Goal: Task Accomplishment & Management: Manage account settings

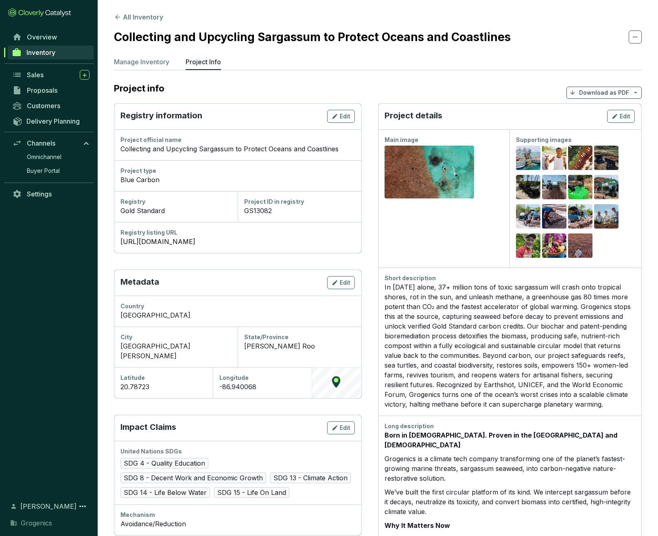
scroll to position [477, 0]
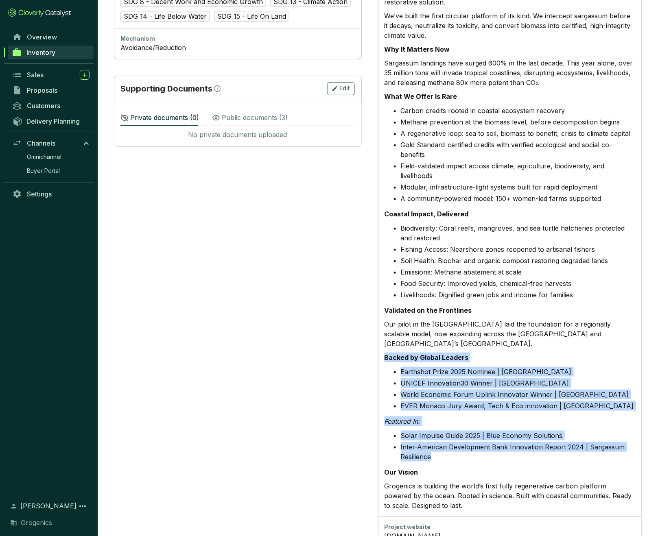
click at [527, 401] on li "EVER Monaco Jury Award, Tech & Eco innovation | [GEOGRAPHIC_DATA]" at bounding box center [518, 406] width 234 height 10
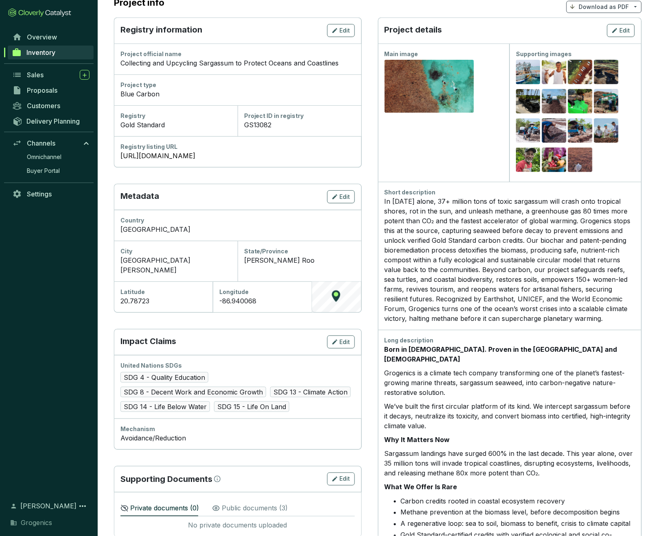
scroll to position [88, 0]
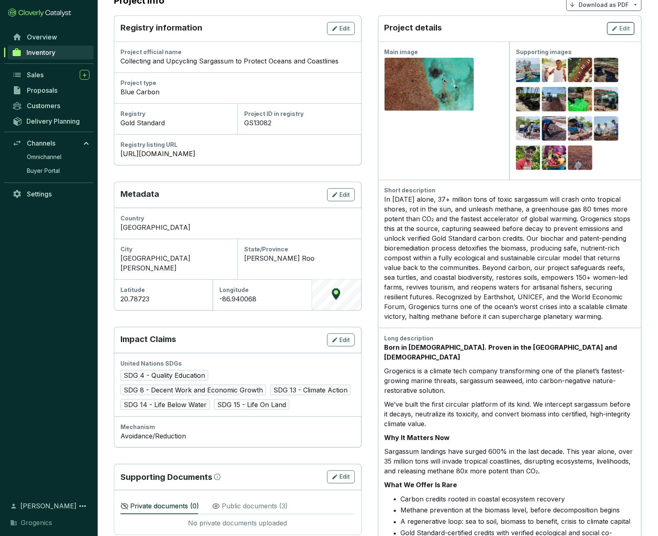
click at [625, 25] on span "Edit" at bounding box center [625, 28] width 11 height 8
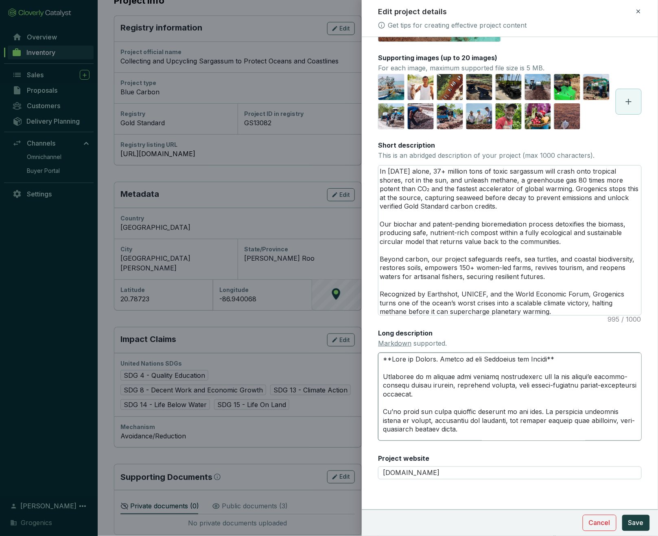
scroll to position [78, 0]
click at [481, 384] on textarea "Long description Markdown supported." at bounding box center [510, 397] width 264 height 88
drag, startPoint x: 384, startPoint y: 357, endPoint x: 392, endPoint y: 357, distance: 8.1
click at [392, 357] on textarea "Long description Markdown supported." at bounding box center [510, 397] width 264 height 88
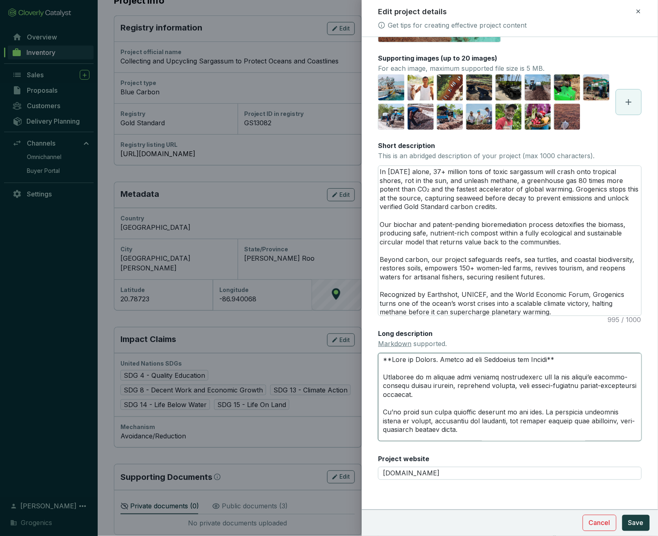
click at [450, 359] on textarea "Long description Markdown supported." at bounding box center [510, 397] width 264 height 88
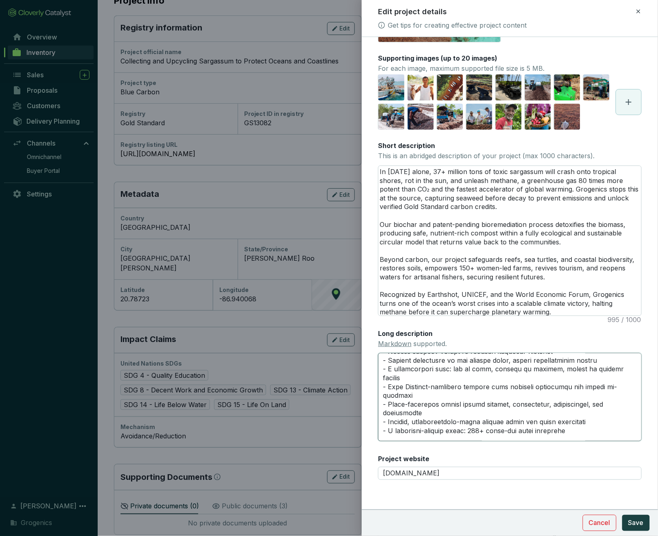
scroll to position [181, 0]
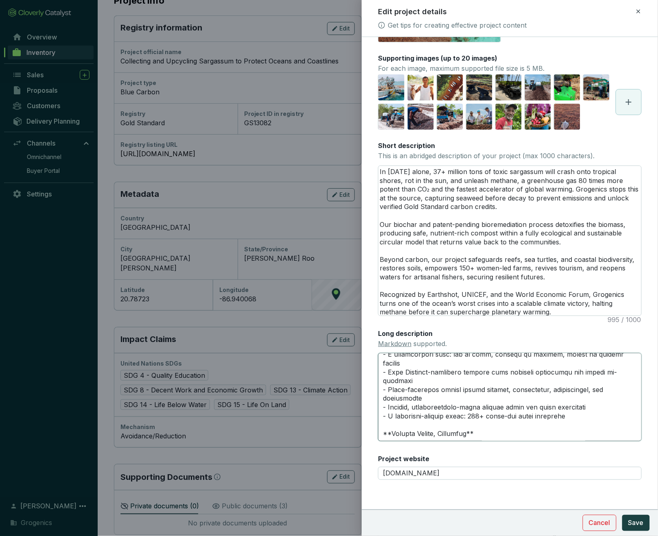
drag, startPoint x: 392, startPoint y: 359, endPoint x: 600, endPoint y: 378, distance: 209.2
click at [600, 378] on textarea "Long description Markdown supported." at bounding box center [510, 397] width 264 height 88
paste textarea "One threat. Two solutions. Triple impact. Grogenics is a climate tech company t…"
type textarea "**One threat. Two solutions. Triple impact. Grogenics is a climate tech company…"
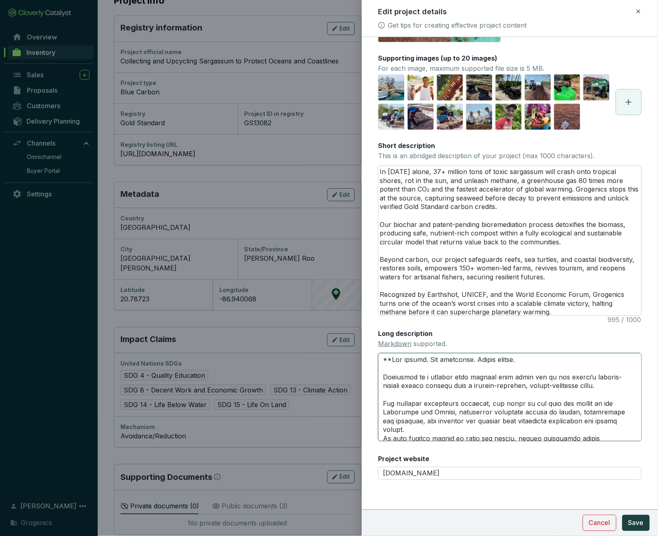
scroll to position [0, 0]
drag, startPoint x: 392, startPoint y: 358, endPoint x: 376, endPoint y: 357, distance: 16.7
click at [376, 357] on form "Main image Recommended pixel size is: 1600 x 1200. Maximum supported file size …" at bounding box center [510, 249] width 296 height 560
click at [525, 362] on textarea "Long description Markdown supported." at bounding box center [510, 397] width 264 height 88
paste textarea "**"
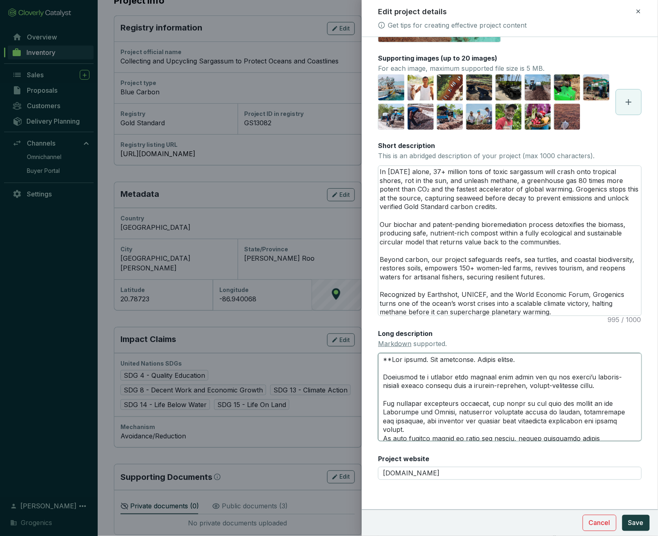
type textarea "**One threat. Two solutions. Triple impact.** Grogenics is a climate tech compa…"
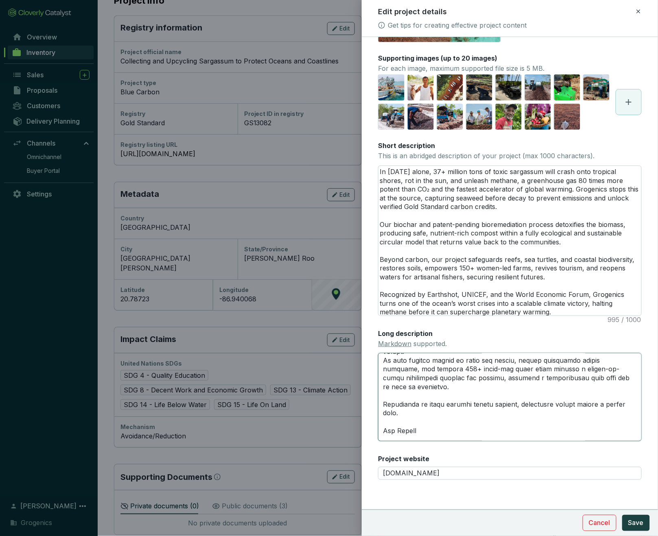
scroll to position [82, 0]
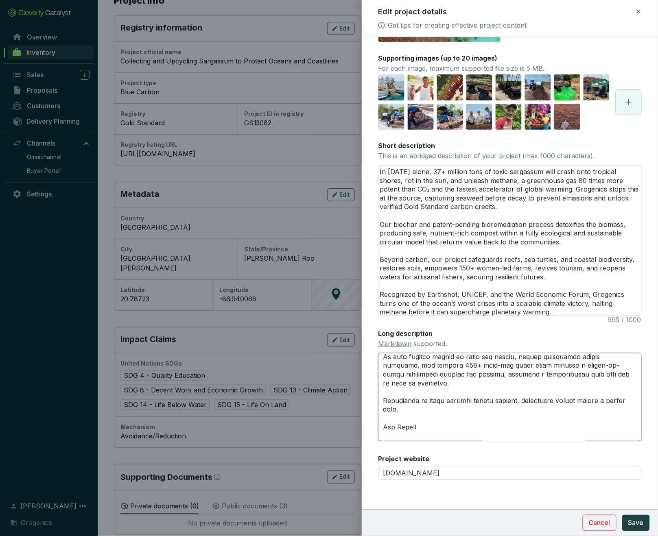
click at [384, 397] on textarea "Long description Markdown supported." at bounding box center [510, 397] width 264 height 88
paste textarea "**"
type textarea "**One threat. Two solutions. Triple impact.** Grogenics is a climate tech compa…"
click at [424, 398] on textarea "Long description Markdown supported." at bounding box center [510, 397] width 264 height 88
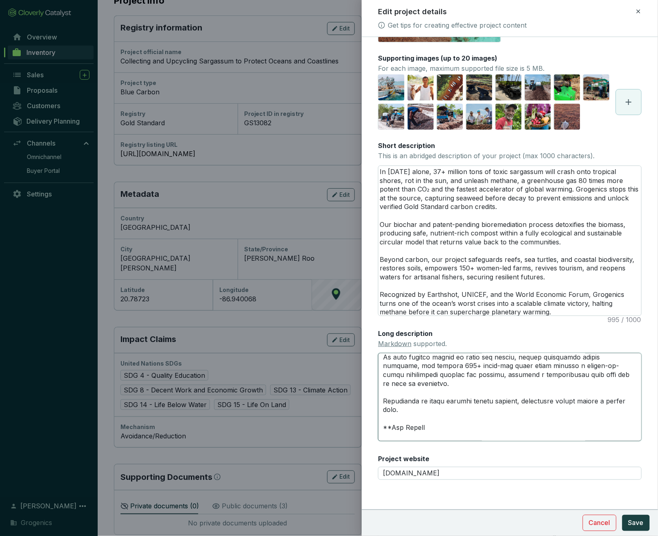
paste textarea "**"
type textarea "**One threat. Two solutions. Triple impact.** Grogenics is a climate tech compa…"
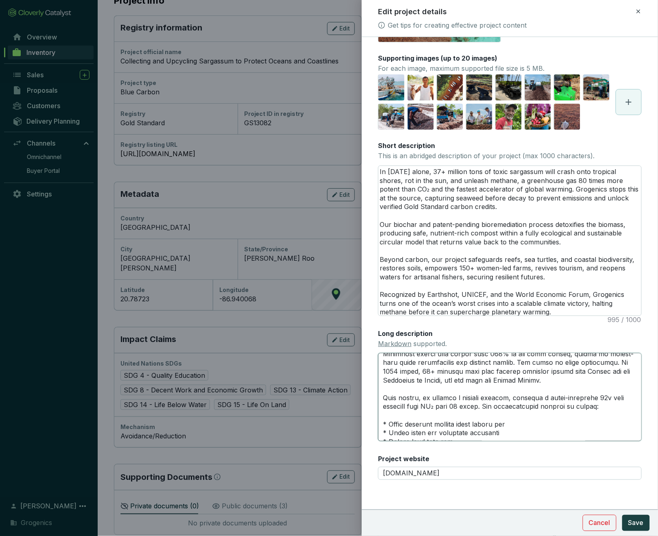
scroll to position [174, 0]
drag, startPoint x: 388, startPoint y: 390, endPoint x: 378, endPoint y: 390, distance: 10.6
click at [378, 390] on form "Main image Recommended pixel size is: 1600 x 1200. Maximum supported file size …" at bounding box center [510, 249] width 296 height 560
type textarea "**One threat. Two solutions. Triple impact.** Grogenics is a climate tech compa…"
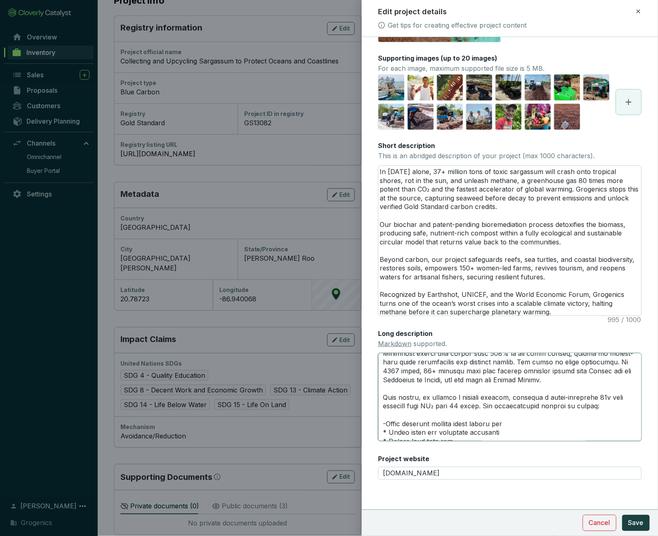
drag, startPoint x: 389, startPoint y: 400, endPoint x: 374, endPoint y: 400, distance: 15.1
click at [374, 400] on form "Main image Recommended pixel size is: 1600 x 1200. Maximum supported file size …" at bounding box center [510, 249] width 296 height 560
type textarea "**One threat. Two solutions. Triple impact.** Grogenics is a climate tech compa…"
drag, startPoint x: 389, startPoint y: 410, endPoint x: 373, endPoint y: 410, distance: 16.7
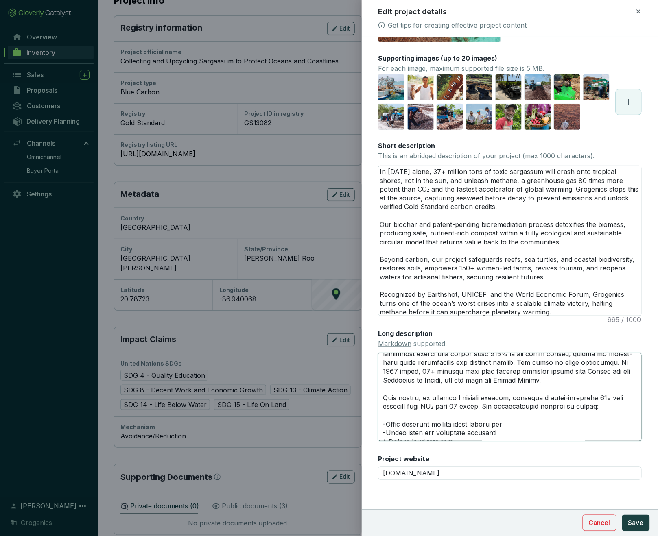
click at [373, 410] on form "Main image Recommended pixel size is: 1600 x 1200. Maximum supported file size …" at bounding box center [510, 249] width 296 height 560
type textarea "**One threat. Two solutions. Triple impact.** Grogenics is a climate tech compa…"
drag, startPoint x: 389, startPoint y: 419, endPoint x: 376, endPoint y: 419, distance: 12.2
click at [376, 419] on form "Main image Recommended pixel size is: 1600 x 1200. Maximum supported file size …" at bounding box center [510, 249] width 296 height 560
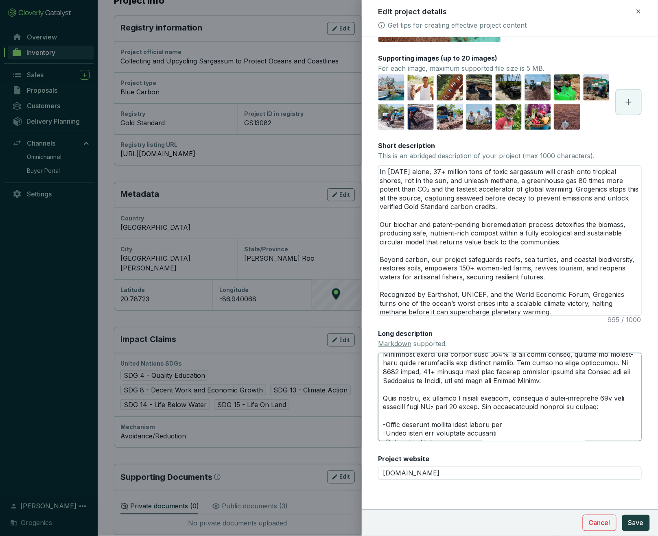
type textarea "**One threat. Two solutions. Triple impact.** Grogenics is a climate tech compa…"
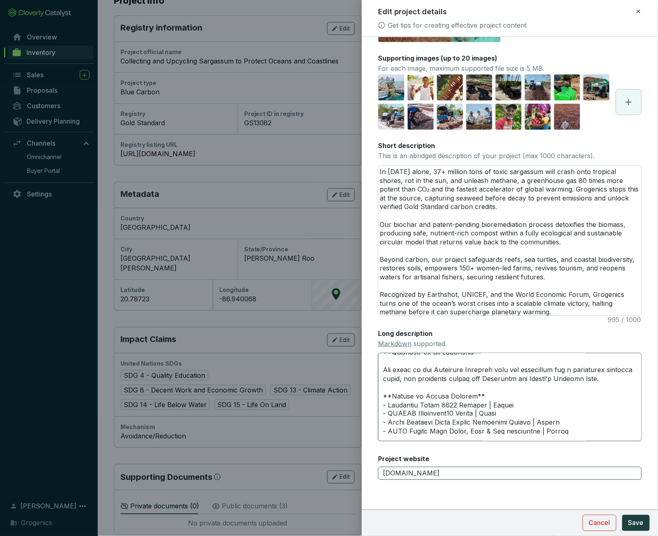
scroll to position [519, 0]
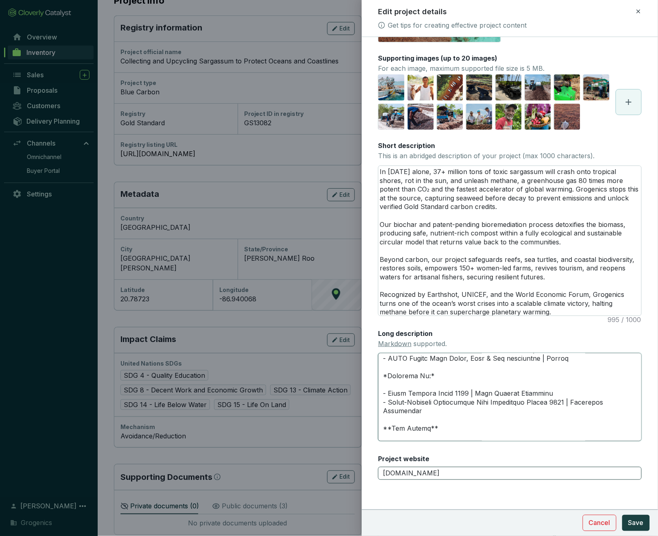
drag, startPoint x: 415, startPoint y: 378, endPoint x: 442, endPoint y: 467, distance: 92.9
click at [442, 467] on div "Main image Recommended pixel size is: 1600 x 1200. Maximum supported file size …" at bounding box center [510, 229] width 264 height 521
paste textarea "Additionality Without Grogenics, sargassum is left to rot, burn, or be dumped i…"
type textarea "**One threat. Two solutions. Triple impact.** Grogenics is a climate tech compa…"
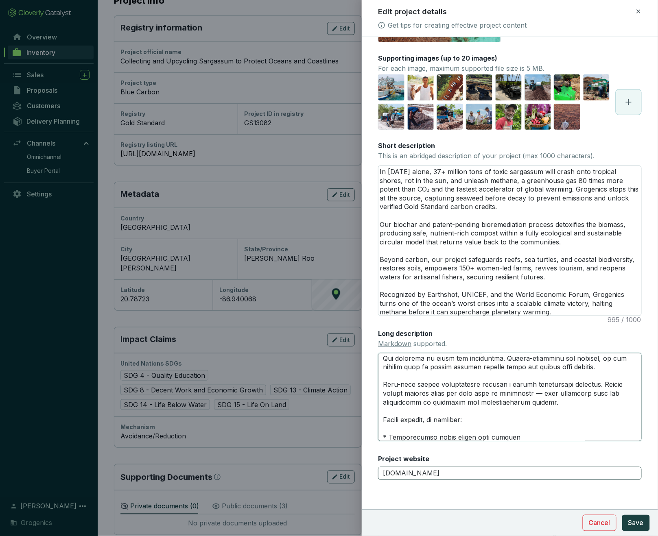
scroll to position [1062, 0]
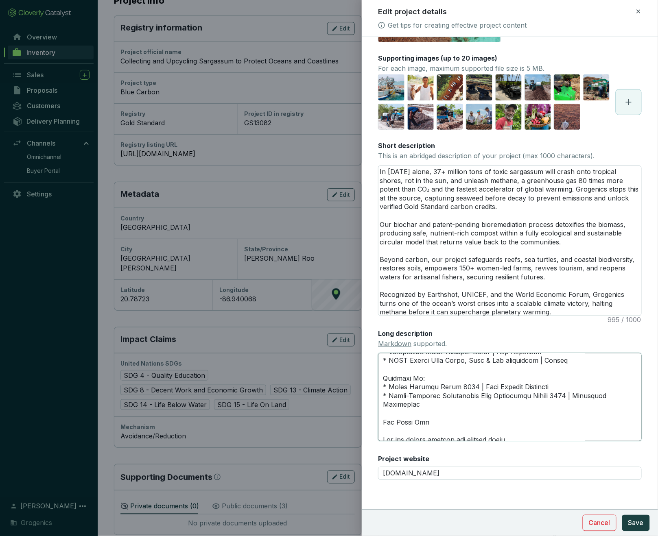
type textarea "**One threat. Two solutions. Triple impact.** Grogenics is a climate tech compa…"
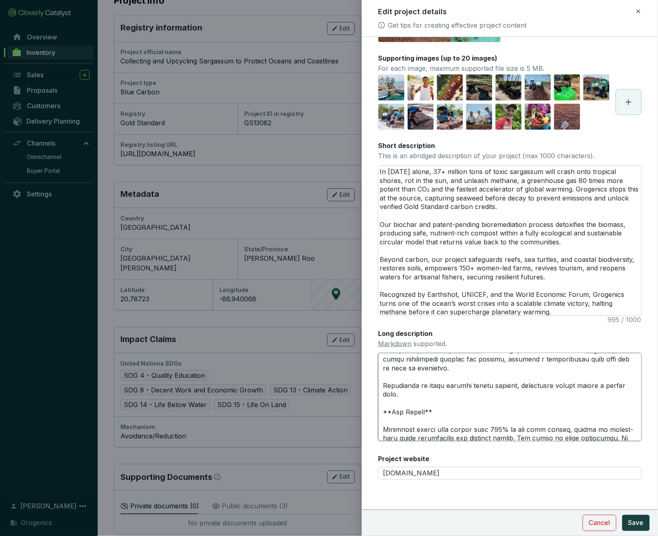
scroll to position [96, 0]
drag, startPoint x: 392, startPoint y: 383, endPoint x: 378, endPoint y: 381, distance: 14.3
click at [378, 381] on textarea "Long description Markdown supported." at bounding box center [510, 397] width 264 height 88
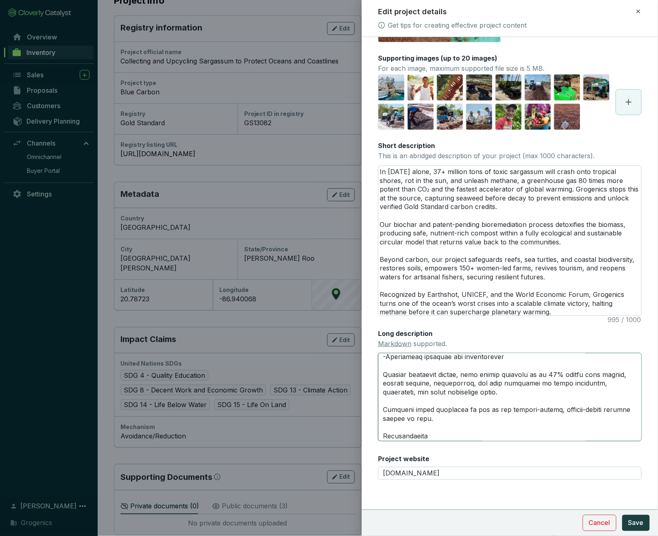
scroll to position [268, 0]
click at [385, 400] on textarea "Long description Markdown supported." at bounding box center [510, 397] width 264 height 88
paste textarea "**"
type textarea "**One threat. Two solutions. Triple impact.** Grogenics is a climate tech compa…"
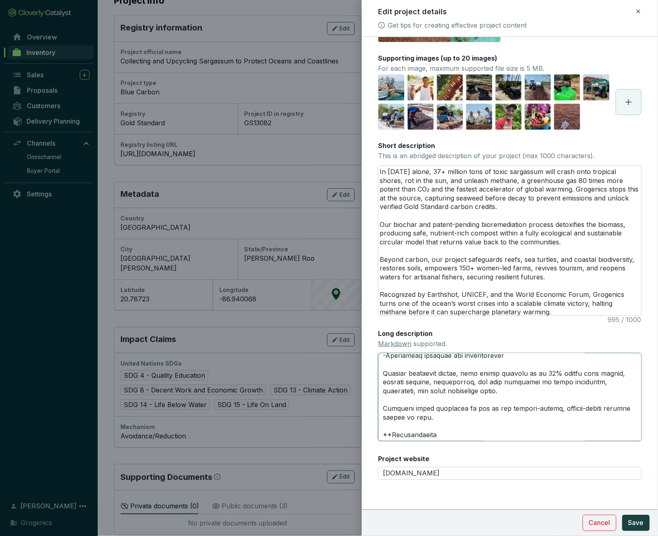
click at [430, 402] on textarea "Long description Markdown supported." at bounding box center [510, 397] width 264 height 88
paste textarea "**"
type textarea "**One threat. Two solutions. Triple impact.** Grogenics is a climate tech compa…"
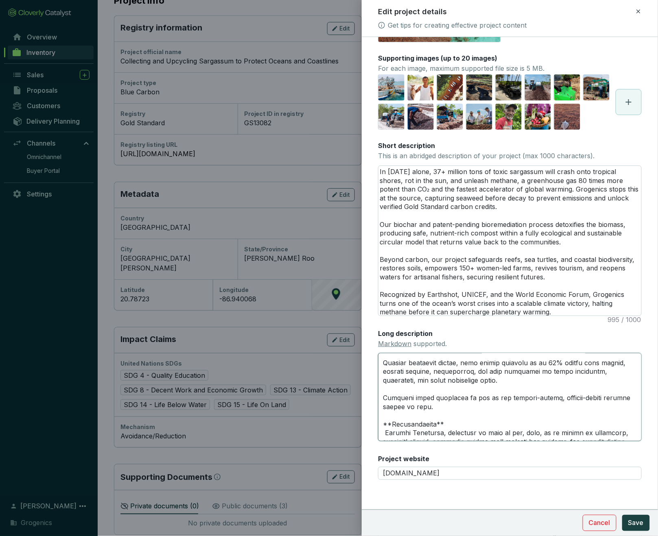
type textarea "**One threat. Two solutions. Triple impact.** Grogenics is a climate tech compa…"
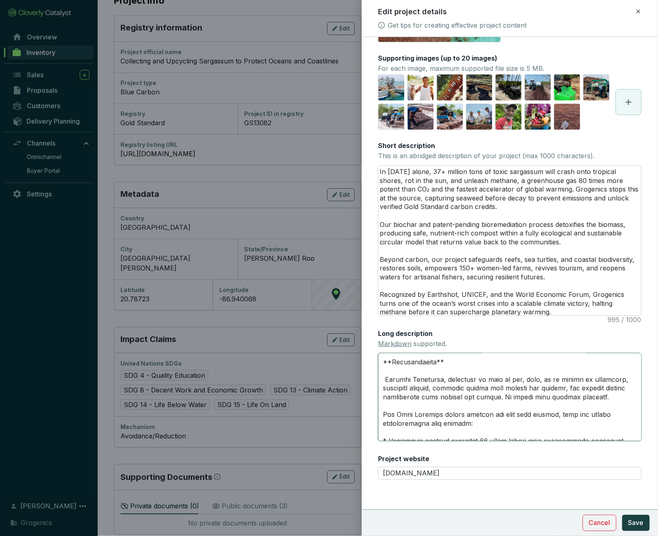
scroll to position [345, 0]
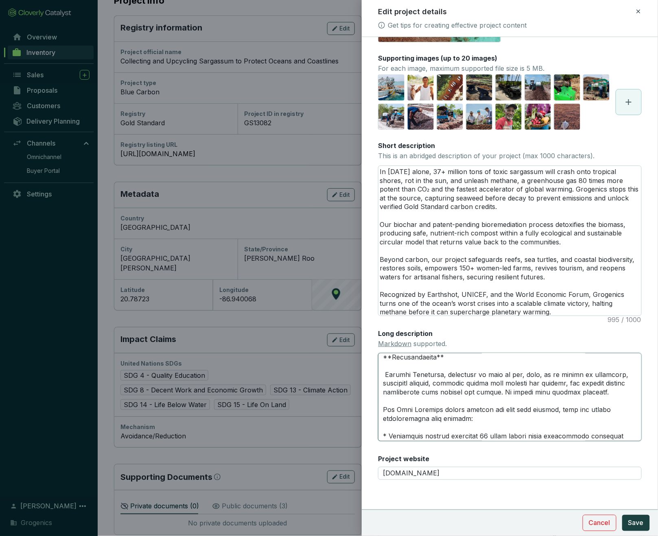
drag, startPoint x: 388, startPoint y: 402, endPoint x: 375, endPoint y: 402, distance: 13.0
click at [375, 402] on form "Main image Recommended pixel size is: 1600 x 1200. Maximum supported file size …" at bounding box center [510, 249] width 296 height 560
type textarea "**One threat. Two solutions. Triple impact.** Grogenics is a climate tech compa…"
drag, startPoint x: 389, startPoint y: 419, endPoint x: 380, endPoint y: 419, distance: 8.1
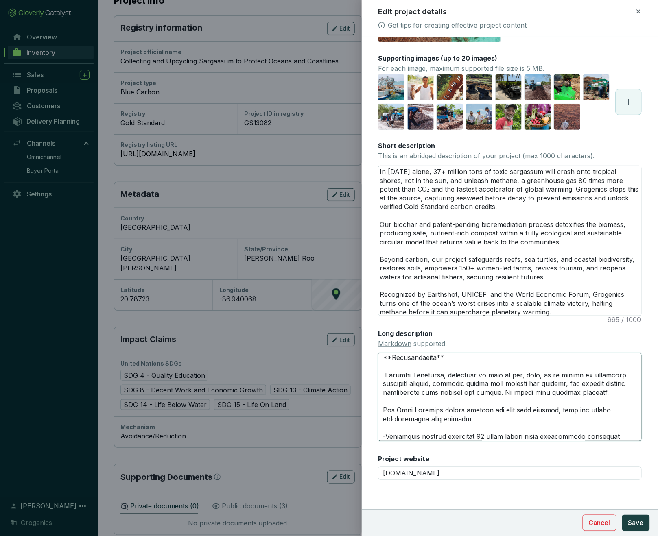
click at [380, 419] on textarea "Long description Markdown supported." at bounding box center [510, 397] width 264 height 88
type textarea "**One threat. Two solutions. Triple impact.** Grogenics is a climate tech compa…"
drag, startPoint x: 389, startPoint y: 437, endPoint x: 374, endPoint y: 436, distance: 15.1
click at [374, 436] on form "Main image Recommended pixel size is: 1600 x 1200. Maximum supported file size …" at bounding box center [510, 249] width 296 height 560
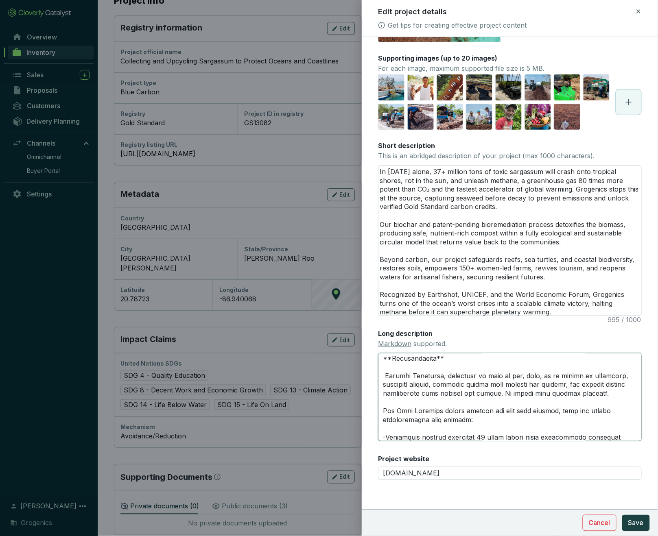
type textarea "**One threat. Two solutions. Triple impact.** Grogenics is a climate tech compa…"
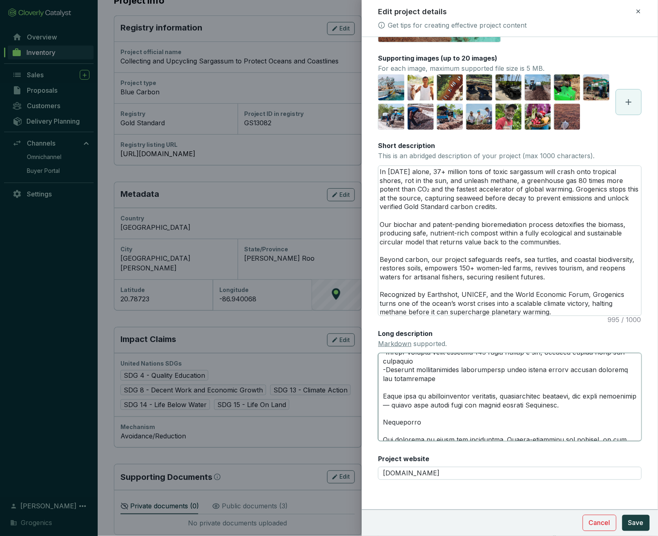
scroll to position [448, 0]
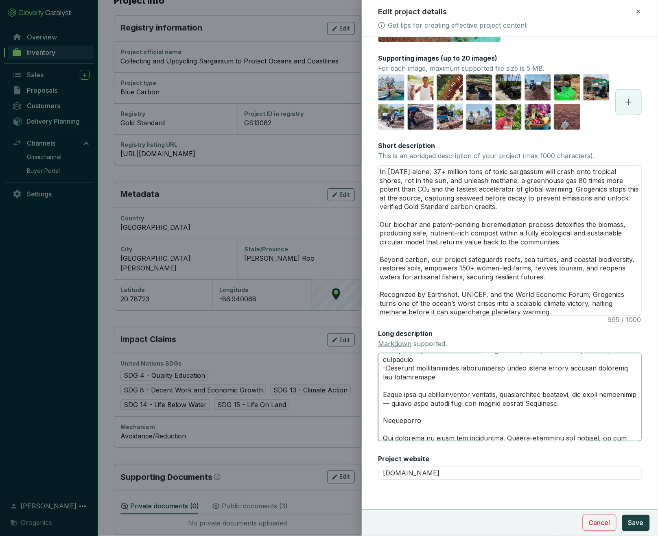
click at [384, 385] on textarea "Long description Markdown supported." at bounding box center [510, 397] width 264 height 88
paste textarea "**"
type textarea "**One threat. Two solutions. Triple impact.** Grogenics is a climate tech compa…"
click at [434, 385] on textarea "Long description Markdown supported." at bounding box center [510, 397] width 264 height 88
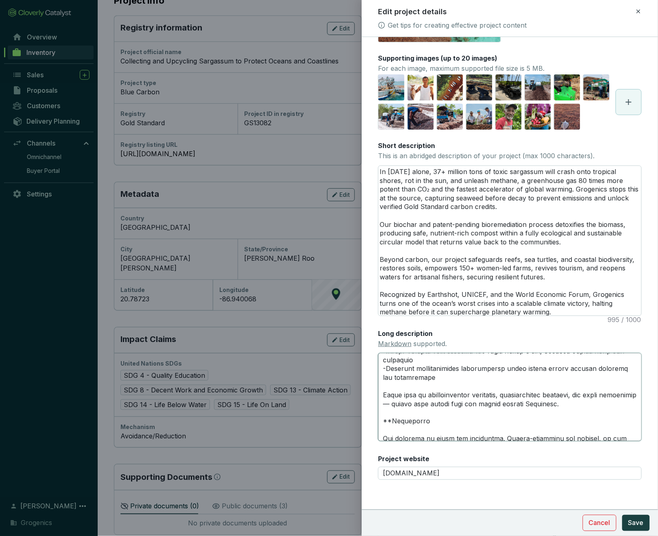
paste textarea "**"
type textarea "**One threat. Two solutions. Triple impact.** Grogenics is a climate tech compa…"
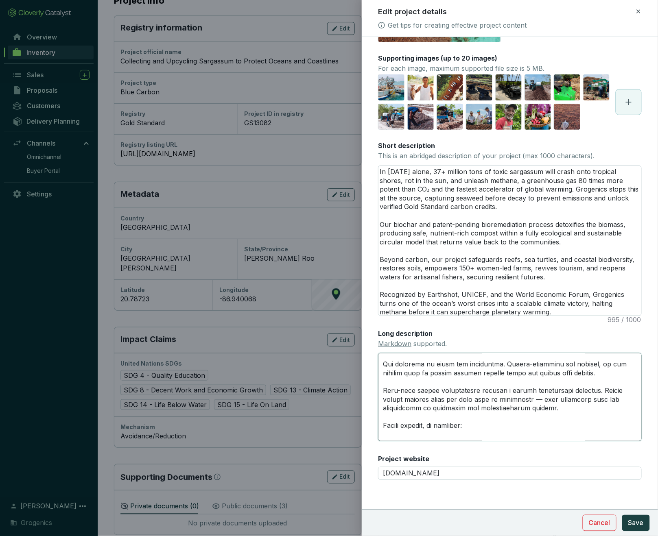
scroll to position [525, 0]
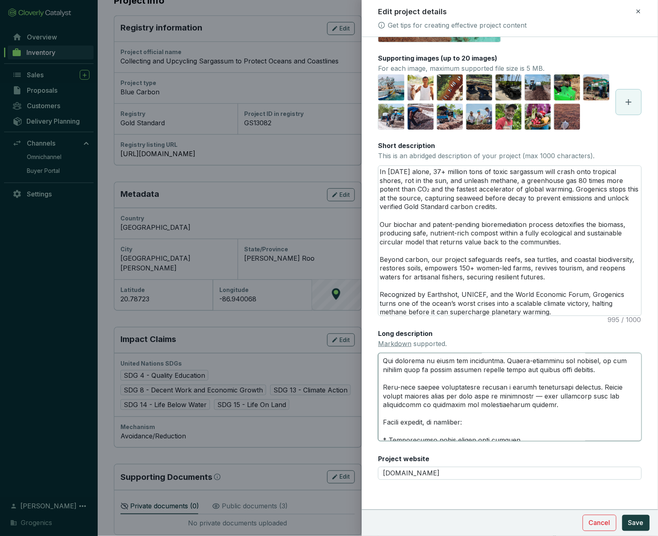
drag, startPoint x: 389, startPoint y: 402, endPoint x: 374, endPoint y: 400, distance: 14.7
click at [374, 400] on form "Main image Recommended pixel size is: 1600 x 1200. Maximum supported file size …" at bounding box center [510, 249] width 296 height 560
type textarea "**One threat. Two solutions. Triple impact.** Grogenics is a climate tech compa…"
drag, startPoint x: 389, startPoint y: 412, endPoint x: 374, endPoint y: 412, distance: 15.1
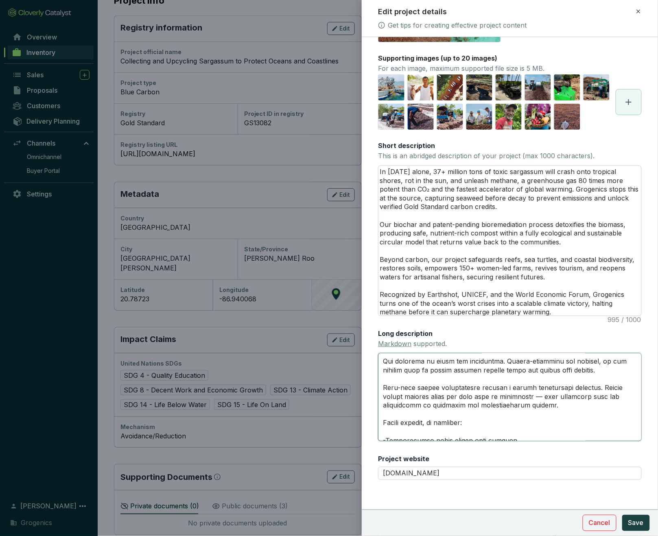
click at [374, 412] on form "Main image Recommended pixel size is: 1600 x 1200. Maximum supported file size …" at bounding box center [510, 249] width 296 height 560
type textarea "**One threat. Two solutions. Triple impact.** Grogenics is a climate tech compa…"
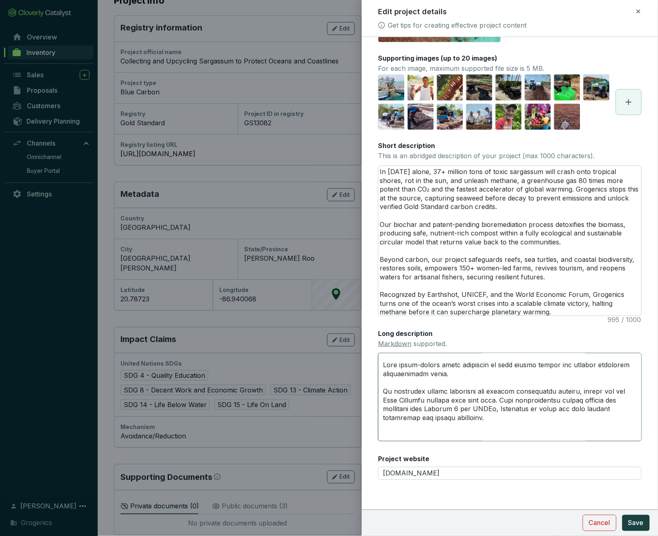
scroll to position [630, 0]
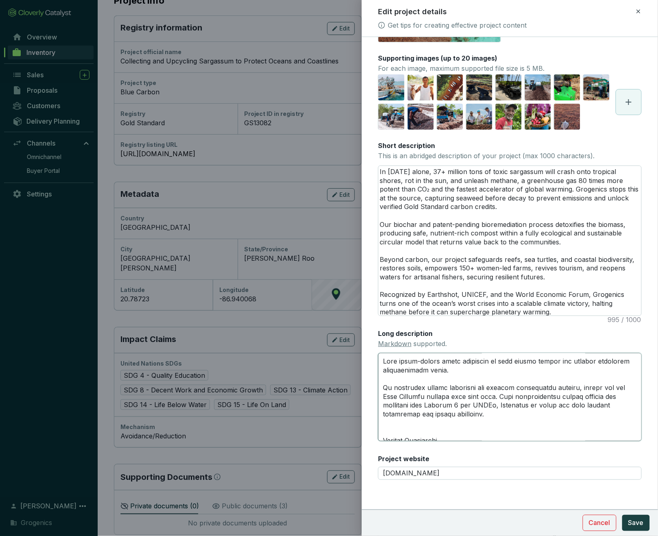
click at [385, 400] on textarea "Long description Markdown supported." at bounding box center [510, 397] width 264 height 88
type textarea "**One threat. Two solutions. Triple impact.** Grogenics is a climate tech compa…"
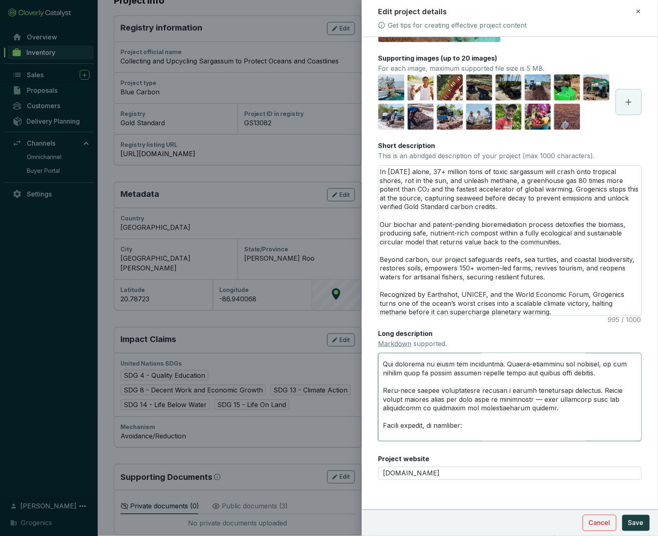
scroll to position [524, 0]
click at [384, 386] on textarea "Long description Markdown supported." at bounding box center [510, 397] width 264 height 88
paste textarea "**"
type textarea "**One threat. Two solutions. Triple impact.** Grogenics is a climate tech compa…"
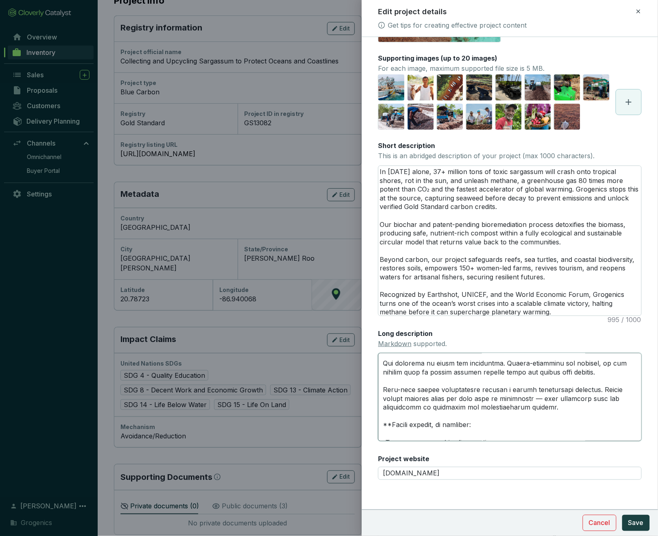
click at [489, 388] on textarea "Long description Markdown supported." at bounding box center [510, 397] width 264 height 88
paste textarea "**"
type textarea "**One threat. Two solutions. Triple impact.** Grogenics is a climate tech compa…"
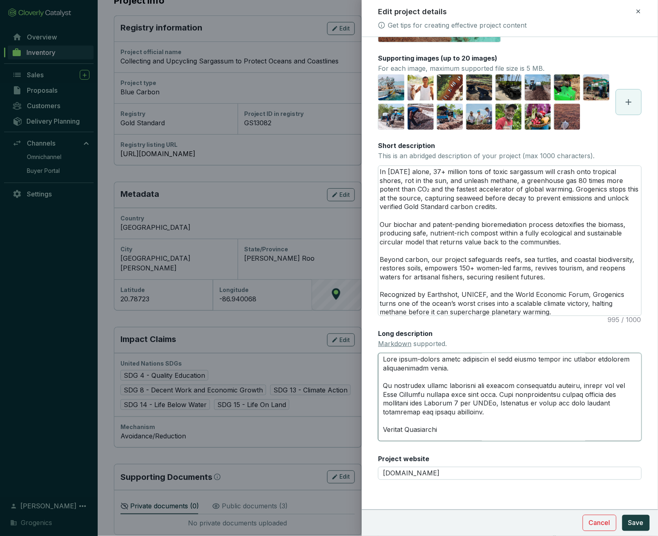
scroll to position [634, 0]
click at [384, 389] on textarea "Long description Markdown supported." at bounding box center [510, 397] width 264 height 88
paste textarea "**"
type textarea "**One threat. Two solutions. Triple impact.** Grogenics is a climate tech compa…"
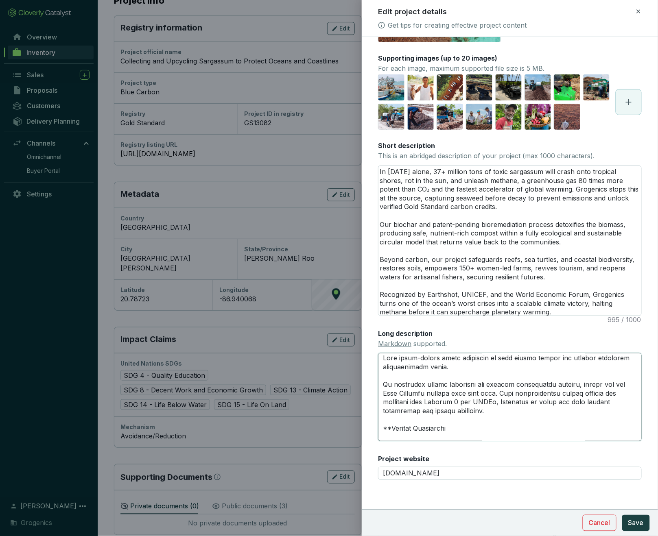
click at [453, 387] on textarea "Long description Markdown supported." at bounding box center [510, 397] width 264 height 88
paste textarea "**"
type textarea "**One threat. Two solutions. Triple impact.** Grogenics is a climate tech compa…"
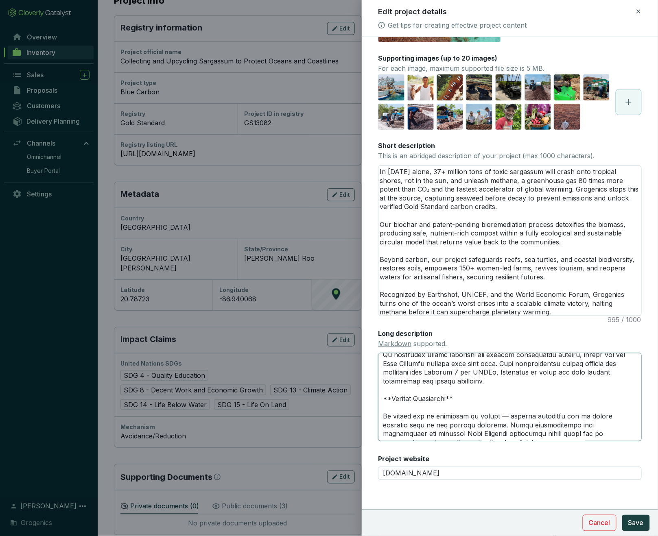
scroll to position [665, 0]
click at [501, 374] on textarea "Long description Markdown supported." at bounding box center [510, 397] width 264 height 88
type textarea "**One threat. Two solutions. Triple impact.** Grogenics is a climate tech compa…"
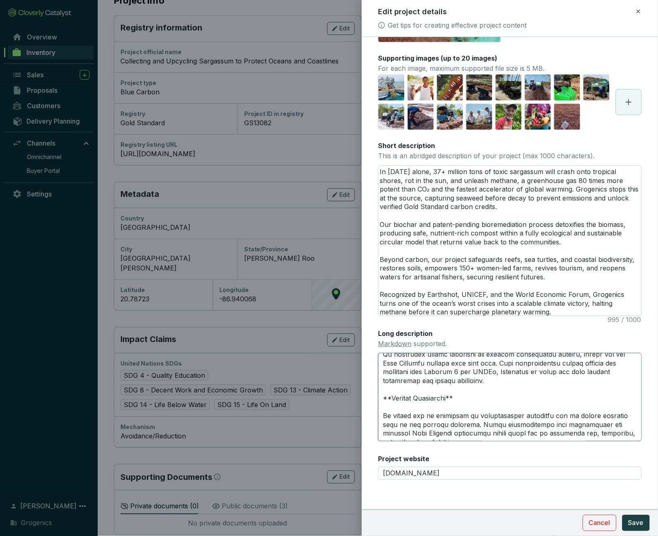
type textarea "**One threat. Two solutions. Triple impact.** Grogenics is a climate tech compa…"
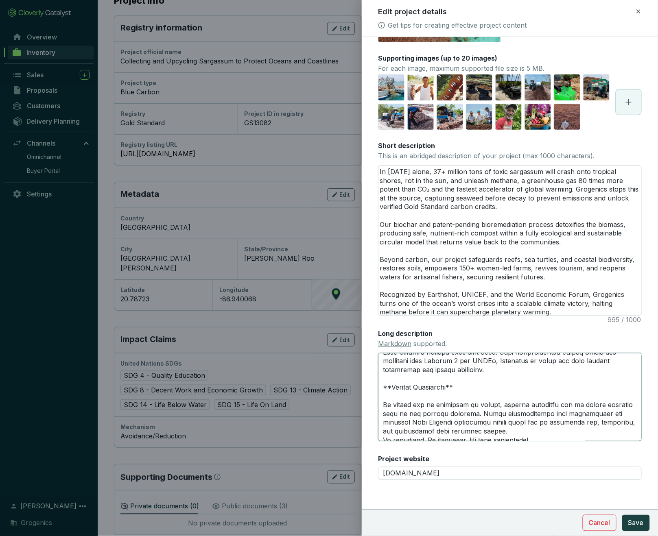
scroll to position [679, 0]
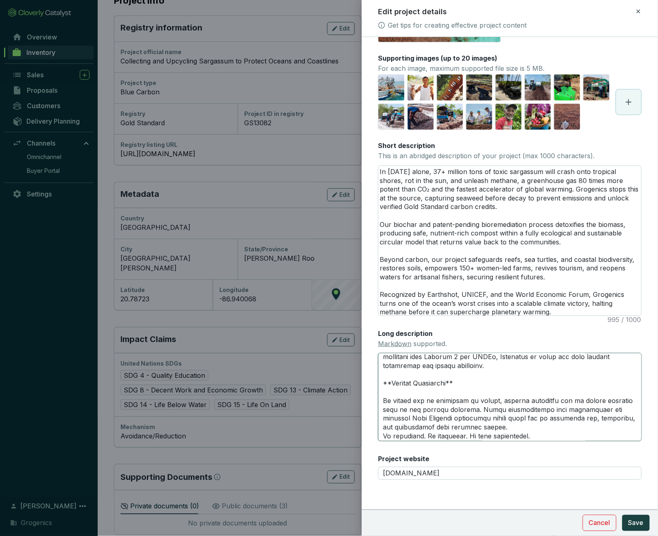
click at [486, 386] on textarea "Long description Markdown supported." at bounding box center [510, 397] width 264 height 88
type textarea "**One threat. Two solutions. Triple impact.** Grogenics is a climate tech compa…"
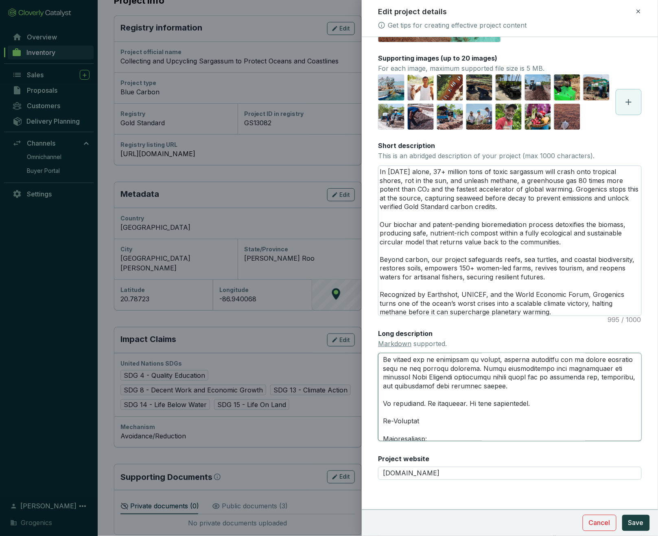
scroll to position [721, 0]
click at [385, 379] on textarea "Long description Markdown supported." at bounding box center [510, 397] width 264 height 88
paste textarea "**"
type textarea "**One threat. Two solutions. Triple impact.** Grogenics is a climate tech compa…"
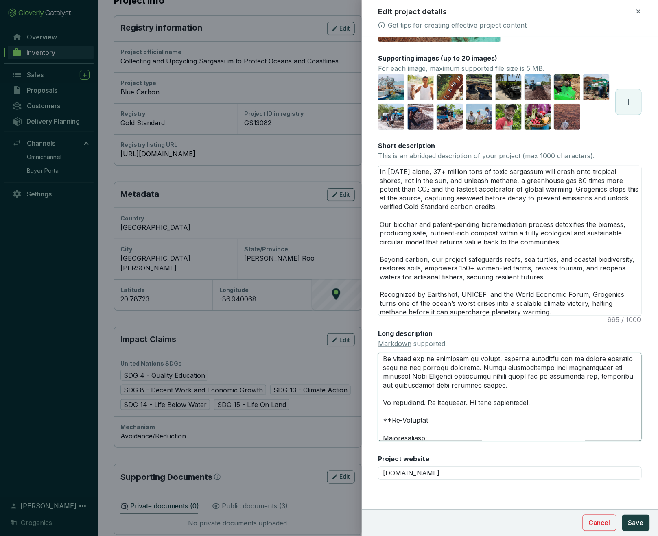
click at [430, 378] on textarea "Long description Markdown supported." at bounding box center [510, 397] width 264 height 88
paste textarea "**"
type textarea "**One threat. Two solutions. Triple impact.** Grogenics is a climate tech compa…"
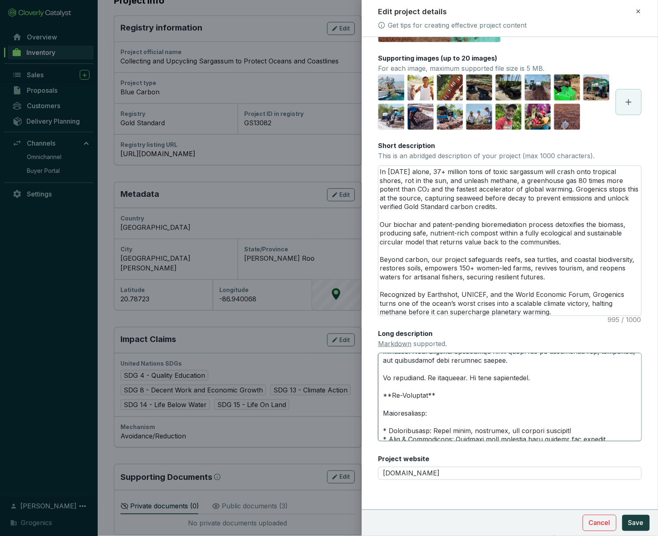
scroll to position [748, 0]
drag, startPoint x: 389, startPoint y: 385, endPoint x: 376, endPoint y: 385, distance: 13.0
click at [376, 385] on form "Main image Recommended pixel size is: 1600 x 1200. Maximum supported file size …" at bounding box center [510, 249] width 296 height 560
type textarea "**One threat. Two solutions. Triple impact.** Grogenics is a climate tech compa…"
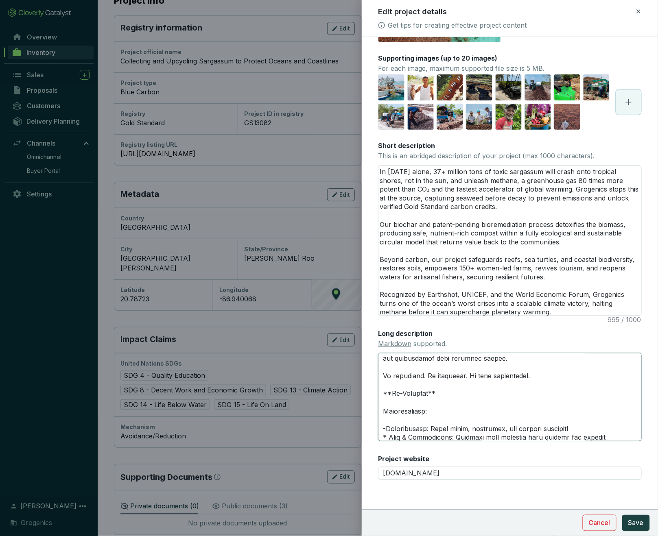
drag, startPoint x: 389, startPoint y: 395, endPoint x: 380, endPoint y: 394, distance: 9.0
click at [380, 394] on textarea "Long description Markdown supported." at bounding box center [510, 397] width 264 height 88
type textarea "**One threat. Two solutions. Triple impact.** Grogenics is a climate tech compa…"
drag, startPoint x: 389, startPoint y: 404, endPoint x: 378, endPoint y: 404, distance: 11.4
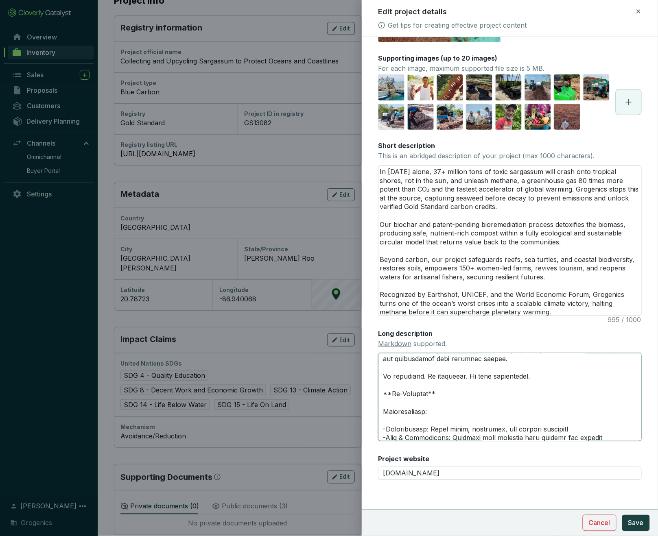
click at [378, 404] on textarea "Long description Markdown supported." at bounding box center [510, 397] width 264 height 88
type textarea "**One threat. Two solutions. Triple impact.** Grogenics is a climate tech compa…"
drag, startPoint x: 389, startPoint y: 412, endPoint x: 380, endPoint y: 412, distance: 9.0
click at [380, 412] on textarea "Long description Markdown supported." at bounding box center [510, 397] width 264 height 88
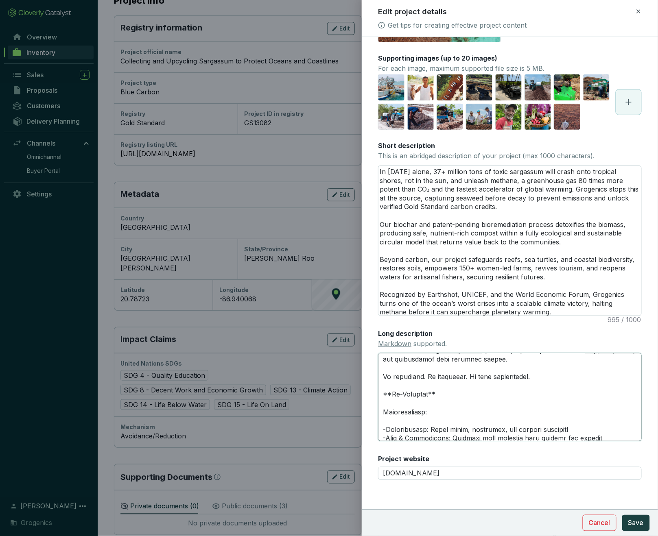
type textarea "**One threat. Two solutions. Triple impact.** Grogenics is a climate tech compa…"
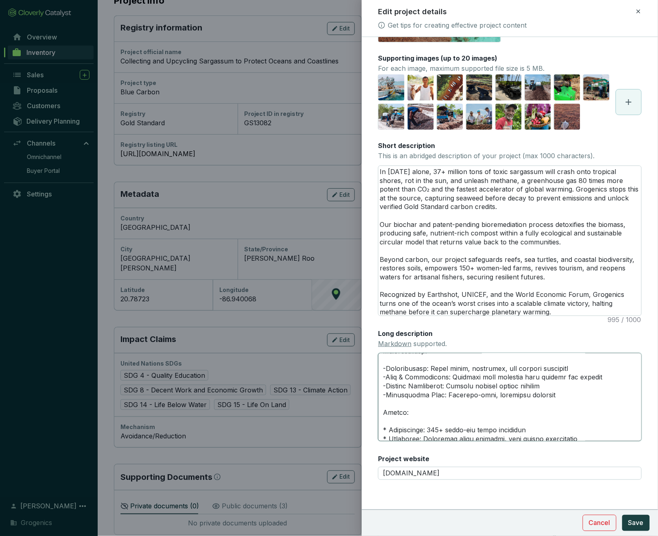
scroll to position [811, 0]
drag, startPoint x: 387, startPoint y: 382, endPoint x: 375, endPoint y: 382, distance: 12.6
click at [375, 382] on form "Main image Recommended pixel size is: 1600 x 1200. Maximum supported file size …" at bounding box center [510, 249] width 296 height 560
type textarea "**One threat. Two solutions. Triple impact.** Grogenics is a climate tech compa…"
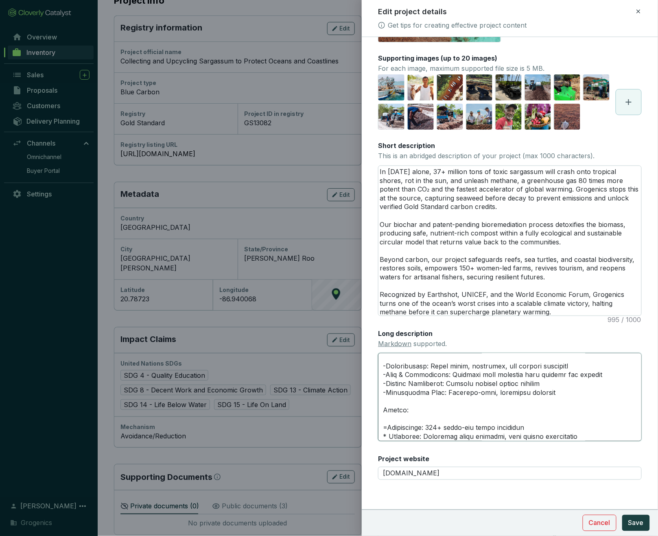
type textarea "**One threat. Two solutions. Triple impact.** Grogenics is a climate tech compa…"
drag, startPoint x: 389, startPoint y: 392, endPoint x: 376, endPoint y: 392, distance: 12.6
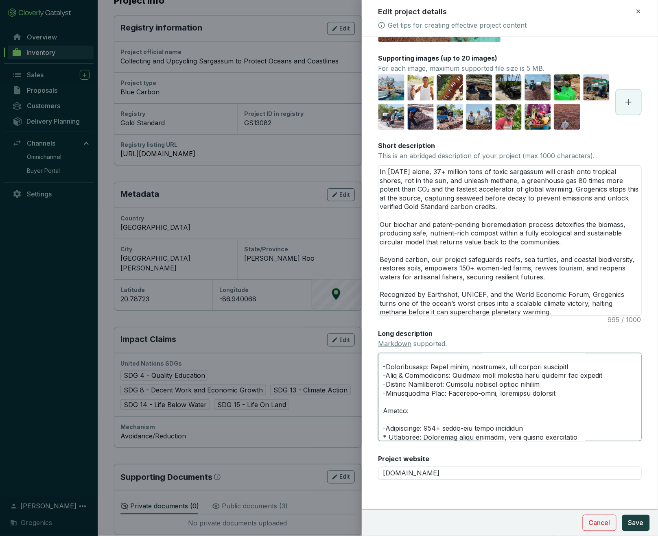
click at [376, 392] on form "Main image Recommended pixel size is: 1600 x 1200. Maximum supported file size …" at bounding box center [510, 249] width 296 height 560
type textarea "**One threat. Two solutions. Triple impact.** Grogenics is a climate tech compa…"
drag, startPoint x: 389, startPoint y: 403, endPoint x: 373, endPoint y: 403, distance: 15.9
click at [373, 403] on form "Main image Recommended pixel size is: 1600 x 1200. Maximum supported file size …" at bounding box center [510, 249] width 296 height 560
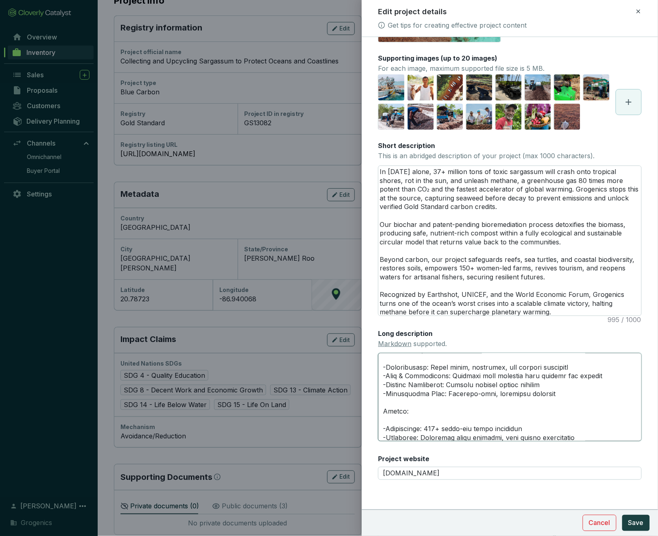
type textarea "**One threat. Two solutions. Triple impact.** Grogenics is a climate tech compa…"
drag, startPoint x: 388, startPoint y: 412, endPoint x: 376, endPoint y: 412, distance: 11.8
click at [376, 412] on form "Main image Recommended pixel size is: 1600 x 1200. Maximum supported file size …" at bounding box center [510, 249] width 296 height 560
type textarea "**One threat. Two solutions. Triple impact.** Grogenics is a climate tech compa…"
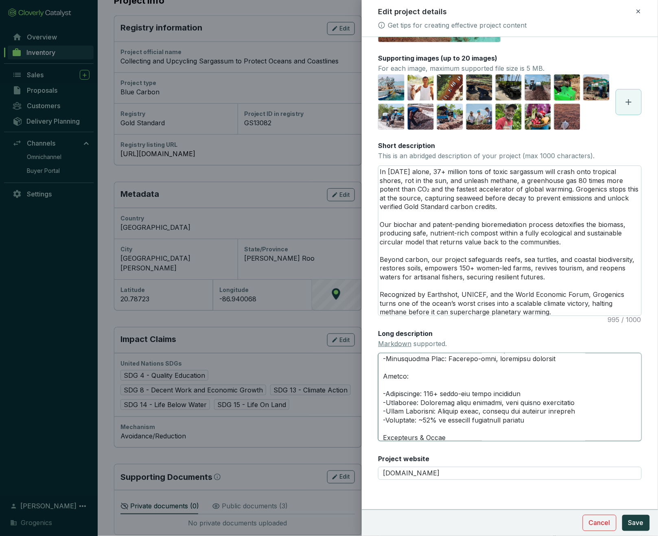
scroll to position [846, 0]
click at [383, 390] on textarea "Long description Markdown supported." at bounding box center [510, 397] width 264 height 88
paste textarea "**"
type textarea "**One threat. Two solutions. Triple impact.** Grogenics is a climate tech compa…"
click at [455, 391] on textarea "Long description Markdown supported." at bounding box center [510, 397] width 264 height 88
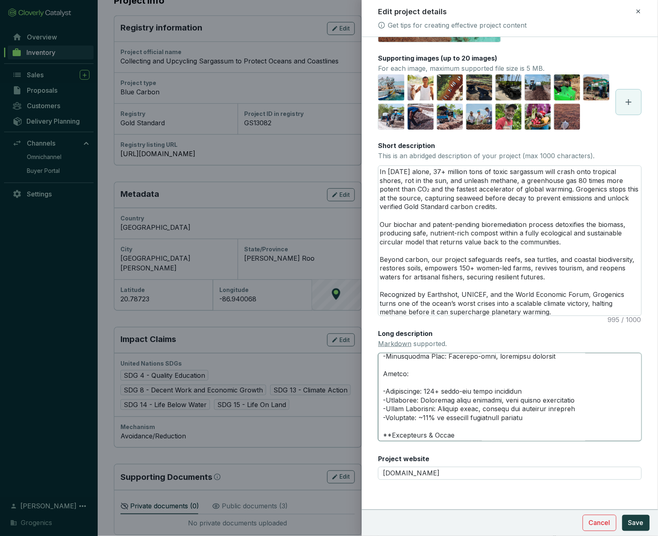
paste textarea "**"
type textarea "**One threat. Two solutions. Triple impact.** Grogenics is a climate tech compa…"
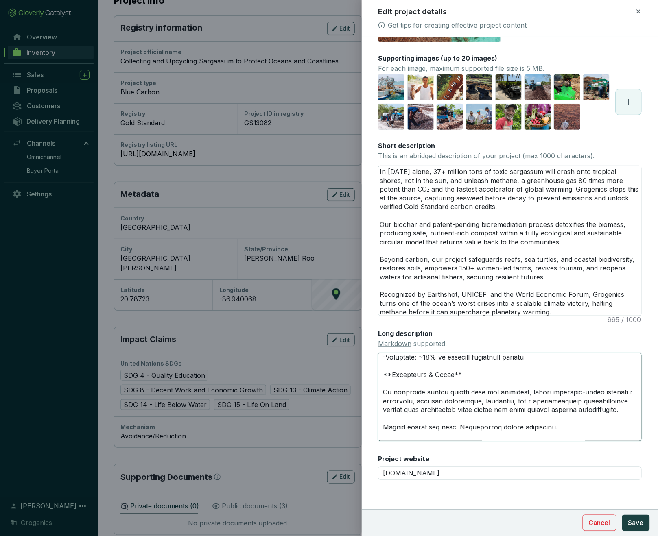
scroll to position [910, 0]
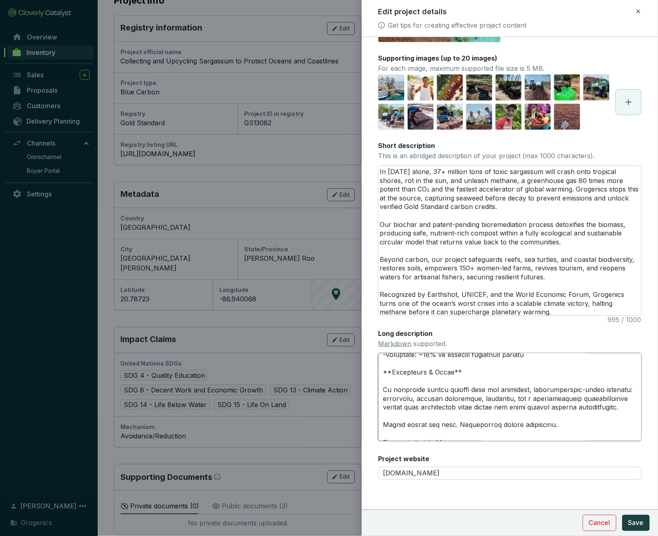
click at [384, 396] on textarea "Long description Markdown supported." at bounding box center [510, 397] width 264 height 88
paste textarea "**"
type textarea "**One threat. Two solutions. Triple impact.** Grogenics is a climate tech compa…"
click at [490, 396] on textarea "Long description Markdown supported." at bounding box center [510, 397] width 264 height 88
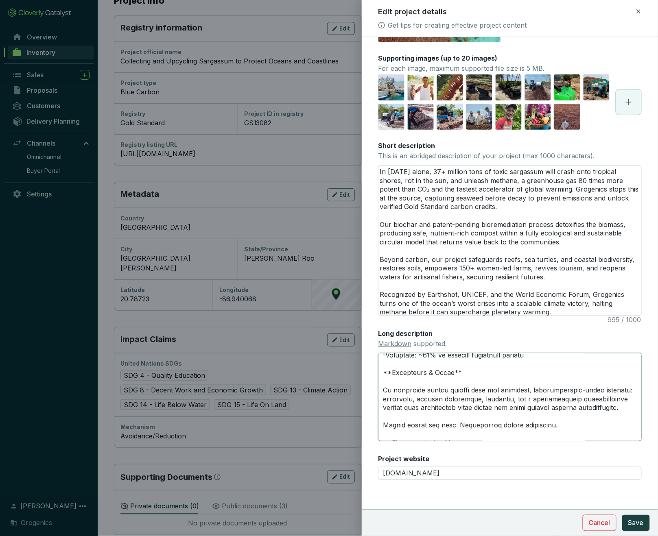
paste textarea "**"
type textarea "**One threat. Two solutions. Triple impact.** Grogenics is a climate tech compa…"
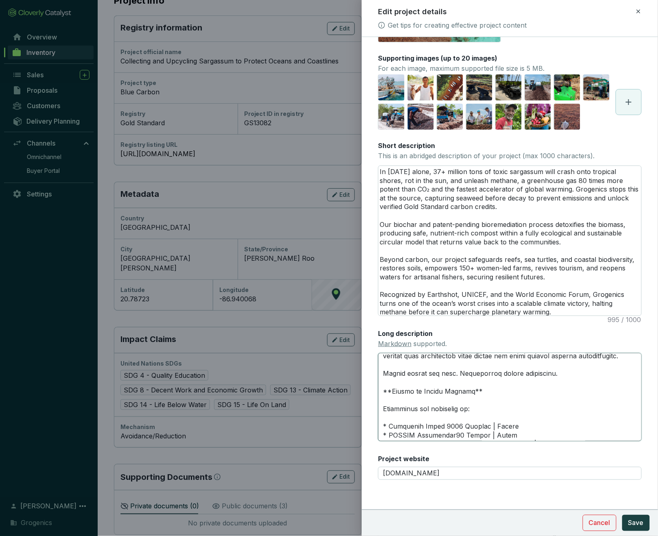
scroll to position [964, 0]
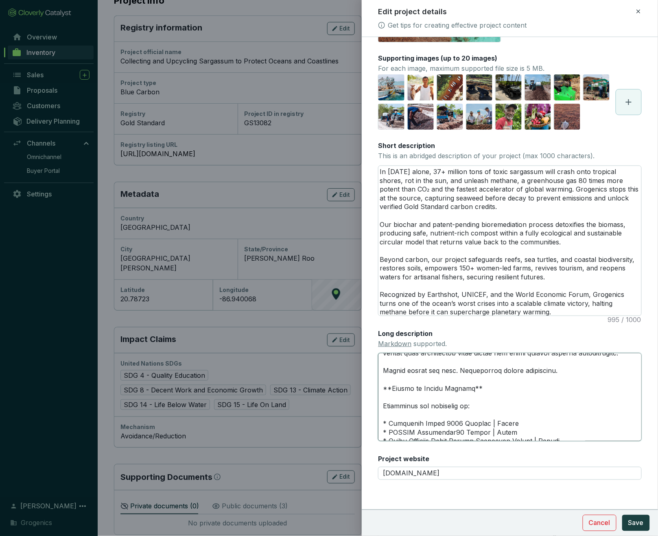
drag, startPoint x: 389, startPoint y: 376, endPoint x: 375, endPoint y: 376, distance: 14.2
click at [375, 376] on form "Main image Recommended pixel size is: 1600 x 1200. Maximum supported file size …" at bounding box center [510, 249] width 296 height 560
type textarea "**One threat. Two solutions. Triple impact.** Grogenics is a climate tech compa…"
drag, startPoint x: 388, startPoint y: 386, endPoint x: 379, endPoint y: 386, distance: 9.4
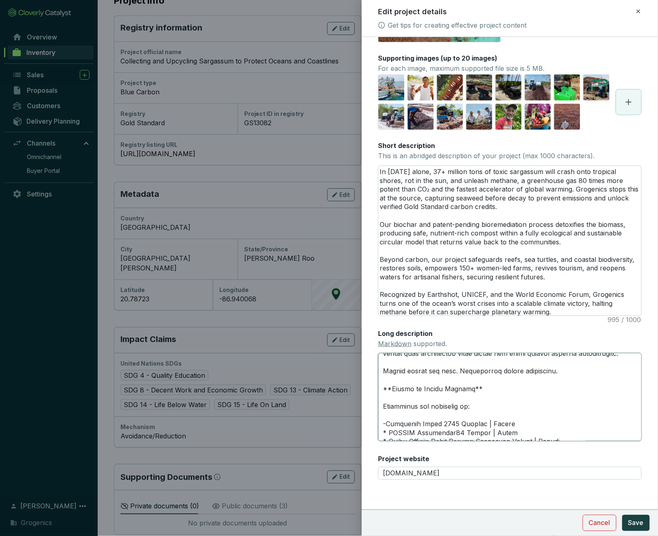
click at [379, 386] on textarea "Long description Markdown supported." at bounding box center [510, 397] width 264 height 88
type textarea "**One threat. Two solutions. Triple impact.** Grogenics is a climate tech compa…"
drag, startPoint x: 389, startPoint y: 394, endPoint x: 380, endPoint y: 394, distance: 9.0
click at [380, 394] on textarea "Long description Markdown supported." at bounding box center [510, 397] width 264 height 88
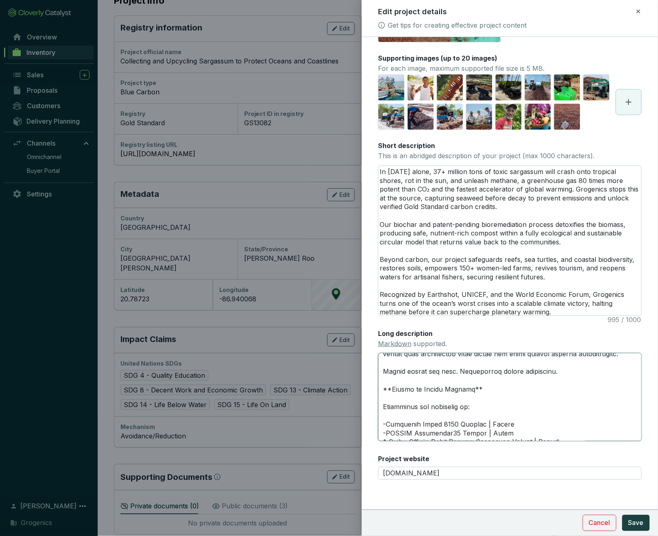
type textarea "**One threat. Two solutions. Triple impact.** Grogenics is a climate tech compa…"
drag, startPoint x: 389, startPoint y: 403, endPoint x: 381, endPoint y: 403, distance: 8.5
click at [381, 403] on textarea "Long description Markdown supported." at bounding box center [510, 397] width 264 height 88
type textarea "**One threat. Two solutions. Triple impact.** Grogenics is a climate tech compa…"
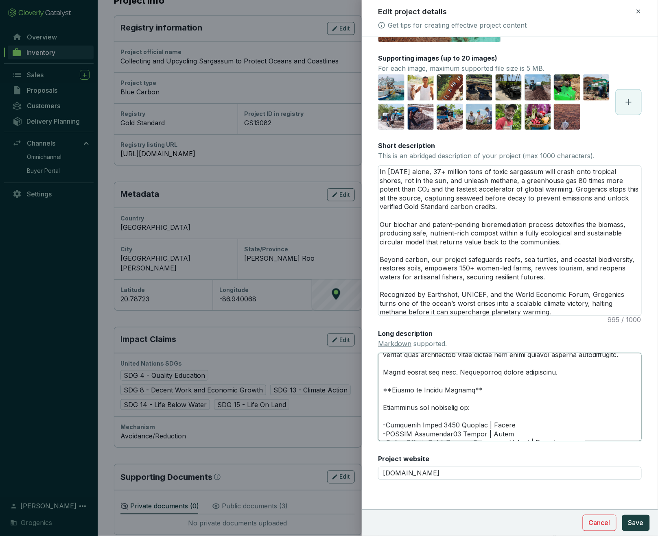
scroll to position [962, 0]
drag, startPoint x: 389, startPoint y: 413, endPoint x: 379, endPoint y: 413, distance: 10.6
click at [379, 413] on textarea "Long description Markdown supported." at bounding box center [510, 397] width 264 height 88
type textarea "**One threat. Two solutions. Triple impact.** Grogenics is a climate tech compa…"
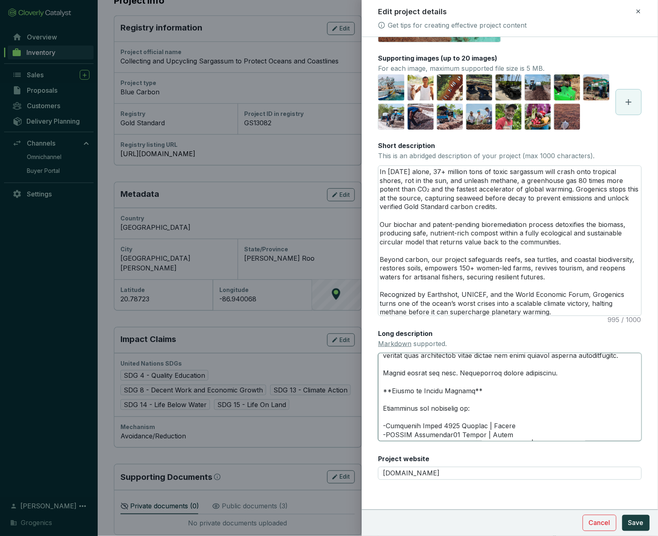
drag, startPoint x: 389, startPoint y: 422, endPoint x: 378, endPoint y: 422, distance: 10.2
click at [378, 422] on textarea "Long description Markdown supported." at bounding box center [510, 397] width 264 height 88
type textarea "**One threat. Two solutions. Triple impact.** Grogenics is a climate tech compa…"
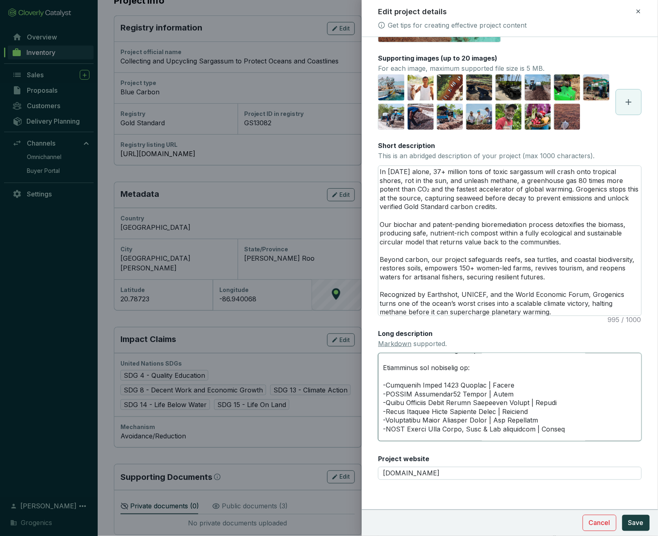
scroll to position [1005, 0]
click at [432, 397] on textarea "Long description Markdown supported." at bounding box center [510, 397] width 264 height 88
type textarea "**One threat. Two solutions. Triple impact.** Grogenics is a climate tech compa…"
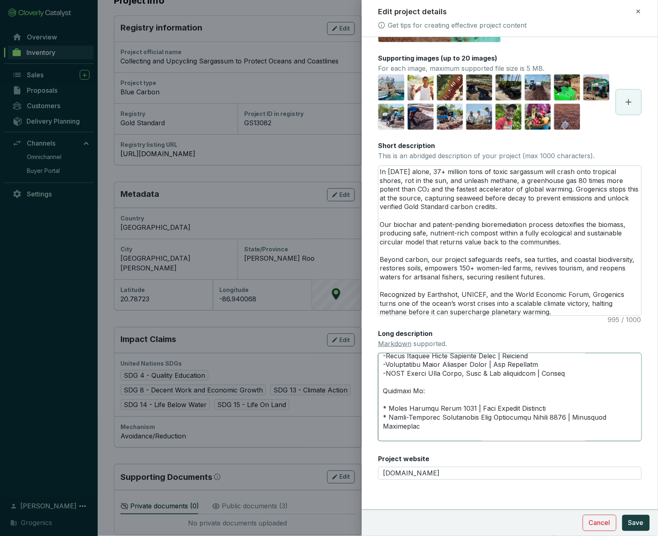
scroll to position [1061, 0]
click at [384, 391] on textarea "Long description Markdown supported." at bounding box center [510, 397] width 264 height 88
paste textarea "**"
type textarea "**One threat. Two solutions. Triple impact.** Grogenics is a climate tech compa…"
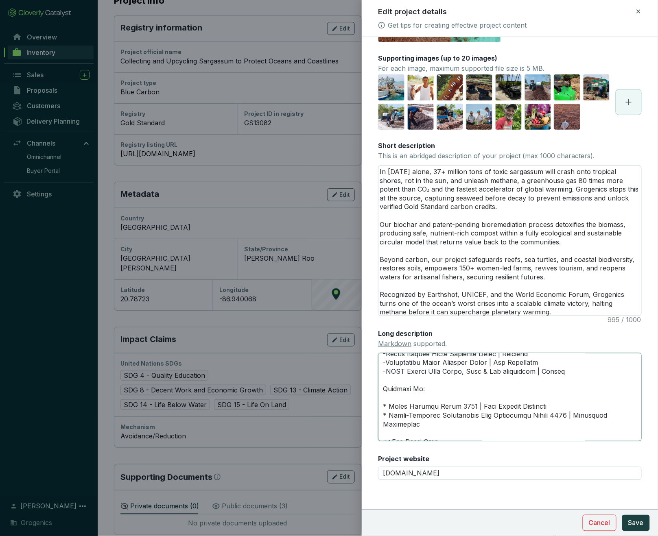
click at [442, 391] on textarea "Long description Markdown supported." at bounding box center [510, 397] width 264 height 88
paste textarea "**"
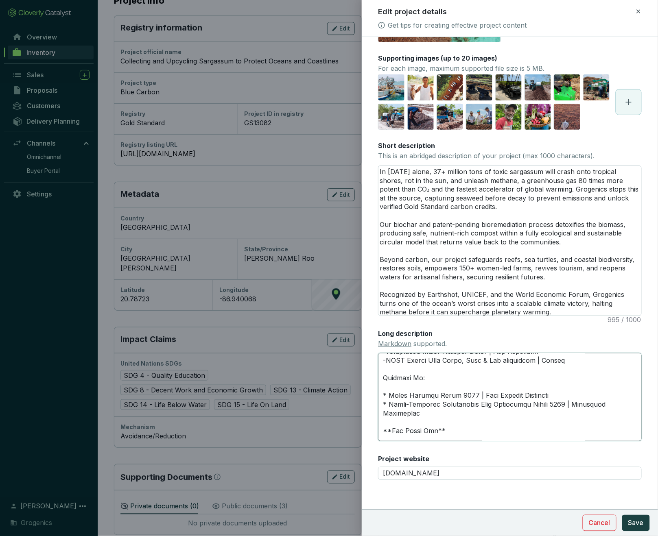
scroll to position [1071, 0]
type textarea "**One threat. Two solutions. Triple impact.** Grogenics is a climate tech compa…"
click at [601, 522] on span "Cancel" at bounding box center [600, 523] width 22 height 10
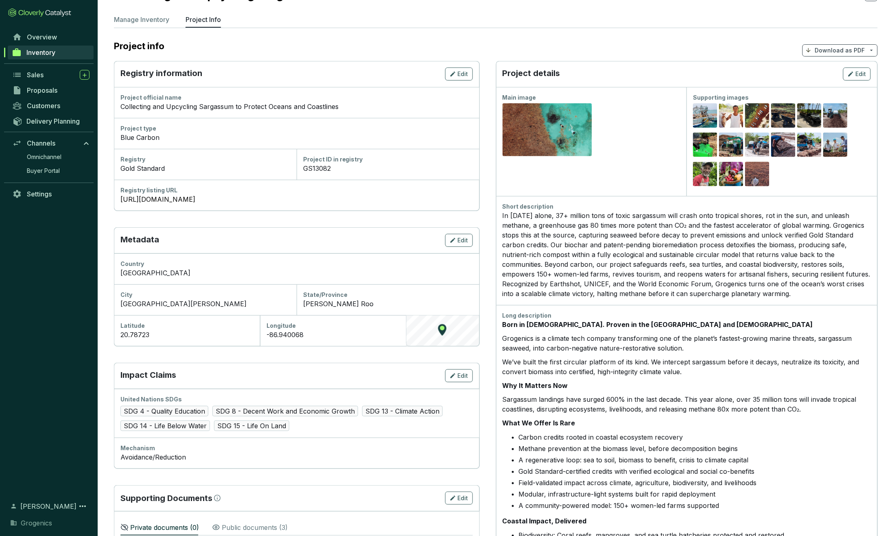
scroll to position [42, 0]
click at [658, 74] on span "Edit" at bounding box center [861, 74] width 11 height 8
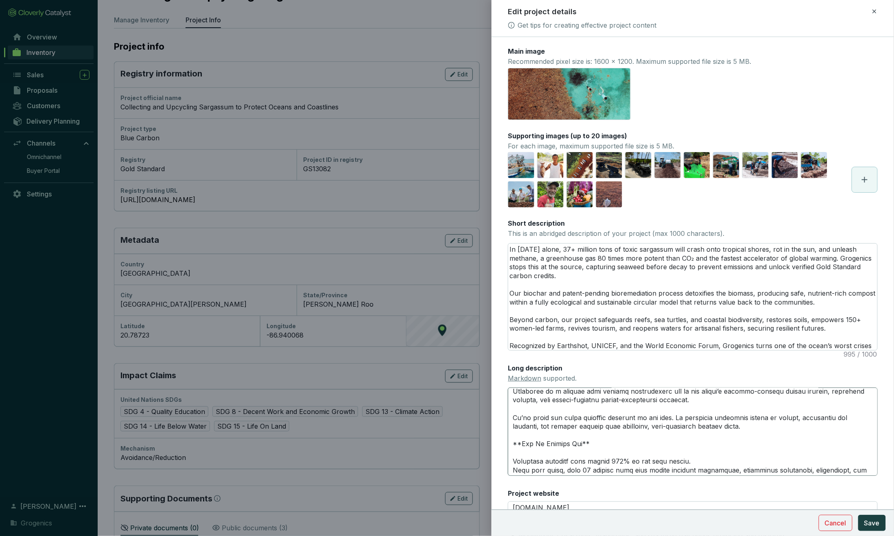
scroll to position [16, 0]
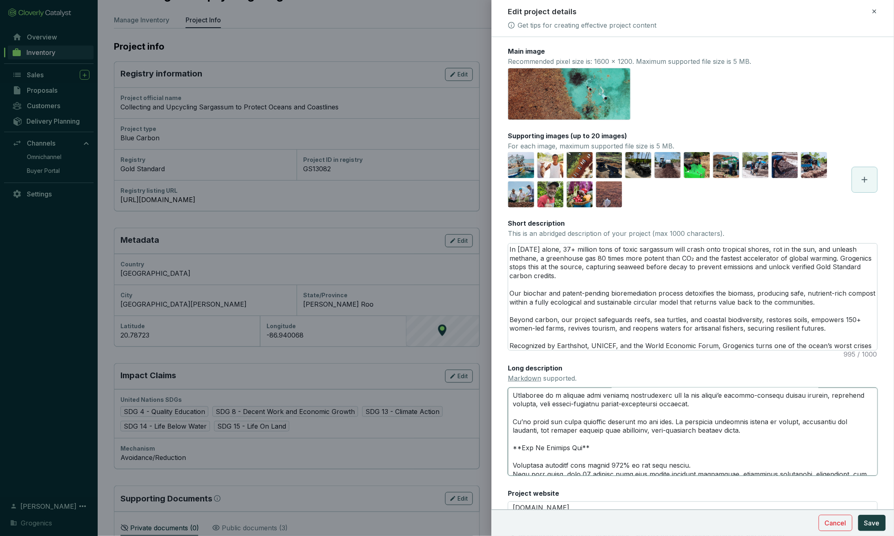
click at [628, 435] on textarea "Long description Markdown supported." at bounding box center [693, 432] width 370 height 88
paste textarea "One threat. Two solutions. Triple impact.** Grogenics is a climate tech company…"
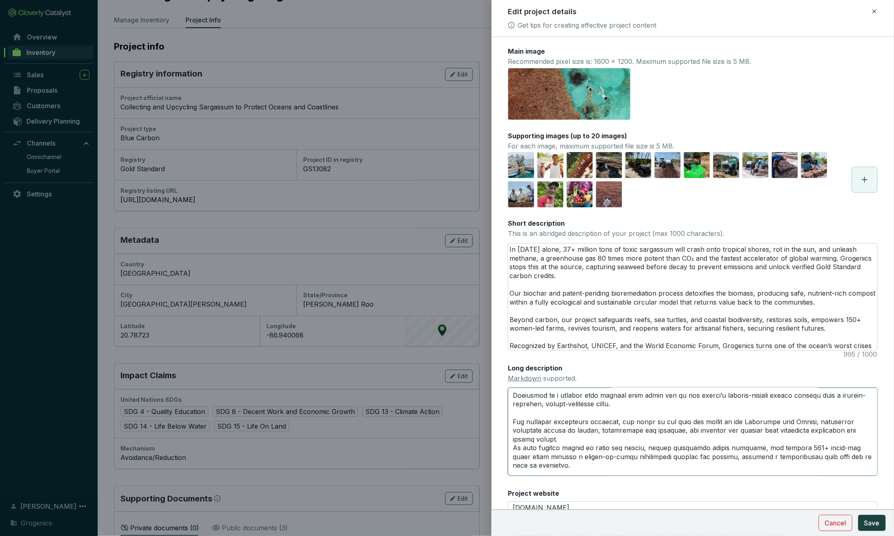
scroll to position [933, 0]
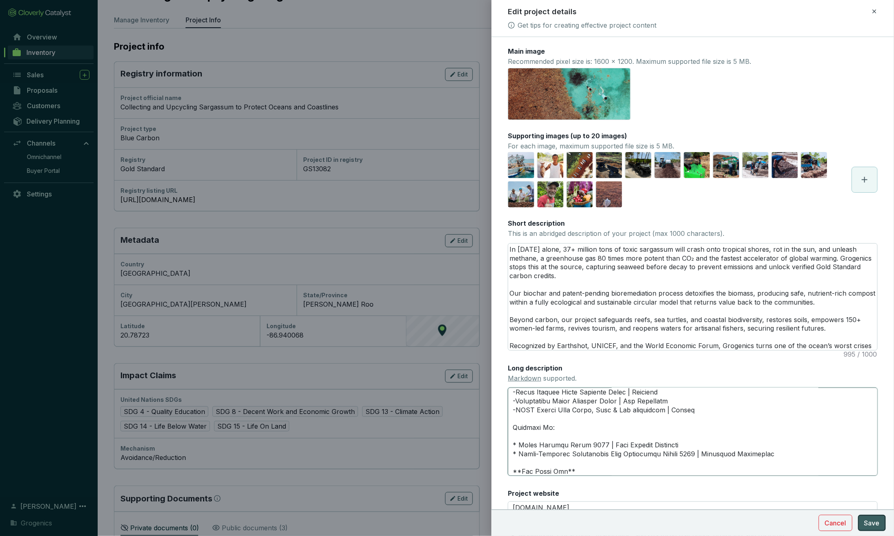
type textarea "**One threat. Two solutions. Triple impact.** Grogenics is a climate tech compa…"
click at [658, 522] on span "Save" at bounding box center [871, 523] width 15 height 10
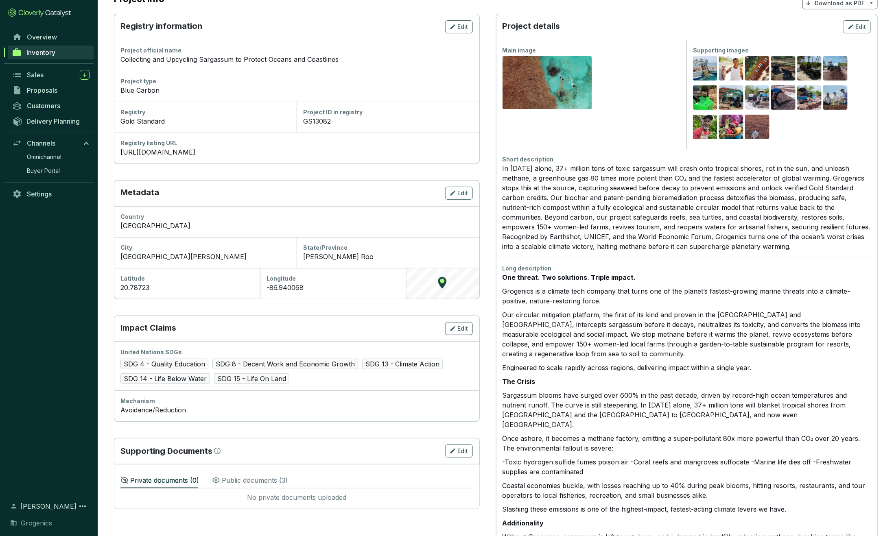
scroll to position [90, 0]
click at [658, 26] on span "Edit" at bounding box center [861, 26] width 11 height 8
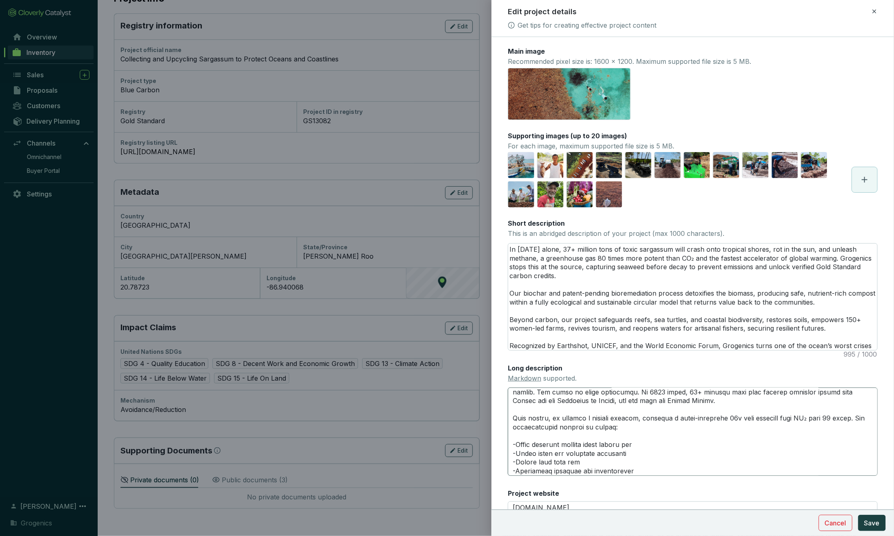
scroll to position [155, 0]
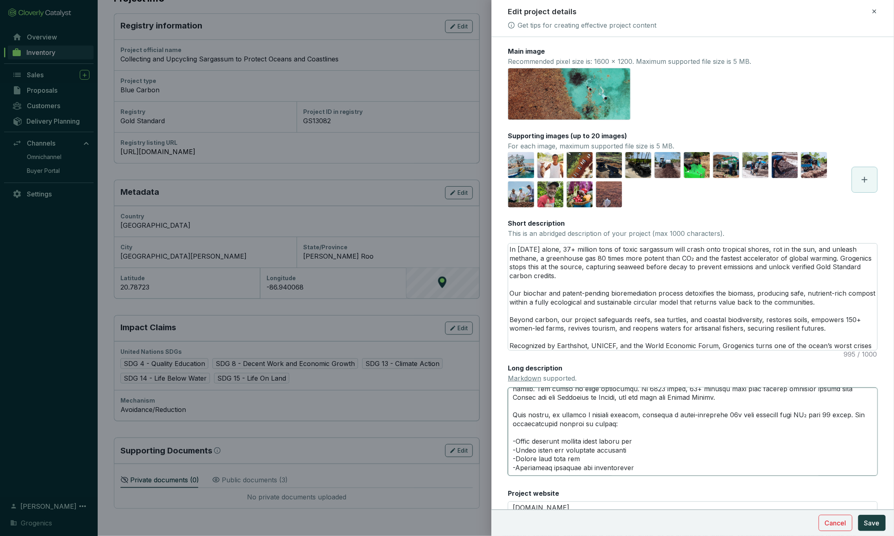
click at [658, 431] on textarea "Long description Markdown supported." at bounding box center [693, 432] width 370 height 88
type textarea "**One threat. Two solutions. Triple impact.** Grogenics is a climate tech compa…"
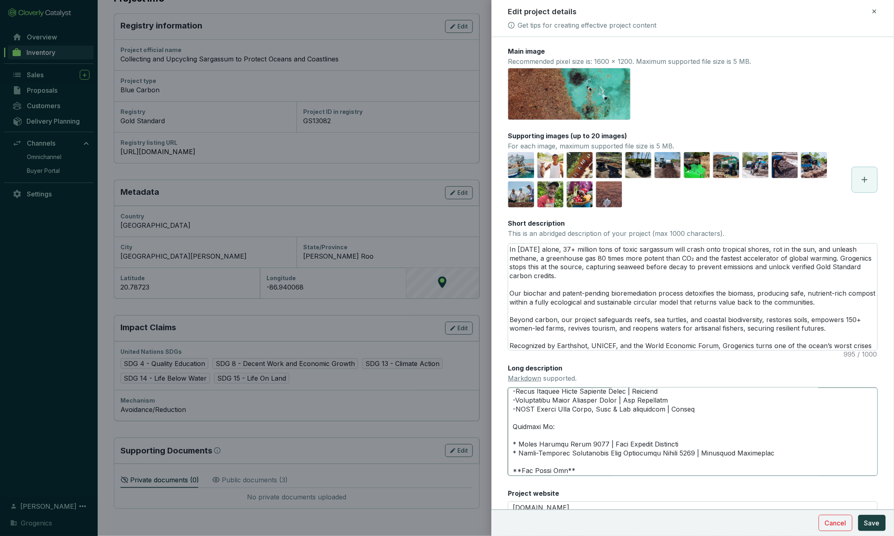
scroll to position [933, 0]
click at [658, 523] on span "Save" at bounding box center [871, 523] width 15 height 10
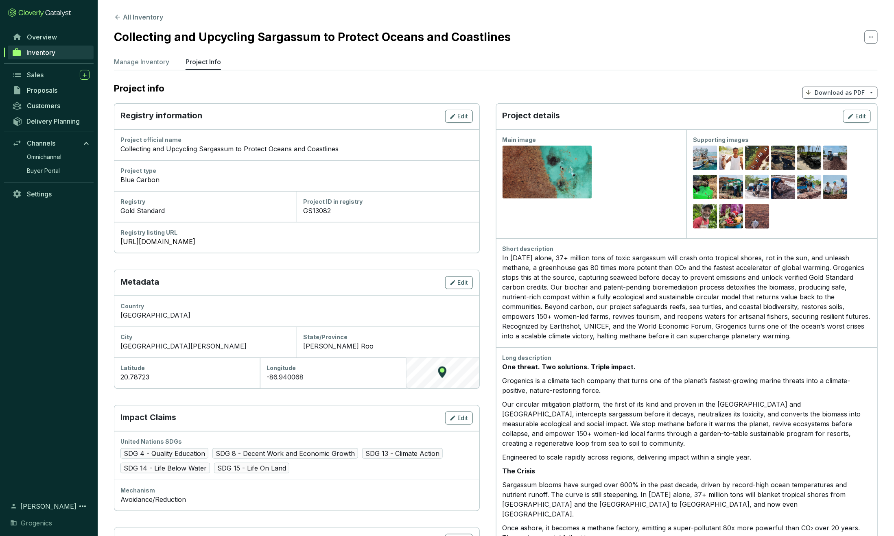
scroll to position [0, 0]
click at [658, 115] on span "Edit" at bounding box center [861, 116] width 11 height 8
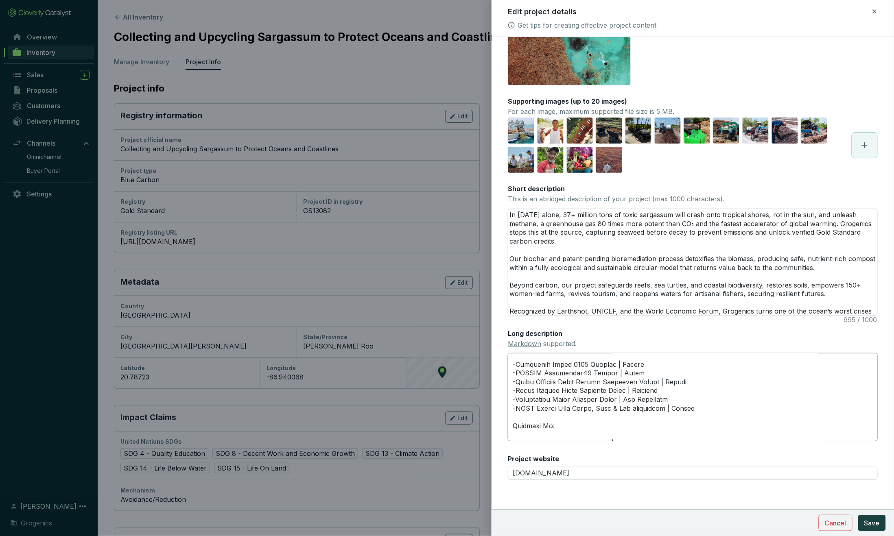
scroll to position [897, 0]
drag, startPoint x: 518, startPoint y: 410, endPoint x: 501, endPoint y: 409, distance: 17.2
click at [501, 409] on form "Main image Recommended pixel size is: 1600 x 1200. Maximum supported file size …" at bounding box center [693, 270] width 402 height 517
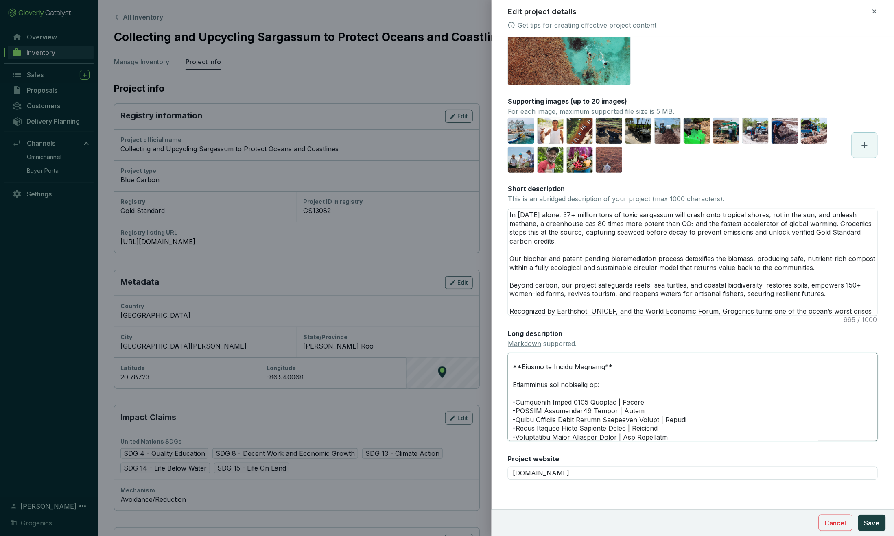
scroll to position [861, 0]
drag, startPoint x: 517, startPoint y: 411, endPoint x: 503, endPoint y: 411, distance: 14.2
click at [503, 411] on form "Main image Recommended pixel size is: 1600 x 1200. Maximum supported file size …" at bounding box center [693, 270] width 402 height 517
paste textarea "*"
type textarea "**One threat. Two solutions. Triple impact.** Grogenics is a climate tech compa…"
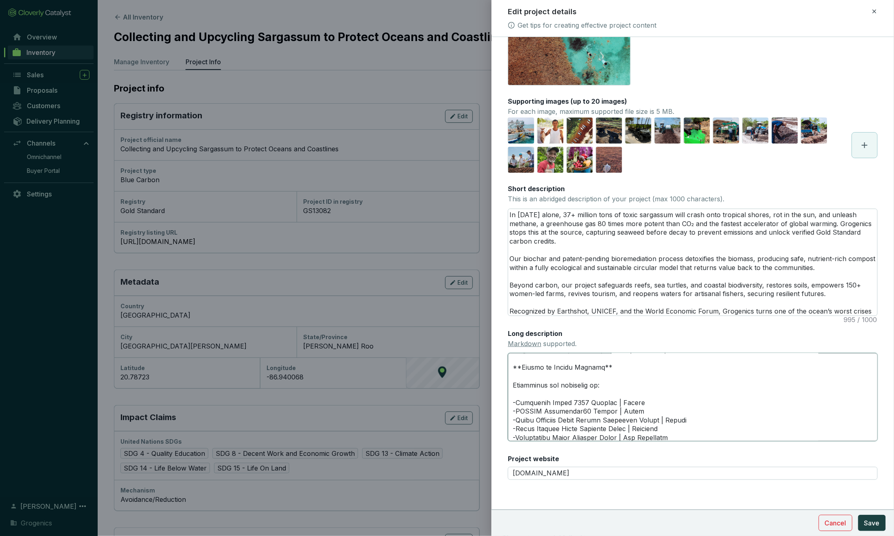
scroll to position [861, 0]
drag, startPoint x: 518, startPoint y: 402, endPoint x: 504, endPoint y: 402, distance: 14.6
click at [504, 402] on form "Main image Recommended pixel size is: 1600 x 1200. Maximum supported file size …" at bounding box center [693, 270] width 402 height 517
click at [517, 402] on textarea "Long description Markdown supported." at bounding box center [693, 397] width 370 height 88
drag, startPoint x: 517, startPoint y: 402, endPoint x: 508, endPoint y: 402, distance: 8.5
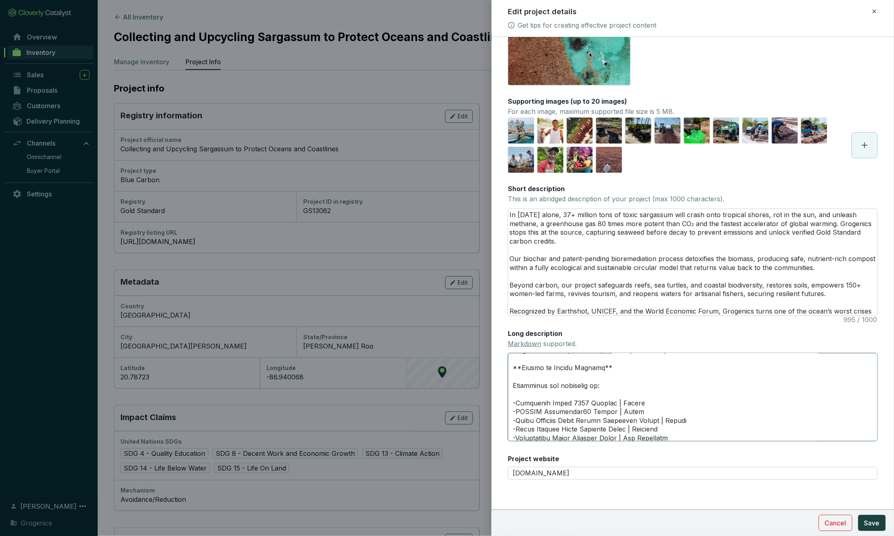
click at [508, 402] on textarea "Long description Markdown supported." at bounding box center [693, 397] width 370 height 88
paste textarea "*"
type textarea "**One threat. Two solutions. Triple impact.** Grogenics is a climate tech compa…"
drag, startPoint x: 516, startPoint y: 395, endPoint x: 509, endPoint y: 395, distance: 6.9
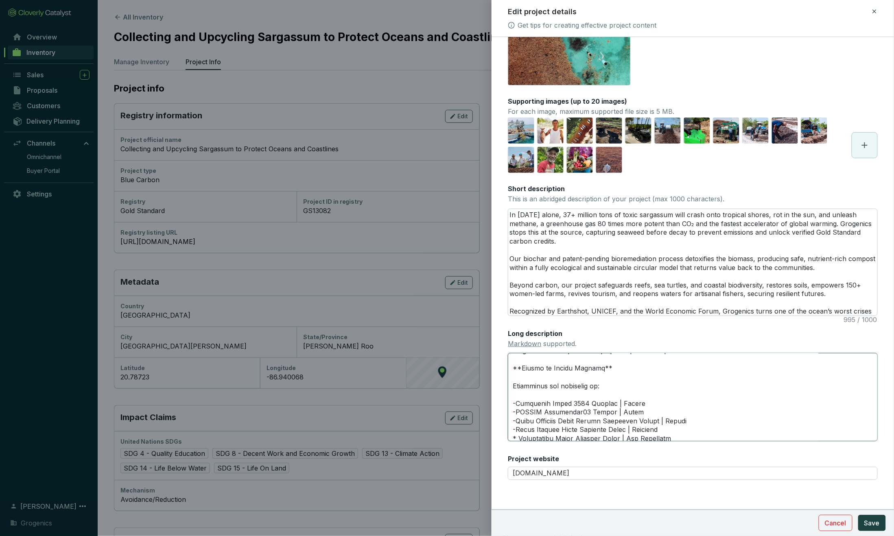
click at [509, 395] on textarea "Long description Markdown supported." at bounding box center [693, 397] width 370 height 88
paste textarea "*"
type textarea "**One threat. Two solutions. Triple impact.** Grogenics is a climate tech compa…"
drag, startPoint x: 517, startPoint y: 385, endPoint x: 509, endPoint y: 385, distance: 7.7
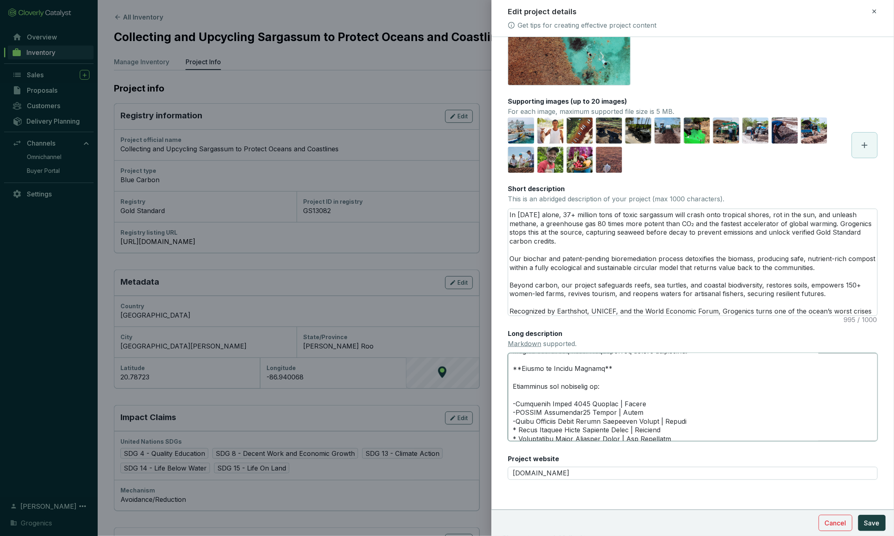
click at [509, 385] on textarea "Long description Markdown supported." at bounding box center [693, 397] width 370 height 88
paste textarea "*"
type textarea "**One threat. Two solutions. Triple impact.** Grogenics is a climate tech compa…"
drag, startPoint x: 517, startPoint y: 378, endPoint x: 512, endPoint y: 378, distance: 5.3
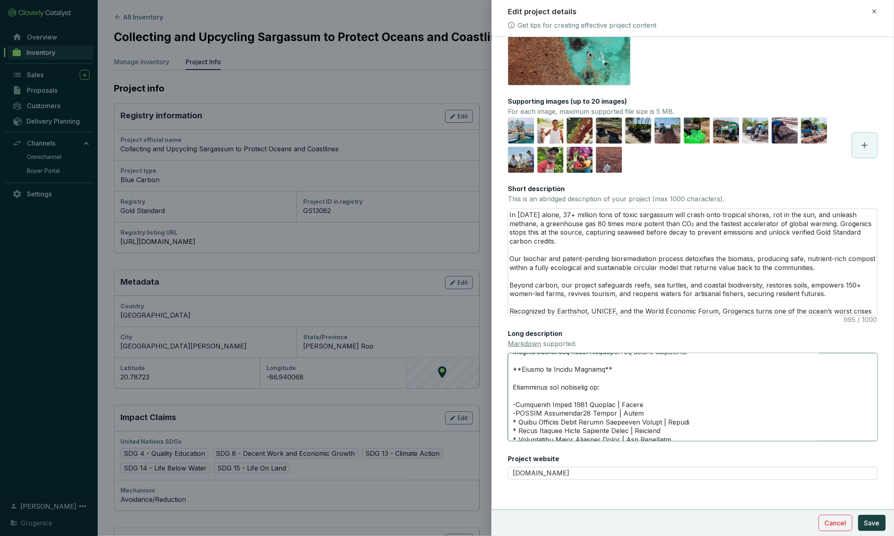
click at [512, 378] on textarea "Long description Markdown supported." at bounding box center [693, 397] width 370 height 88
paste textarea "*"
type textarea "**One threat. Two solutions. Triple impact.** Grogenics is a climate tech compa…"
drag, startPoint x: 516, startPoint y: 370, endPoint x: 507, endPoint y: 370, distance: 8.5
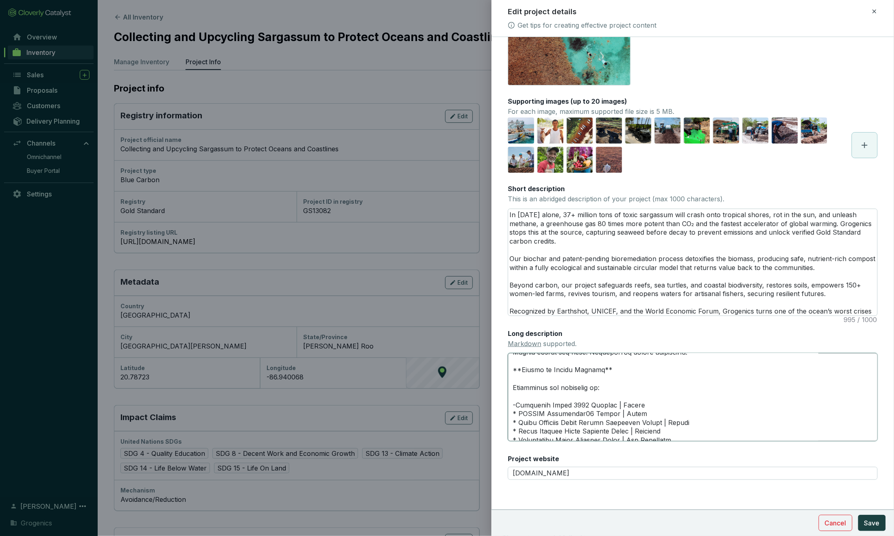
click at [507, 370] on form "Main image Recommended pixel size is: 1600 x 1200. Maximum supported file size …" at bounding box center [693, 270] width 402 height 517
paste textarea "*"
type textarea "**One threat. Two solutions. Triple impact.** Grogenics is a climate tech compa…"
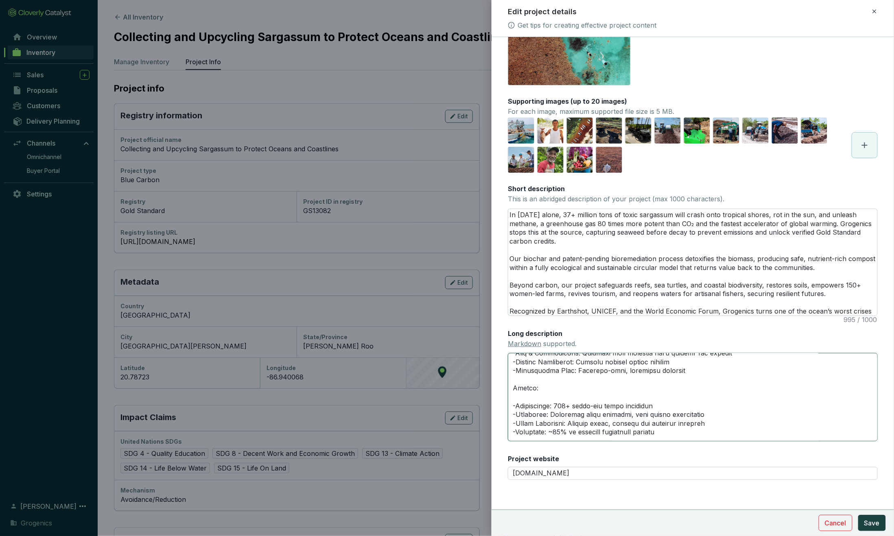
scroll to position [704, 0]
drag, startPoint x: 516, startPoint y: 404, endPoint x: 509, endPoint y: 404, distance: 7.3
click at [509, 404] on textarea "Long description Markdown supported." at bounding box center [693, 397] width 370 height 88
paste textarea "*"
type textarea "**One threat. Two solutions. Triple impact.** Grogenics is a climate tech compa…"
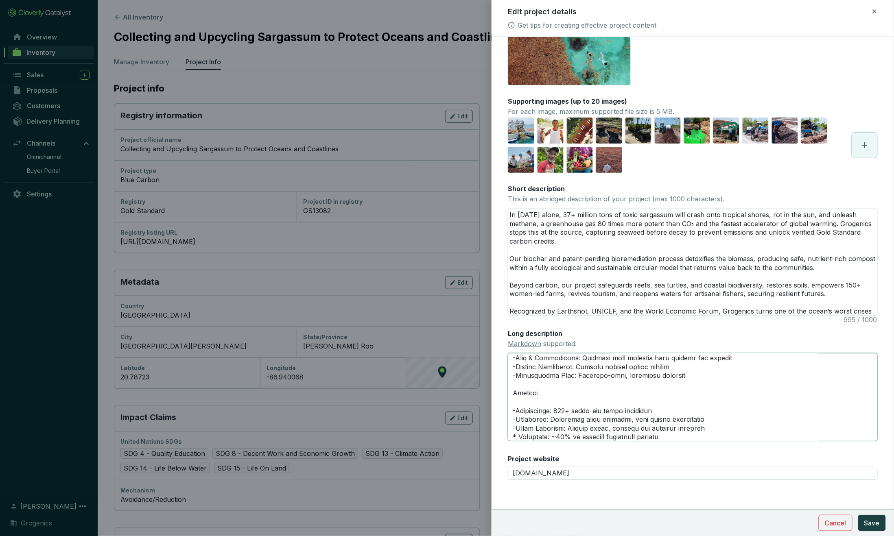
scroll to position [704, 0]
drag, startPoint x: 516, startPoint y: 396, endPoint x: 509, endPoint y: 396, distance: 7.0
click at [509, 396] on textarea "Long description Markdown supported." at bounding box center [693, 397] width 370 height 88
paste textarea "*"
type textarea "**One threat. Two solutions. Triple impact.** Grogenics is a climate tech compa…"
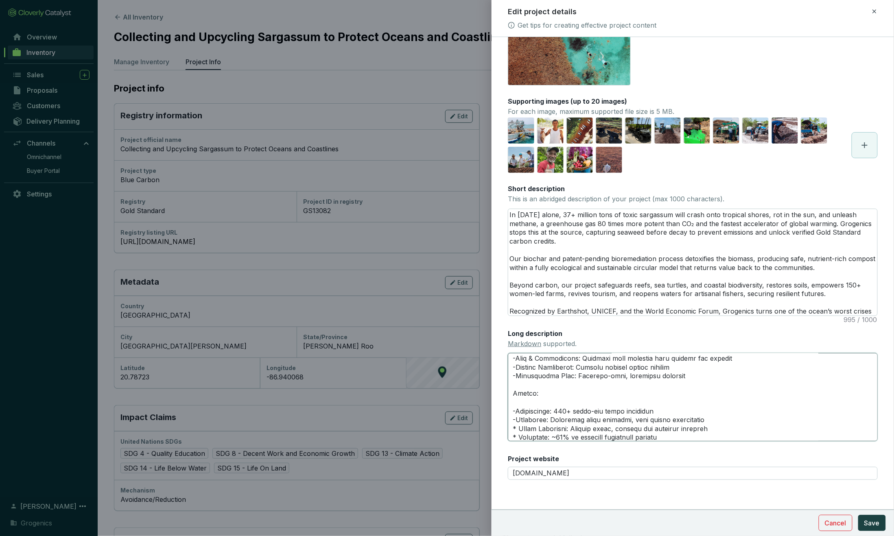
scroll to position [703, 0]
drag, startPoint x: 517, startPoint y: 387, endPoint x: 509, endPoint y: 387, distance: 7.7
click at [509, 387] on textarea "Long description Markdown supported." at bounding box center [693, 397] width 370 height 88
paste textarea "*"
type textarea "**One threat. Two solutions. Triple impact.** Grogenics is a climate tech compa…"
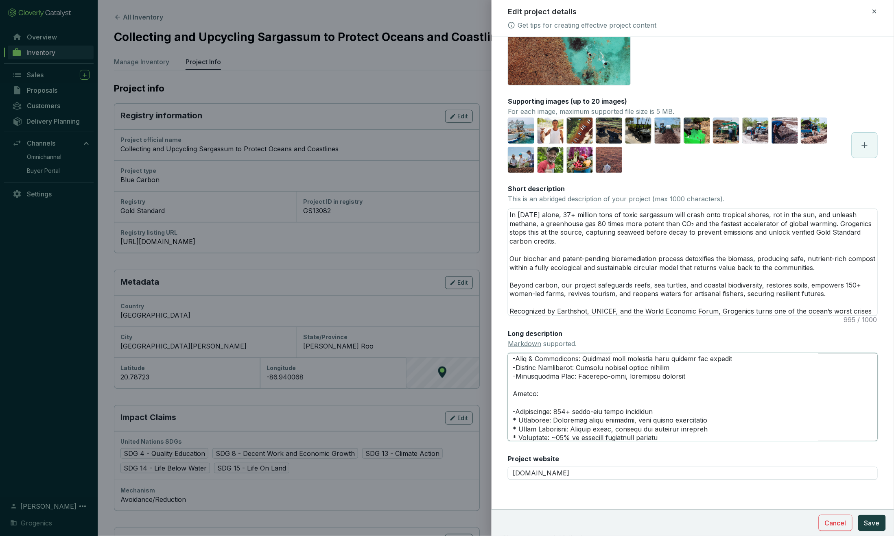
scroll to position [703, 0]
click at [512, 380] on textarea "Long description Markdown supported." at bounding box center [693, 397] width 370 height 88
paste textarea "*"
type textarea "**One threat. Two solutions. Triple impact.** Grogenics is a climate tech compa…"
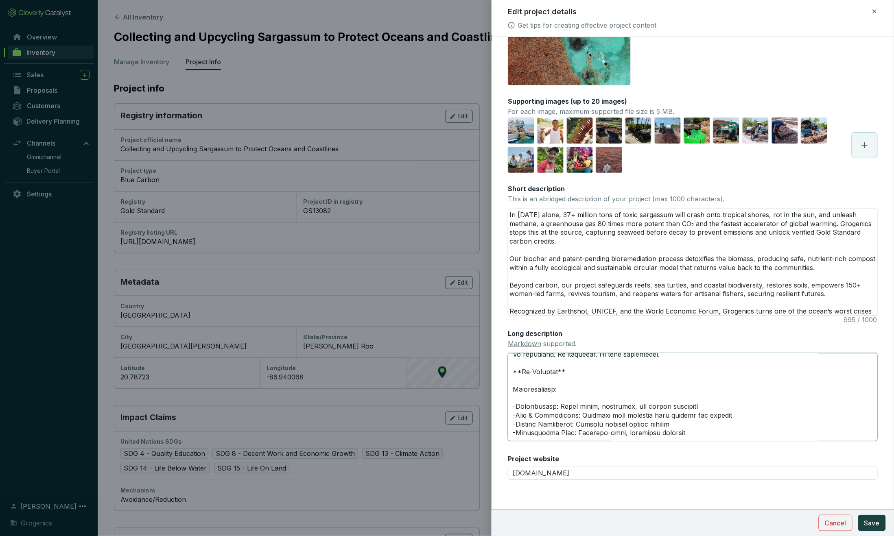
scroll to position [645, 0]
drag, startPoint x: 516, startPoint y: 402, endPoint x: 508, endPoint y: 402, distance: 8.6
click at [508, 402] on textarea "Long description Markdown supported." at bounding box center [693, 397] width 370 height 88
paste textarea "*"
type textarea "**One threat. Two solutions. Triple impact.** Grogenics is a climate tech compa…"
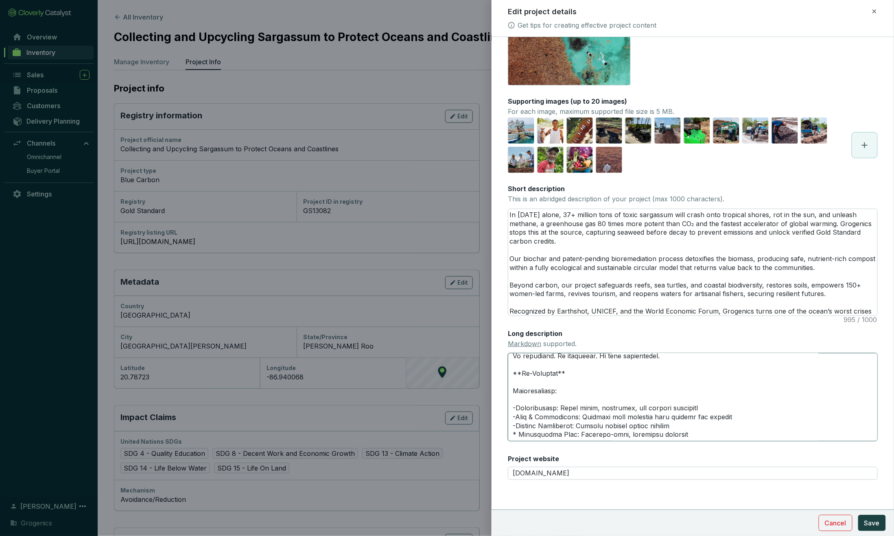
scroll to position [645, 0]
drag, startPoint x: 516, startPoint y: 395, endPoint x: 506, endPoint y: 395, distance: 9.8
click at [506, 395] on form "Main image Recommended pixel size is: 1600 x 1200. Maximum supported file size …" at bounding box center [693, 270] width 402 height 517
paste textarea "*"
type textarea "**One threat. Two solutions. Triple impact.** Grogenics is a climate tech compa…"
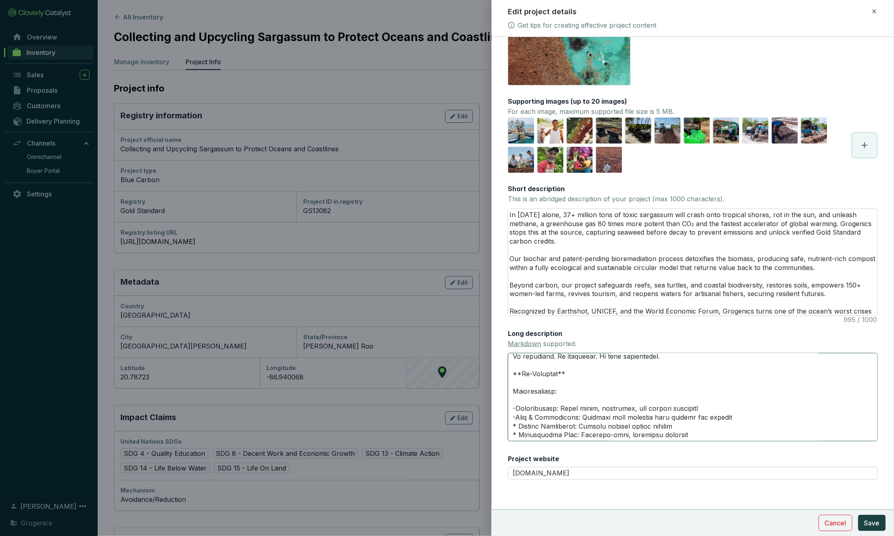
scroll to position [644, 0]
drag, startPoint x: 517, startPoint y: 387, endPoint x: 508, endPoint y: 387, distance: 9.0
click at [508, 387] on textarea "Long description Markdown supported." at bounding box center [693, 397] width 370 height 88
paste textarea "*"
type textarea "**One threat. Two solutions. Triple impact.** Grogenics is a climate tech compa…"
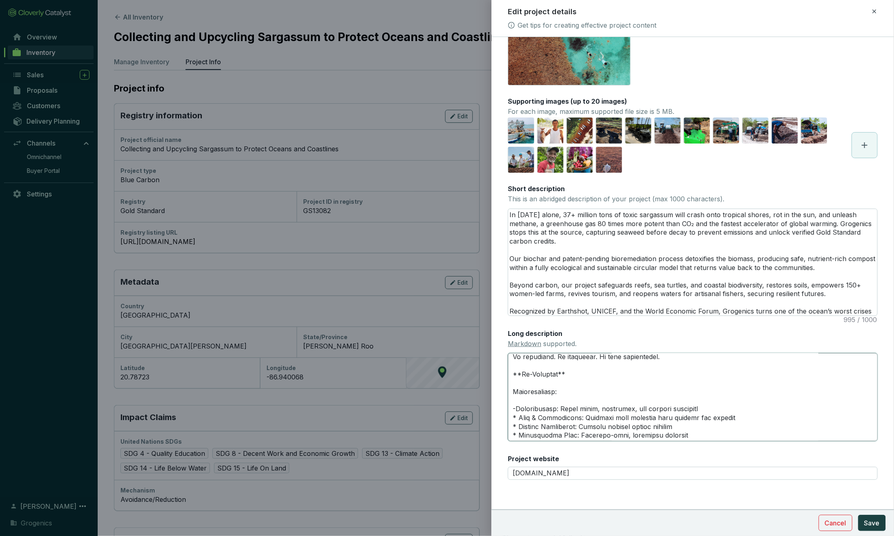
scroll to position [644, 0]
drag, startPoint x: 516, startPoint y: 378, endPoint x: 509, endPoint y: 378, distance: 7.3
click at [509, 378] on textarea "Long description Markdown supported." at bounding box center [693, 397] width 370 height 88
paste textarea "*"
type textarea "**One threat. Two solutions. Triple impact.** Grogenics is a climate tech compa…"
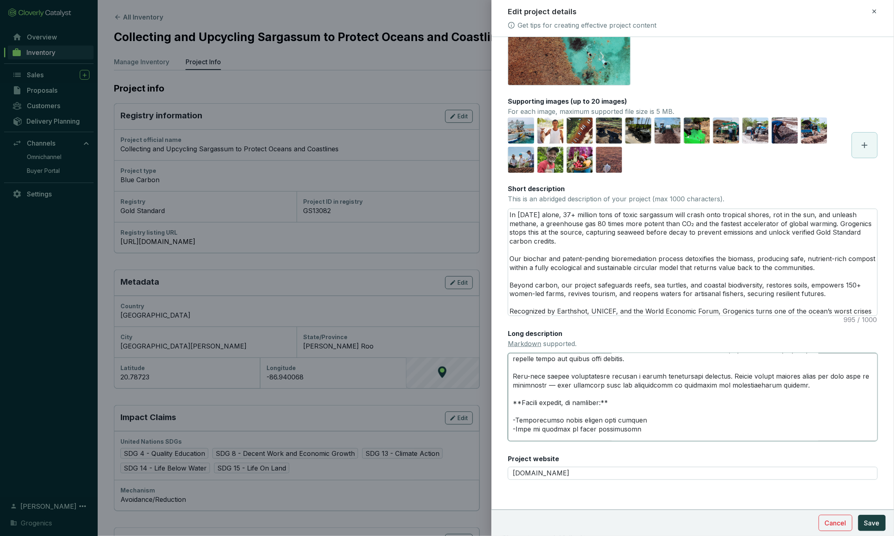
scroll to position [447, 0]
drag, startPoint x: 517, startPoint y: 404, endPoint x: 504, endPoint y: 402, distance: 13.2
click at [504, 402] on form "Main image Recommended pixel size is: 1600 x 1200. Maximum supported file size …" at bounding box center [693, 270] width 402 height 517
paste textarea "*"
type textarea "**One threat. Two solutions. Triple impact.** Grogenics is a climate tech compa…"
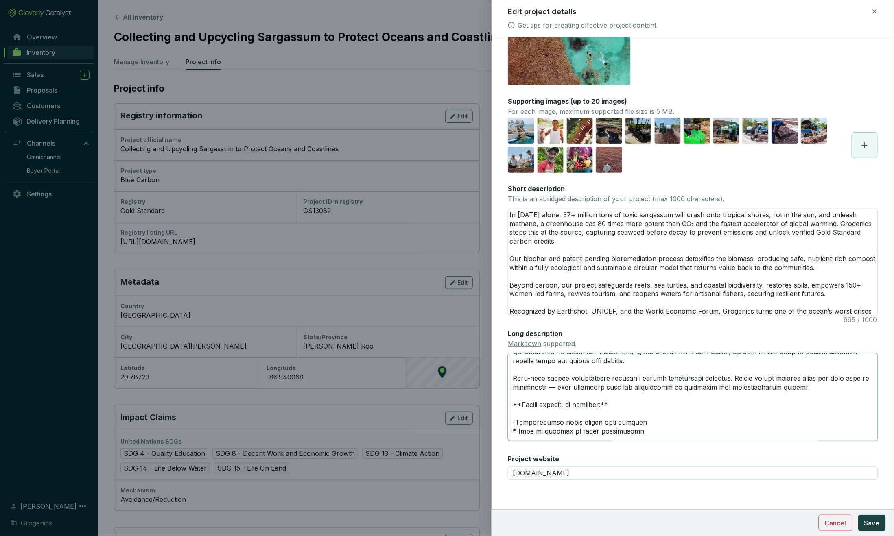
scroll to position [446, 0]
drag, startPoint x: 516, startPoint y: 395, endPoint x: 506, endPoint y: 395, distance: 10.2
click at [506, 395] on form "Main image Recommended pixel size is: 1600 x 1200. Maximum supported file size …" at bounding box center [693, 270] width 402 height 517
paste textarea "*"
type textarea "**One threat. Two solutions. Triple impact.** Grogenics is a climate tech compa…"
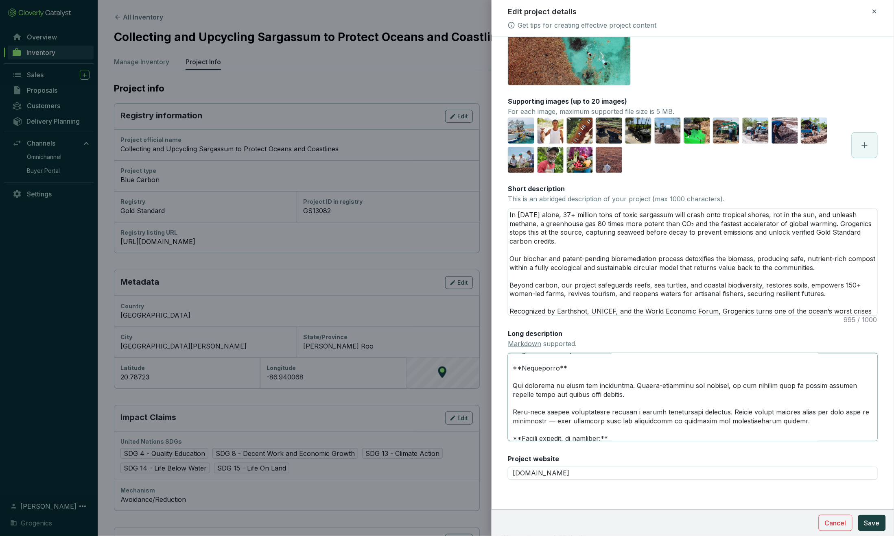
scroll to position [411, 0]
click at [553, 395] on textarea "Long description Markdown supported." at bounding box center [693, 397] width 370 height 88
type textarea "**One threat. Two solutions. Triple impact.** Grogenics is a climate tech compa…"
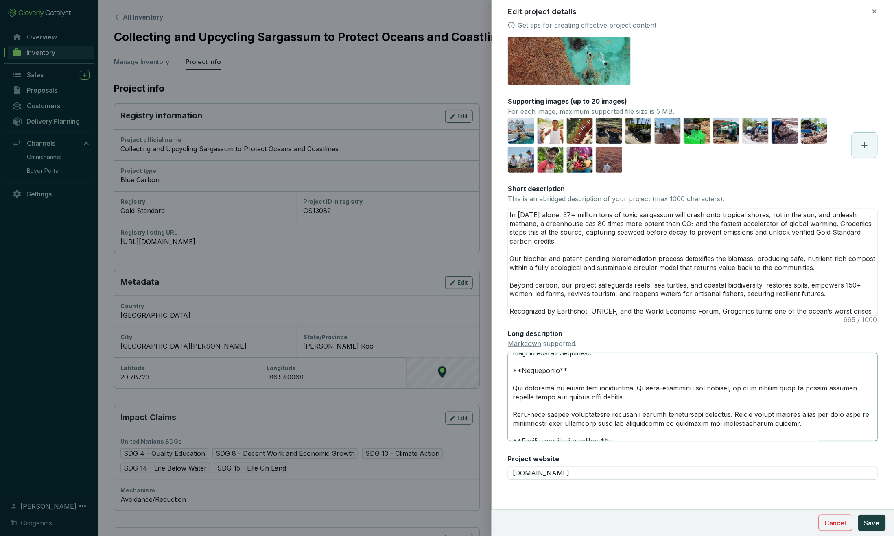
type textarea "**One threat. Two solutions. Triple impact.** Grogenics is a climate tech compa…"
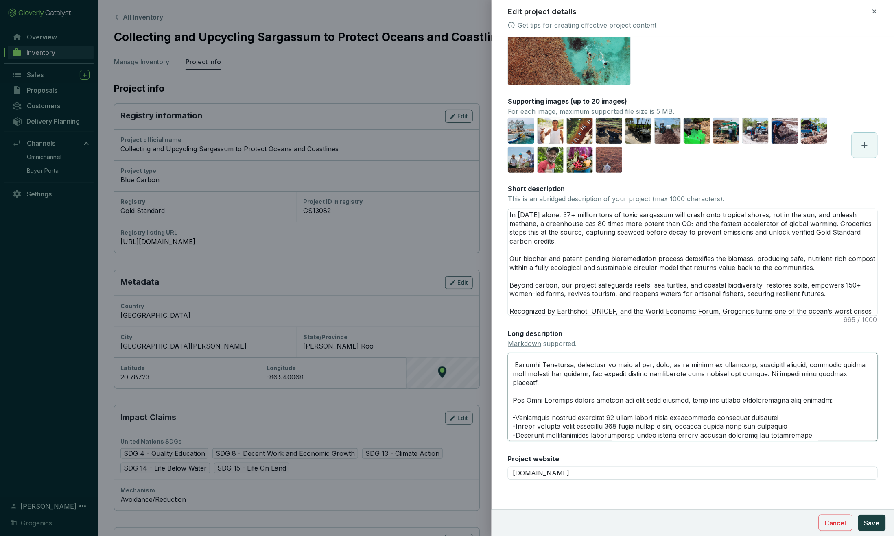
scroll to position [297, 0]
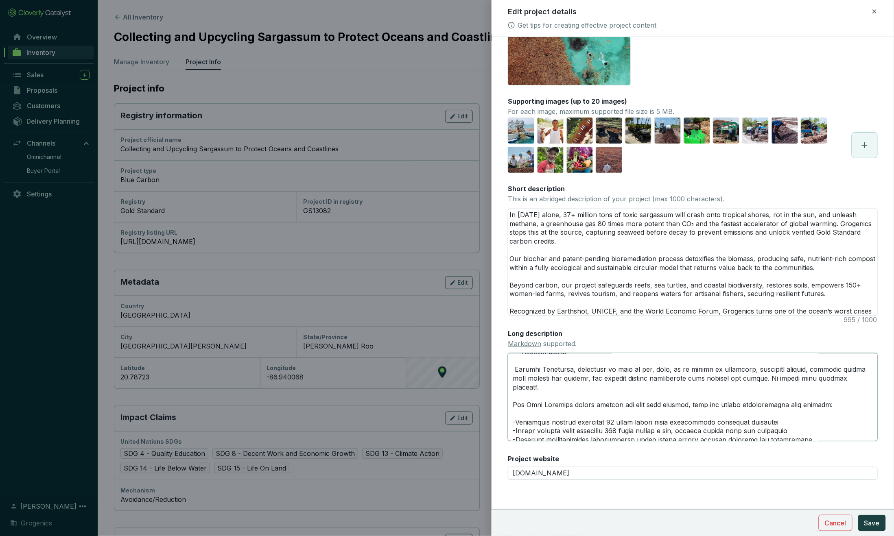
drag, startPoint x: 516, startPoint y: 414, endPoint x: 504, endPoint y: 413, distance: 12.7
click at [504, 413] on form "Main image Recommended pixel size is: 1600 x 1200. Maximum supported file size …" at bounding box center [693, 270] width 402 height 517
paste textarea "*"
type textarea "**One threat. Two solutions. Triple impact.** Grogenics is a climate tech compa…"
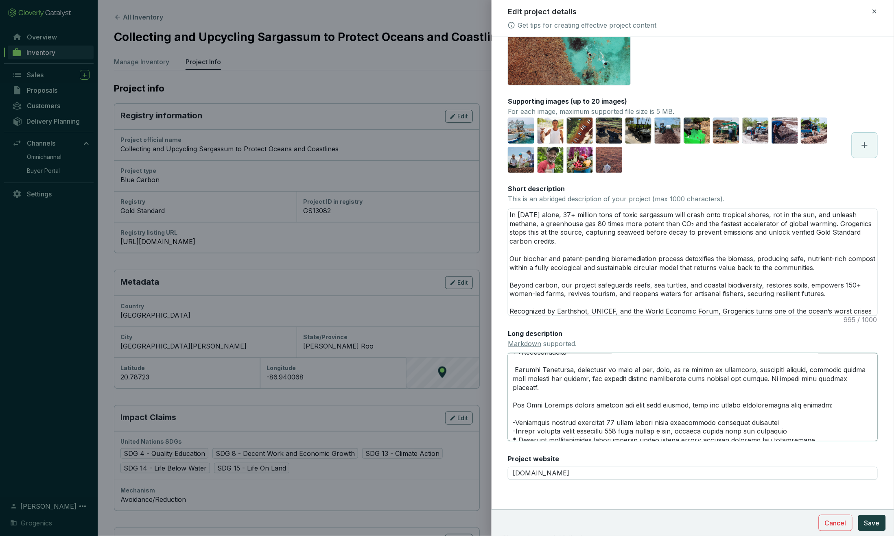
drag, startPoint x: 517, startPoint y: 407, endPoint x: 507, endPoint y: 406, distance: 10.7
click at [507, 406] on form "Main image Recommended pixel size is: 1600 x 1200. Maximum supported file size …" at bounding box center [693, 270] width 402 height 517
paste textarea "*"
type textarea "**One threat. Two solutions. Triple impact.** Grogenics is a climate tech compa…"
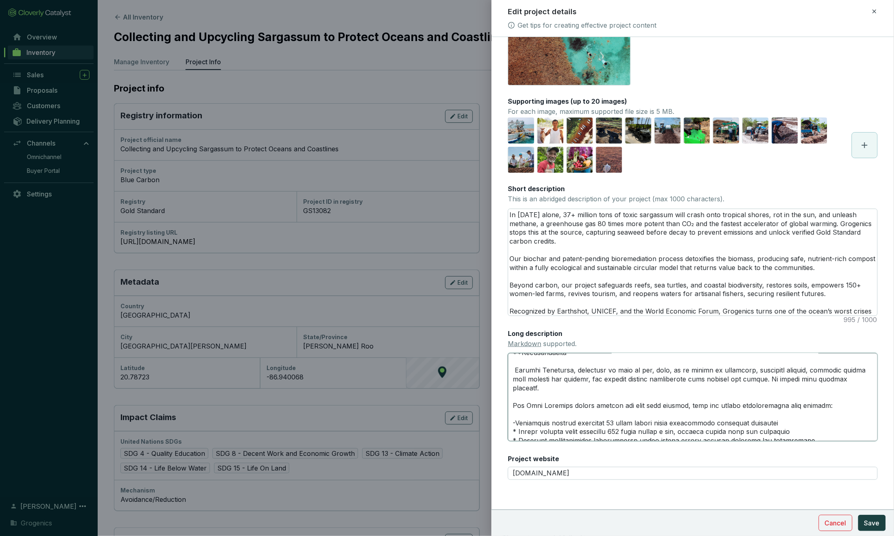
drag, startPoint x: 517, startPoint y: 400, endPoint x: 506, endPoint y: 398, distance: 11.1
click at [506, 398] on form "Main image Recommended pixel size is: 1600 x 1200. Maximum supported file size …" at bounding box center [693, 270] width 402 height 517
paste textarea "*"
type textarea "**One threat. Two solutions. Triple impact.** Grogenics is a climate tech compa…"
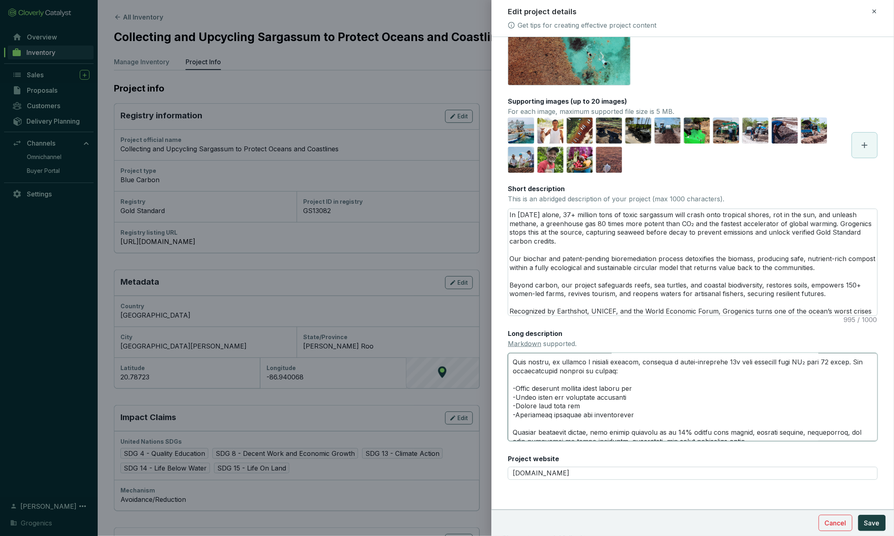
scroll to position [169, 0]
drag, startPoint x: 516, startPoint y: 406, endPoint x: 507, endPoint y: 405, distance: 9.8
click at [507, 405] on form "Main image Recommended pixel size is: 1600 x 1200. Maximum supported file size …" at bounding box center [693, 270] width 402 height 517
paste textarea "*"
type textarea "**One threat. Two solutions. Triple impact.** Grogenics is a climate tech compa…"
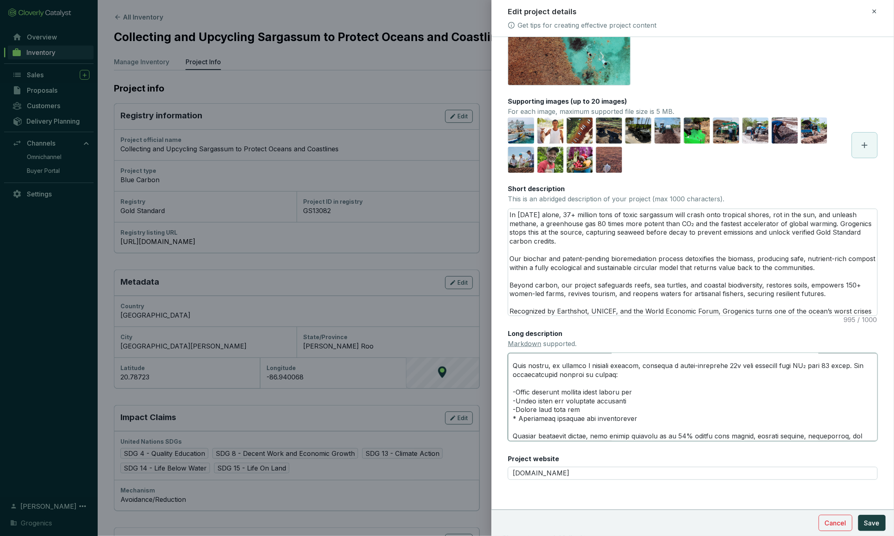
scroll to position [169, 0]
drag, startPoint x: 517, startPoint y: 397, endPoint x: 508, endPoint y: 397, distance: 9.0
click at [508, 397] on textarea "Long description Markdown supported." at bounding box center [693, 397] width 370 height 88
paste textarea "*"
type textarea "**One threat. Two solutions. Triple impact.** Grogenics is a climate tech compa…"
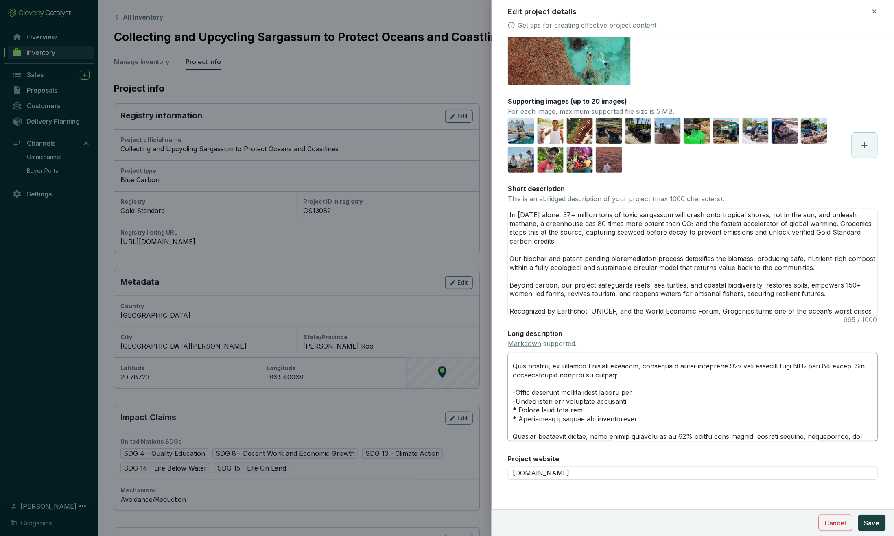
scroll to position [168, 0]
drag, startPoint x: 517, startPoint y: 389, endPoint x: 507, endPoint y: 389, distance: 10.6
click at [507, 389] on form "Main image Recommended pixel size is: 1600 x 1200. Maximum supported file size …" at bounding box center [693, 270] width 402 height 517
paste textarea "*"
type textarea "**One threat. Two solutions. Triple impact.** Grogenics is a climate tech compa…"
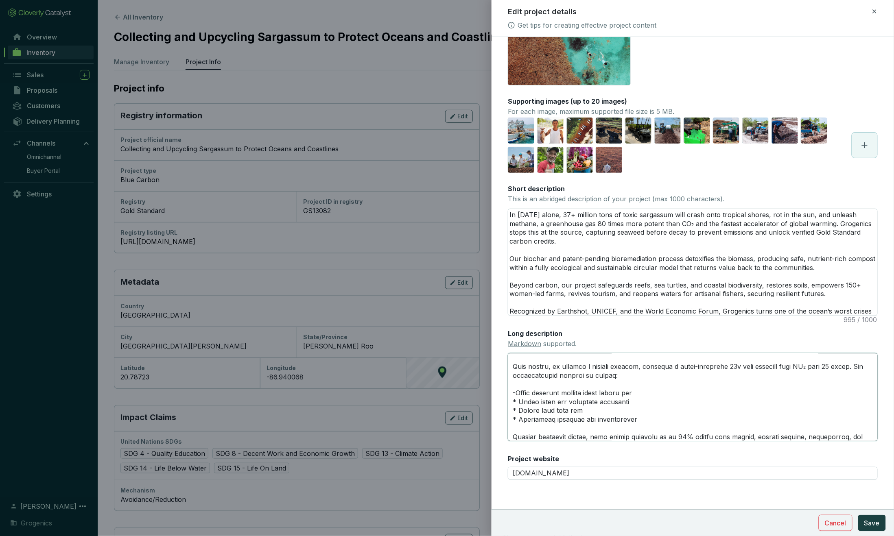
scroll to position [168, 0]
drag, startPoint x: 516, startPoint y: 380, endPoint x: 508, endPoint y: 380, distance: 8.5
click at [508, 380] on textarea "Long description Markdown supported." at bounding box center [693, 397] width 370 height 88
paste textarea "*"
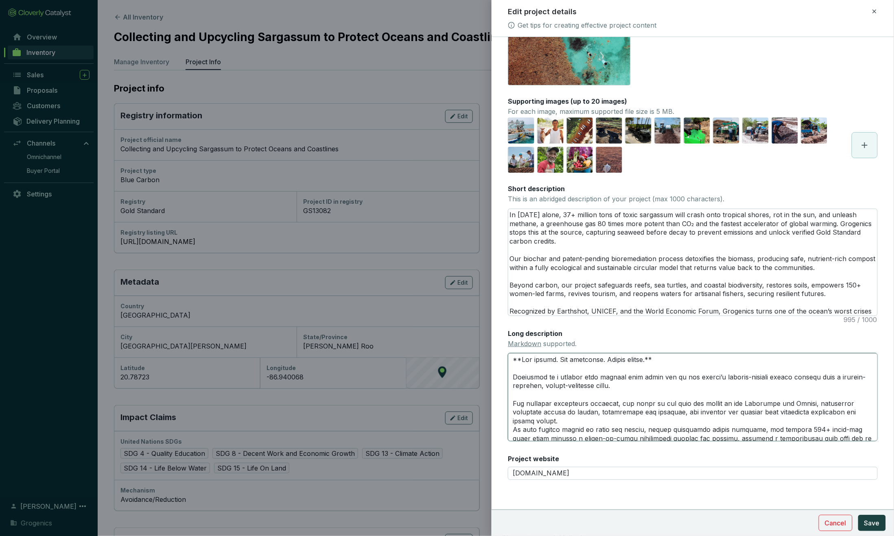
scroll to position [0, 0]
type textarea "**One threat. Two solutions. Triple impact.** Grogenics is a climate tech compa…"
click at [658, 521] on span "Save" at bounding box center [871, 523] width 15 height 10
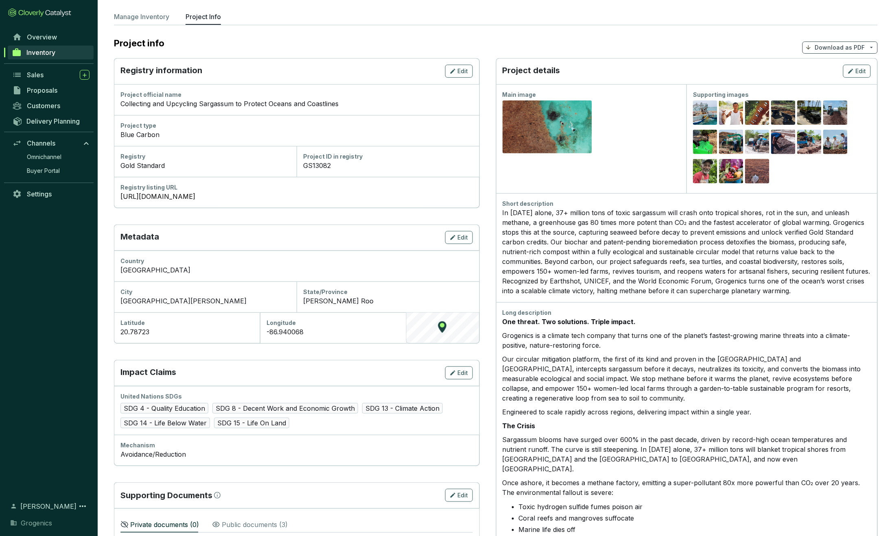
scroll to position [44, 0]
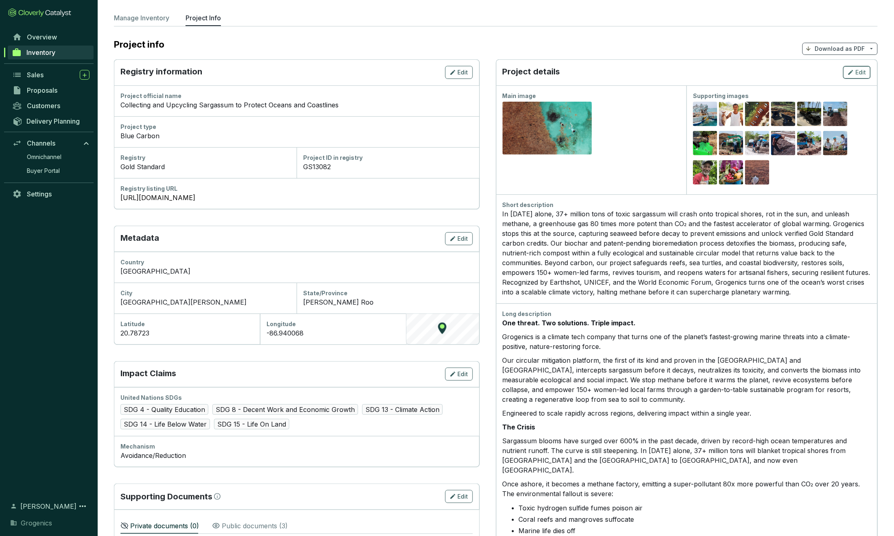
click at [658, 72] on span "Edit" at bounding box center [861, 72] width 11 height 8
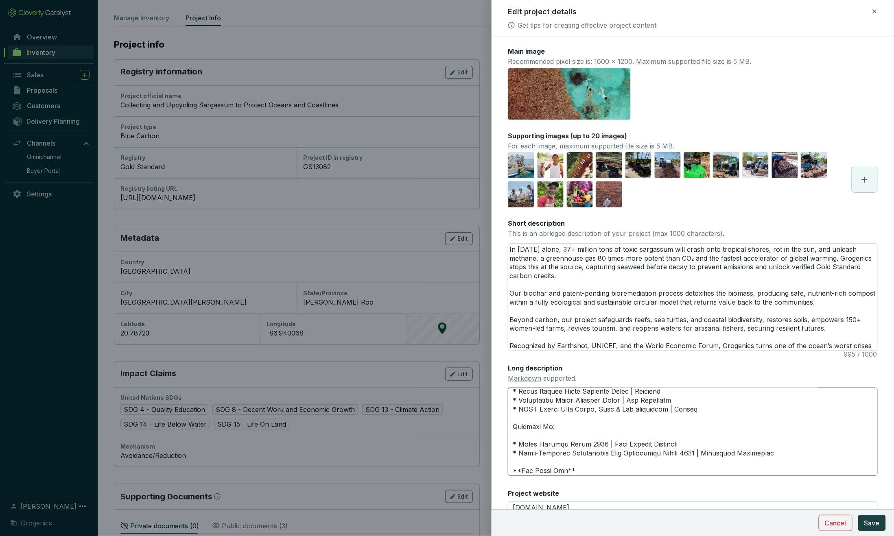
scroll to position [933, 0]
click at [514, 469] on textarea "Long description Markdown supported." at bounding box center [693, 432] width 370 height 88
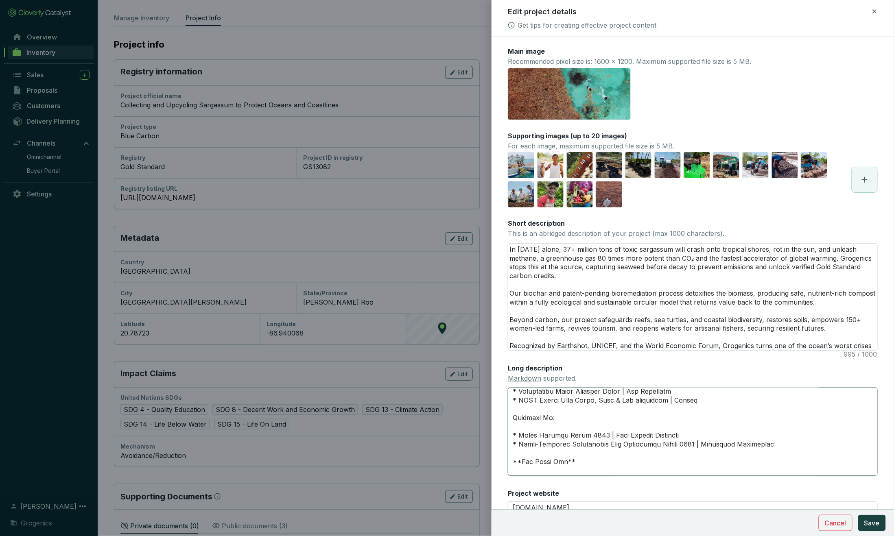
scroll to position [942, 0]
type textarea "**One threat. Two solutions. Triple impact.** Grogenics is a climate tech compa…"
click at [658, 522] on span "Save" at bounding box center [871, 523] width 15 height 10
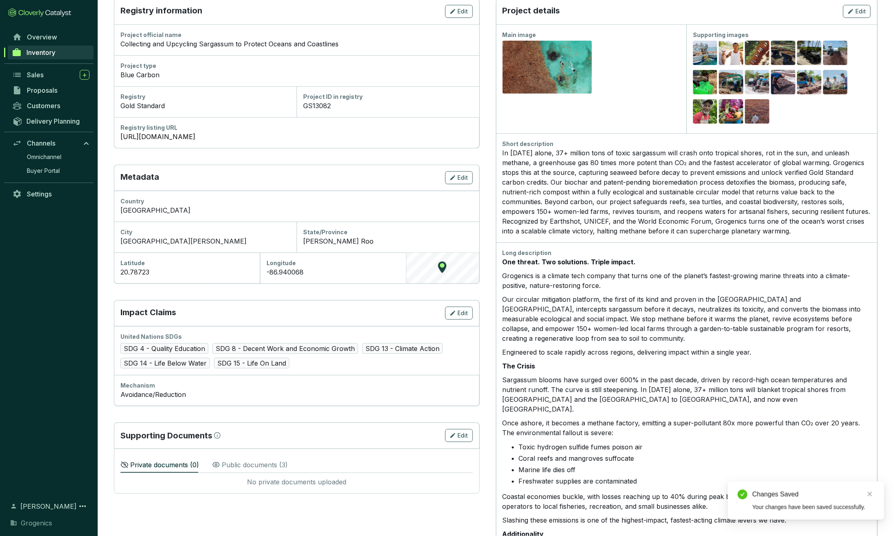
scroll to position [106, 0]
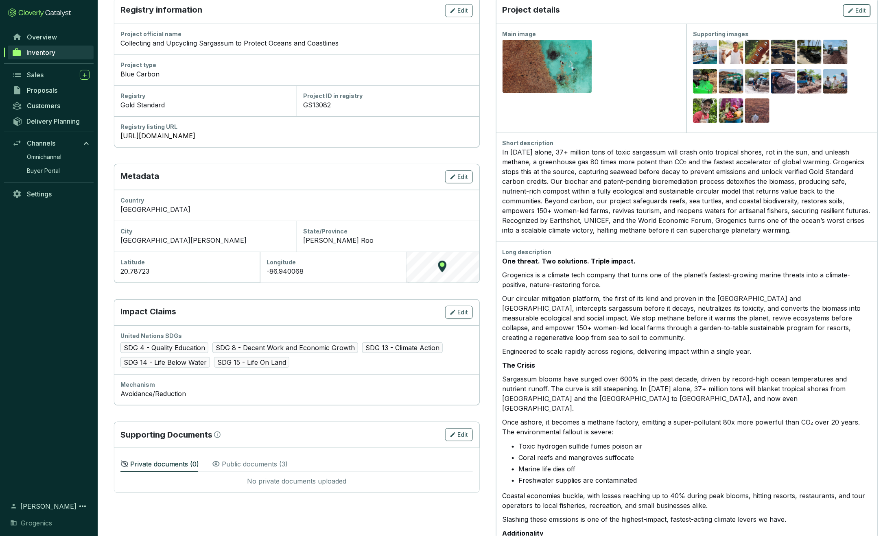
click at [658, 11] on span "Edit" at bounding box center [861, 11] width 11 height 8
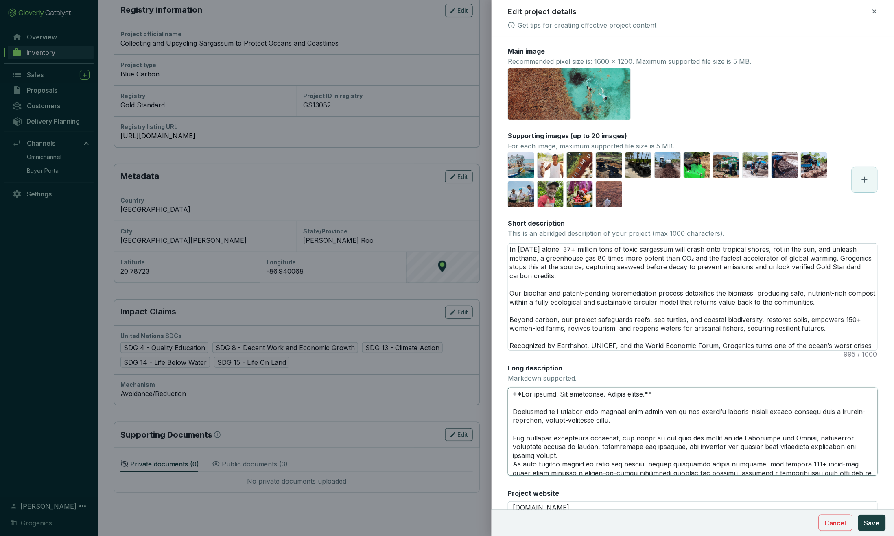
click at [587, 394] on textarea "Long description Markdown supported." at bounding box center [693, 432] width 370 height 88
click at [518, 406] on textarea "Long description Markdown supported." at bounding box center [693, 432] width 370 height 88
drag, startPoint x: 512, startPoint y: 409, endPoint x: 512, endPoint y: 383, distance: 25.7
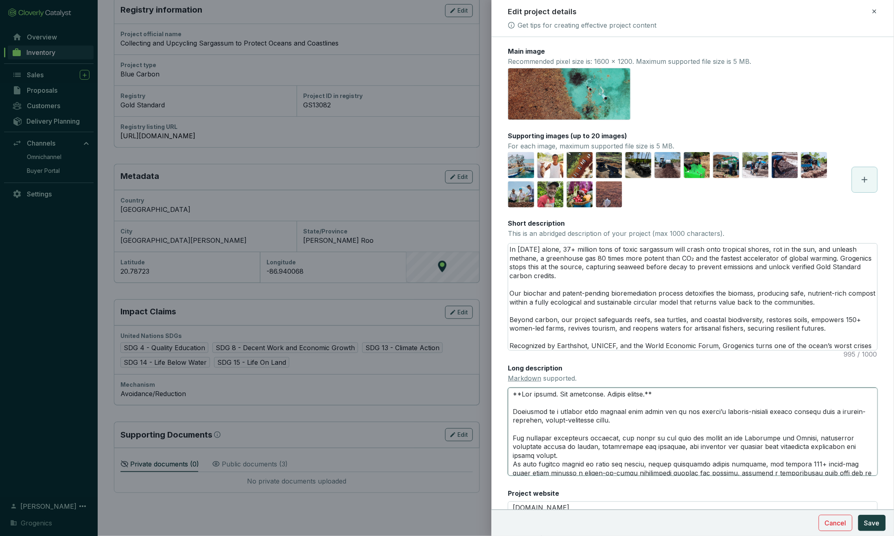
click at [512, 383] on div "Long description Markdown supported." at bounding box center [693, 420] width 370 height 112
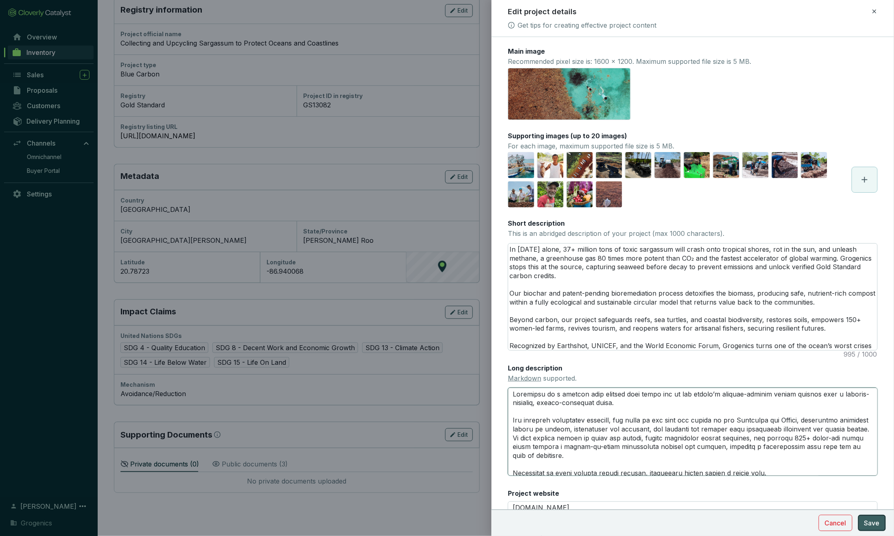
type textarea "Grogenics is a climate tech company that turns one of the planet’s fastest-grow…"
click at [658, 524] on span "Save" at bounding box center [871, 523] width 15 height 10
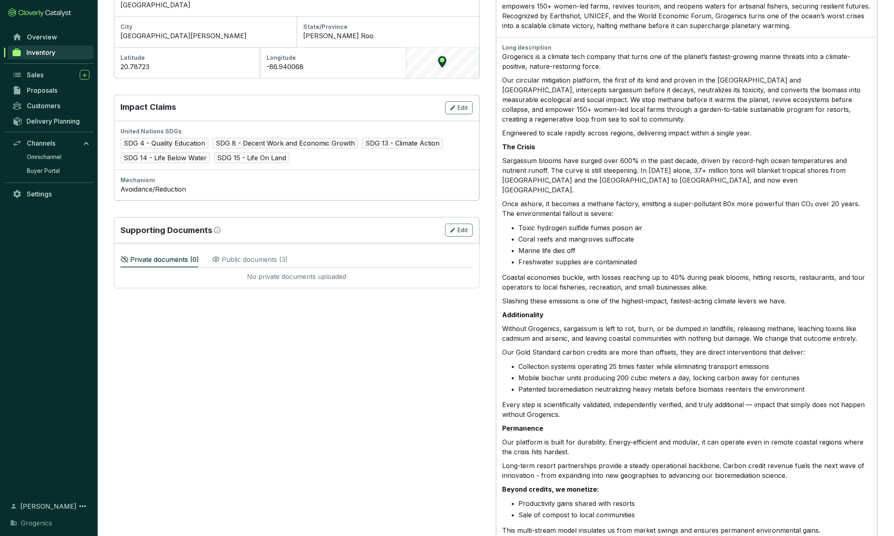
scroll to position [313, 0]
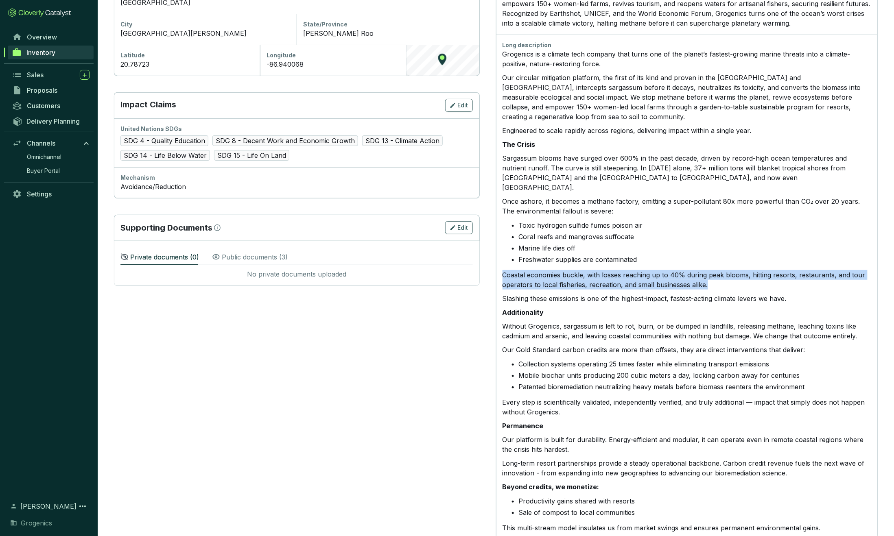
drag, startPoint x: 503, startPoint y: 260, endPoint x: 720, endPoint y: 274, distance: 217.4
click at [658, 274] on p "Coastal economies buckle, with losses reaching up to 40% during peak blooms, hi…" at bounding box center [687, 280] width 369 height 20
copy p "Coastal economies buckle, with losses reaching up to 40% during peak blooms, hi…"
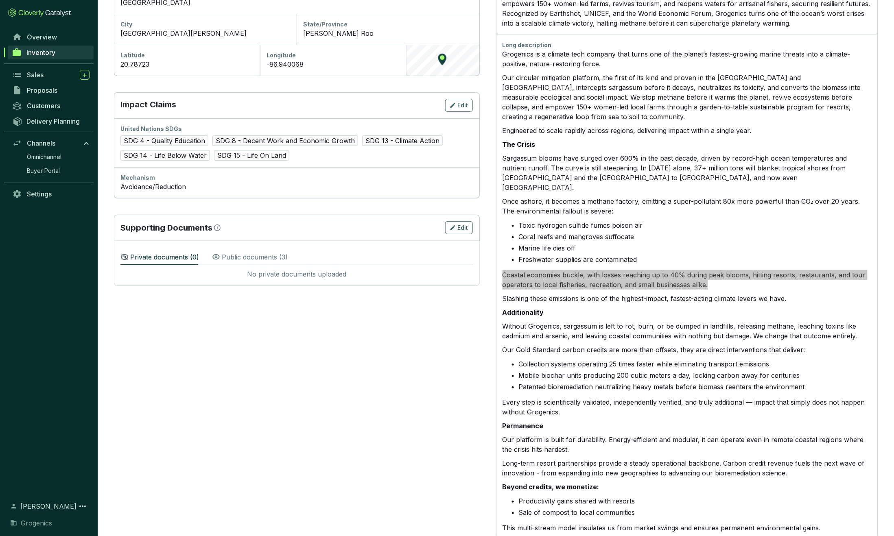
click at [658, 270] on p "Coastal economies buckle, with losses reaching up to 40% during peak blooms, hi…" at bounding box center [687, 280] width 369 height 20
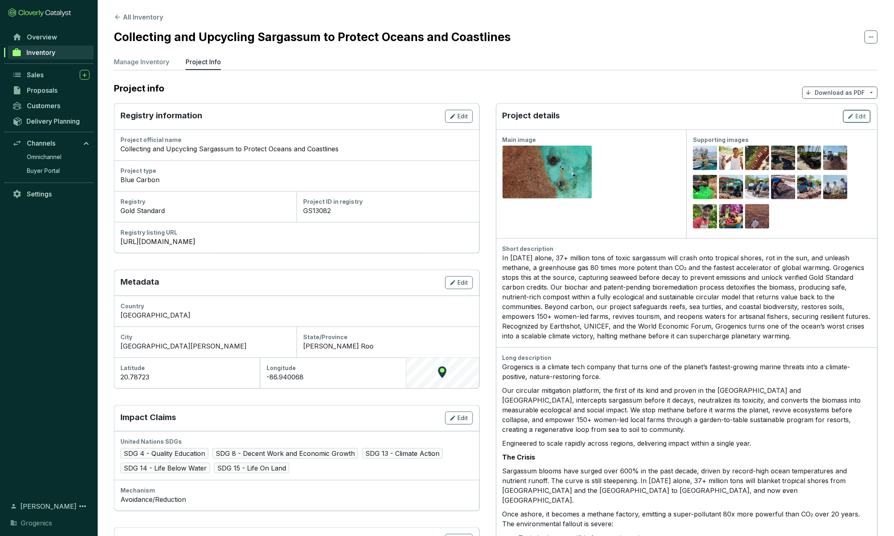
scroll to position [0, 0]
click at [658, 114] on span "Edit" at bounding box center [861, 116] width 11 height 8
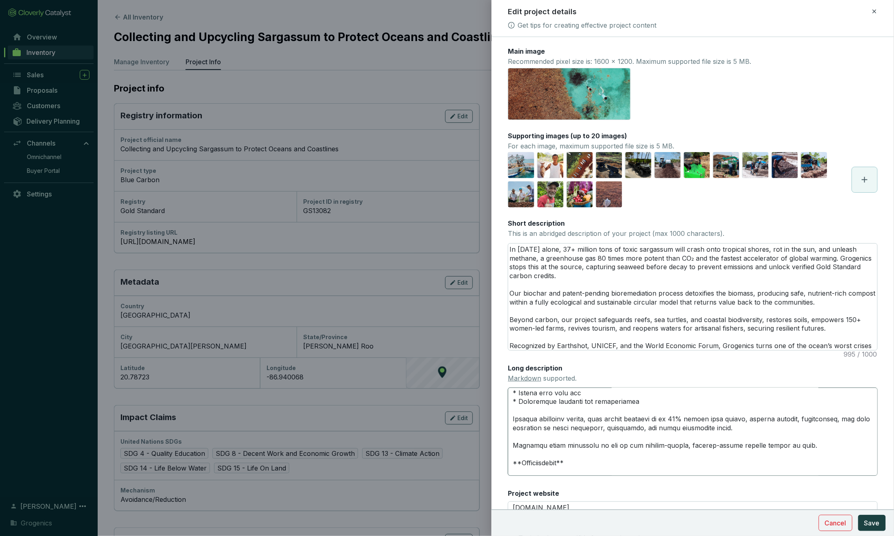
scroll to position [198, 0]
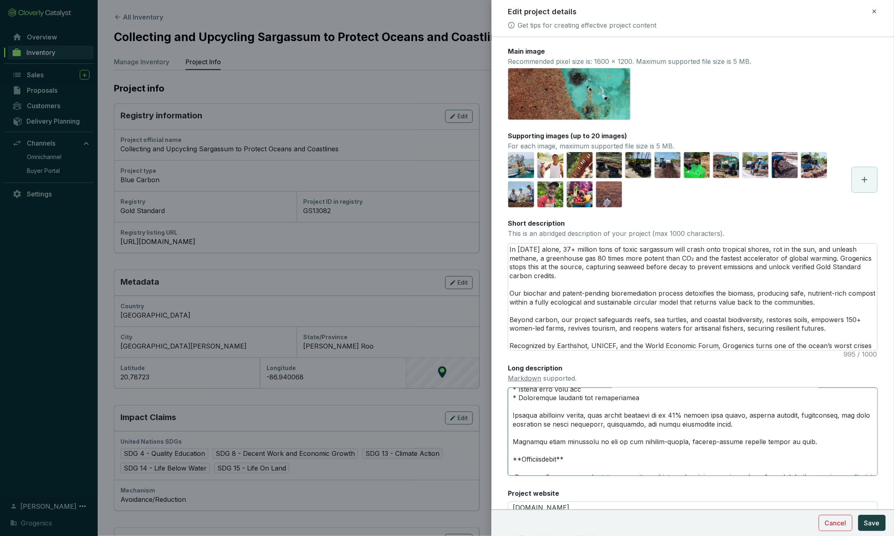
drag, startPoint x: 514, startPoint y: 412, endPoint x: 718, endPoint y: 419, distance: 204.0
click at [658, 419] on textarea "Long description Markdown supported." at bounding box center [693, 432] width 370 height 88
paste textarea "When blooms peak, losses soar to 40%, rippling from luxury resorts and bustling…"
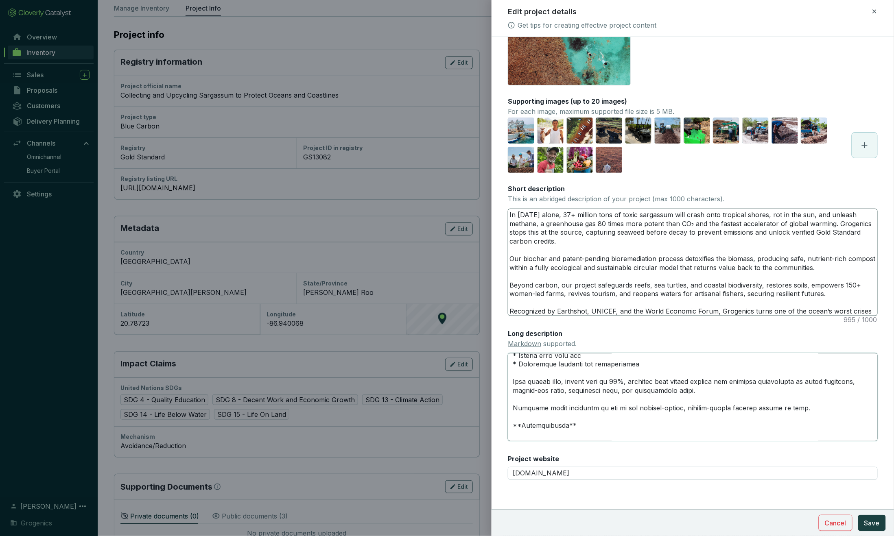
scroll to position [75, 0]
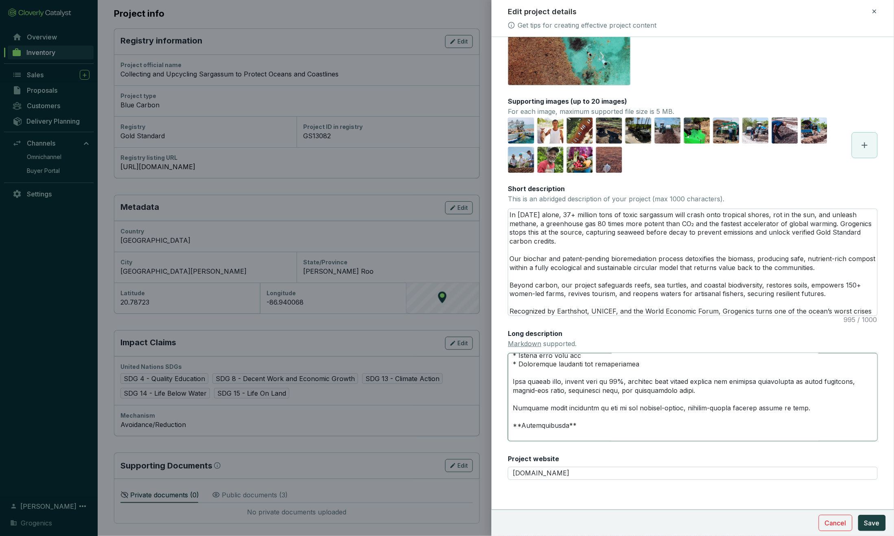
type textarea "Grogenics is a climate tech company that turns one of the planet’s fastest-grow…"
click at [658, 178] on div "Main image Recommended pixel size is: 1600 x 1200. Maximum supported file size …" at bounding box center [693, 251] width 370 height 478
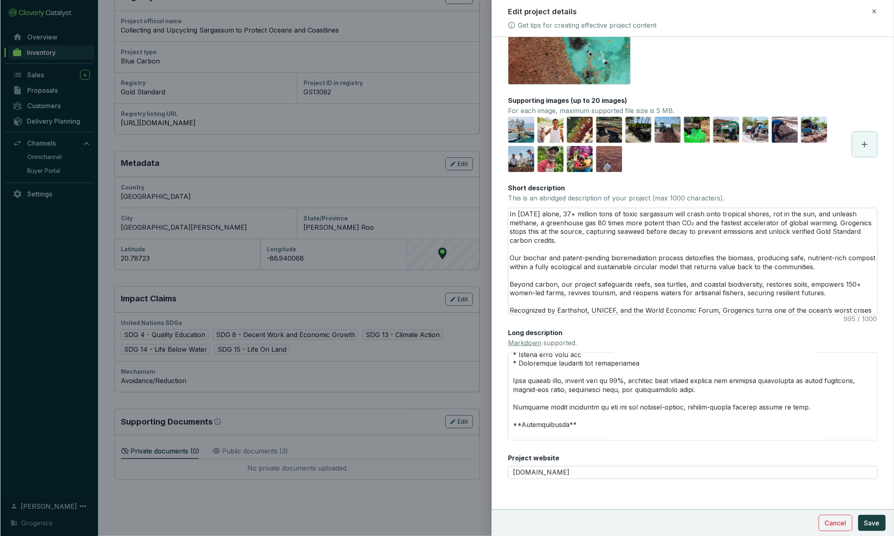
scroll to position [35, 0]
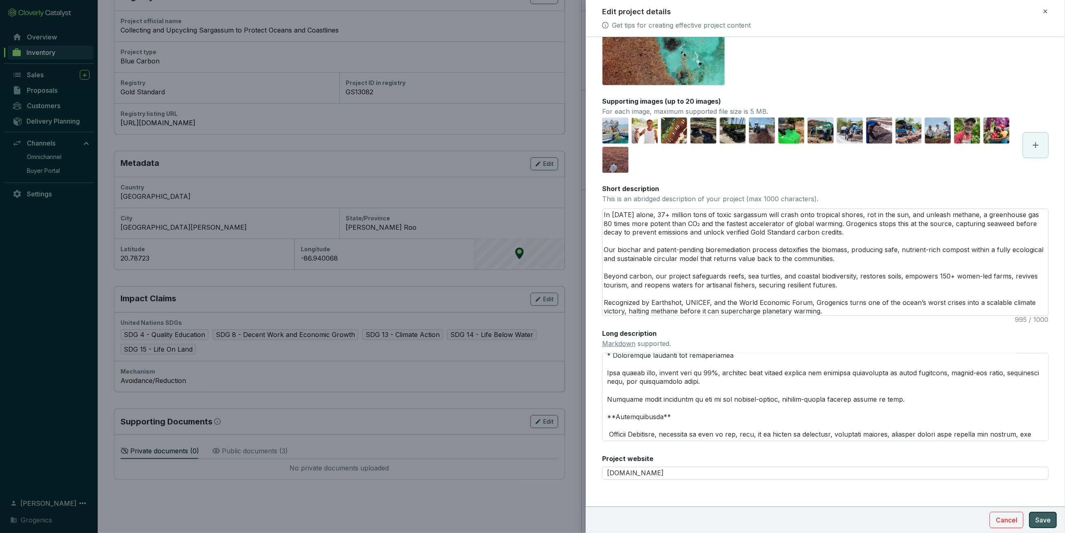
click at [658, 518] on span "Save" at bounding box center [1042, 521] width 15 height 10
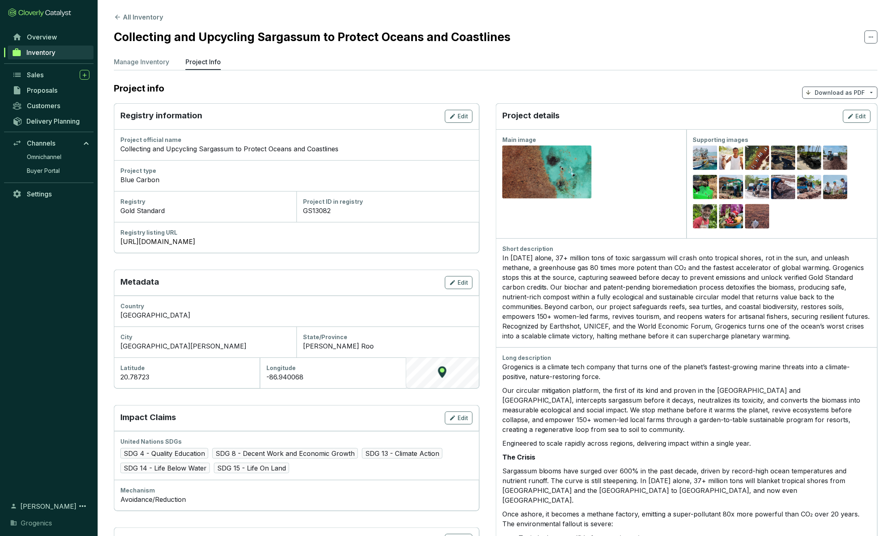
scroll to position [0, 0]
click at [658, 118] on span "Edit" at bounding box center [861, 116] width 11 height 8
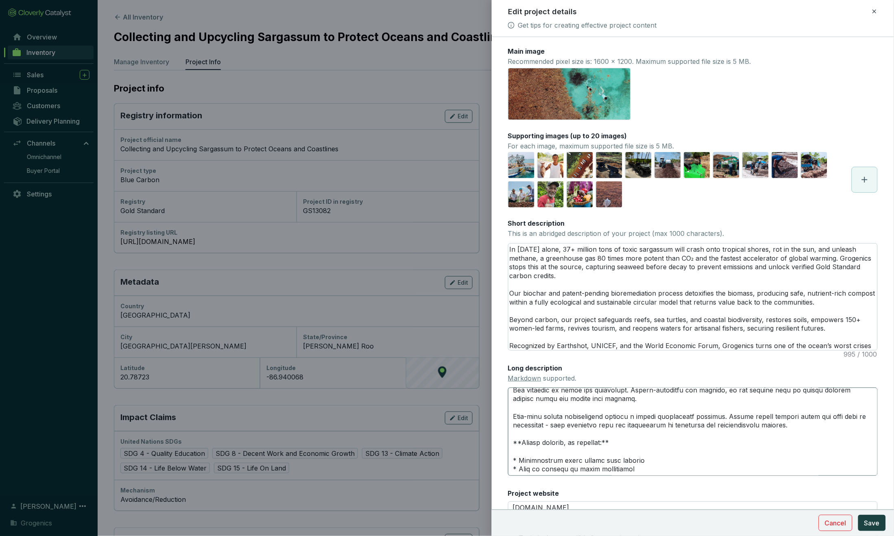
scroll to position [413, 0]
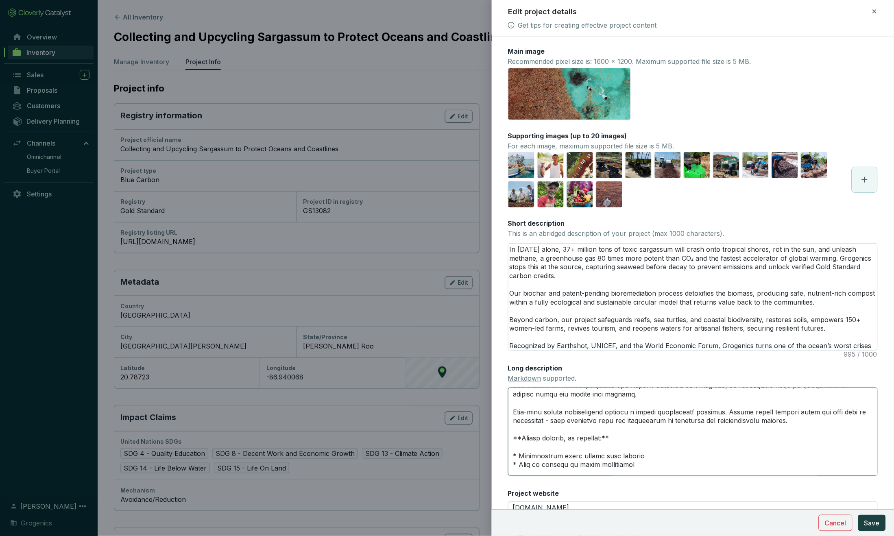
drag, startPoint x: 522, startPoint y: 429, endPoint x: 507, endPoint y: 429, distance: 15.1
click at [507, 429] on form "Main image Recommended pixel size is: 1600 x 1200. Maximum supported file size …" at bounding box center [693, 305] width 402 height 517
type textarea "Grogenics is a climate tech company that turns one of the planet’s fastest-grow…"
click at [618, 429] on textarea "Long description Markdown supported." at bounding box center [693, 432] width 370 height 88
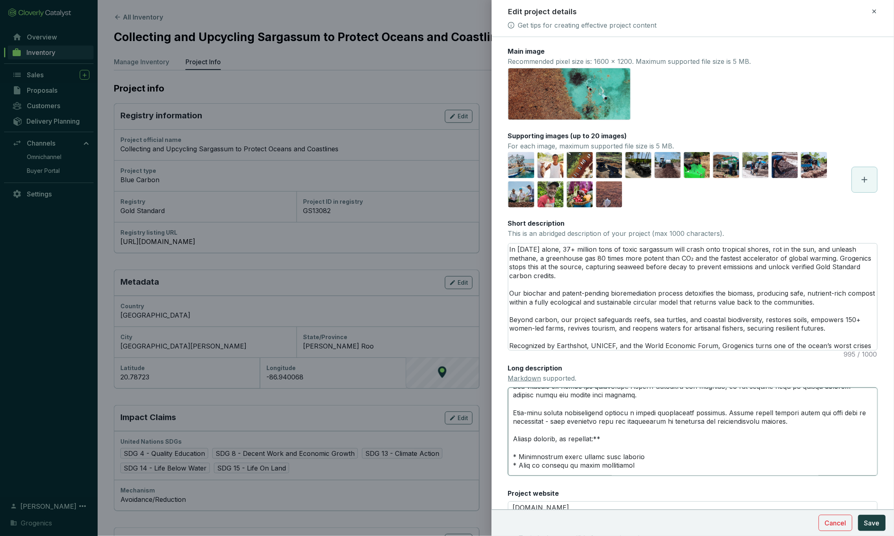
type textarea "Grogenics is a climate tech company that turns one of the planet’s fastest-grow…"
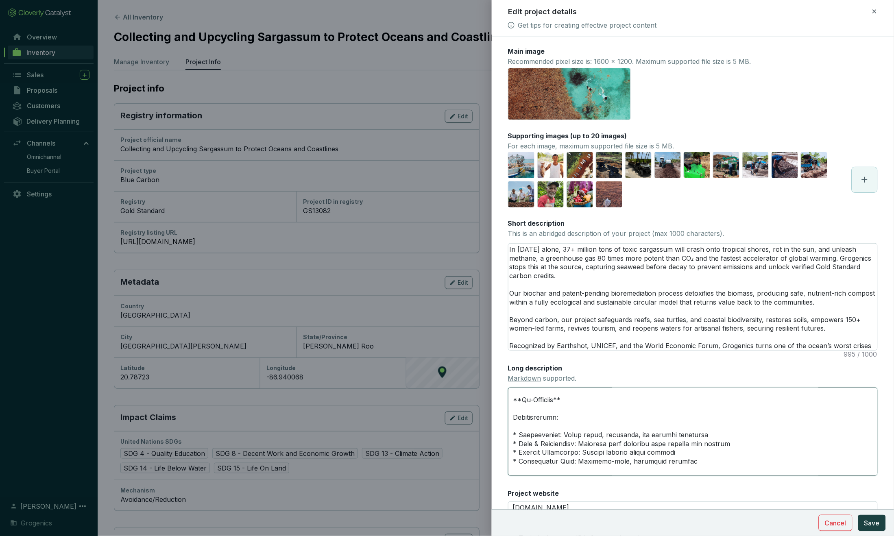
scroll to position [619, 0]
click at [658, 422] on textarea "Long description Markdown supported." at bounding box center [693, 432] width 370 height 88
type textarea "Grogenics is a climate tech company that turns one of the planet’s fastest-grow…"
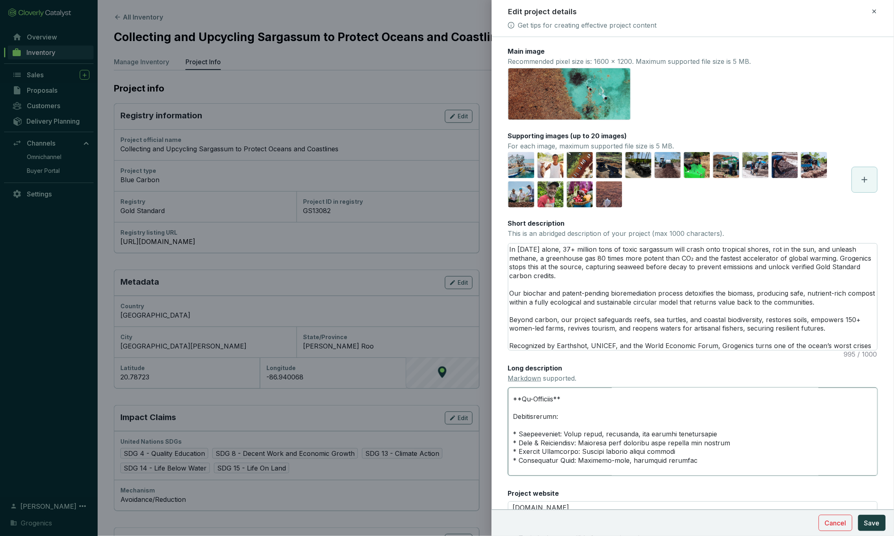
type textarea "Grogenics is a climate tech company that turns one of the planet’s fastest-grow…"
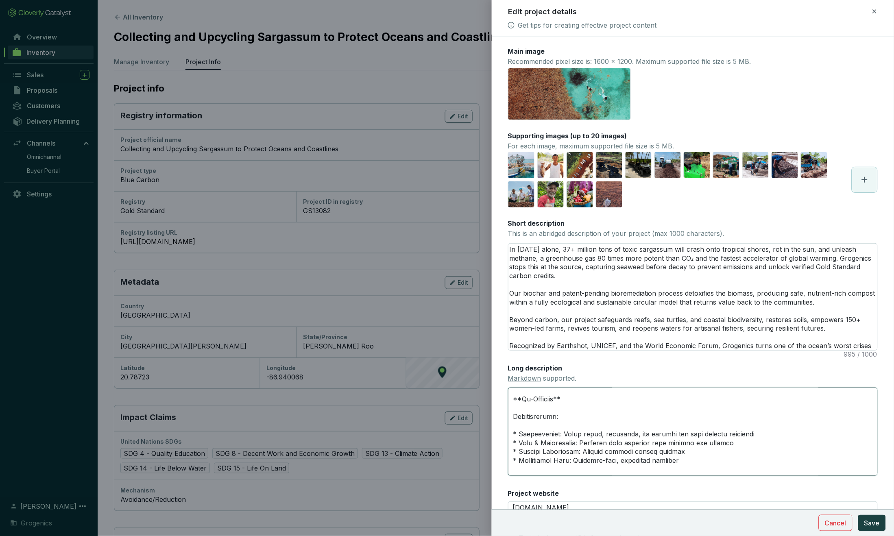
click at [658, 454] on textarea "Long description Markdown supported." at bounding box center [693, 432] width 370 height 88
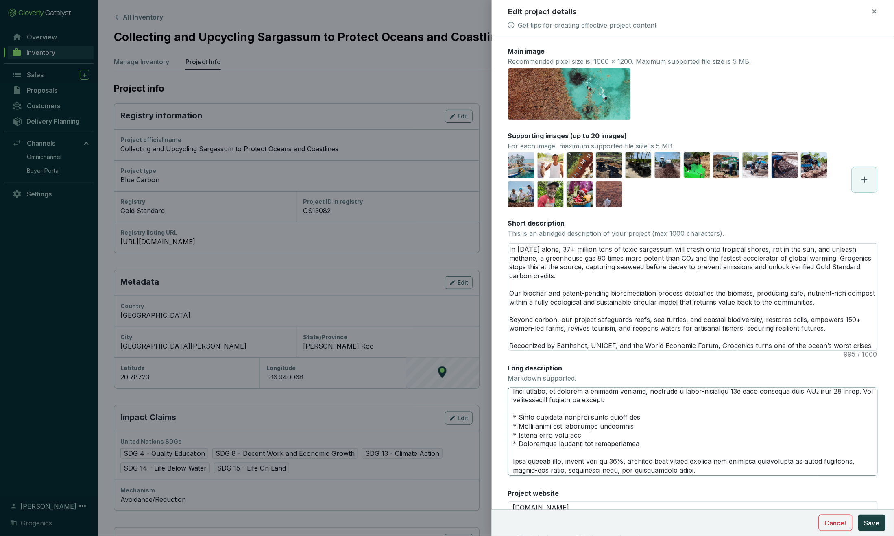
scroll to position [147, 0]
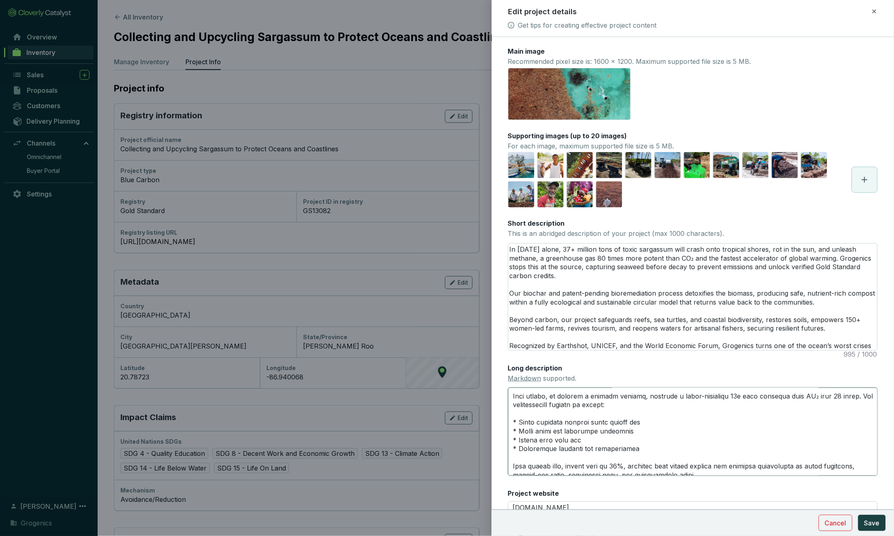
drag, startPoint x: 514, startPoint y: 400, endPoint x: 643, endPoint y: 443, distance: 135.8
click at [643, 443] on textarea "Long description Markdown supported." at bounding box center [693, 432] width 370 height 88
click at [567, 427] on textarea "Long description Markdown supported." at bounding box center [693, 432] width 370 height 88
click at [560, 427] on textarea "Long description Markdown supported." at bounding box center [693, 432] width 370 height 88
drag, startPoint x: 520, startPoint y: 428, endPoint x: 632, endPoint y: 427, distance: 111.9
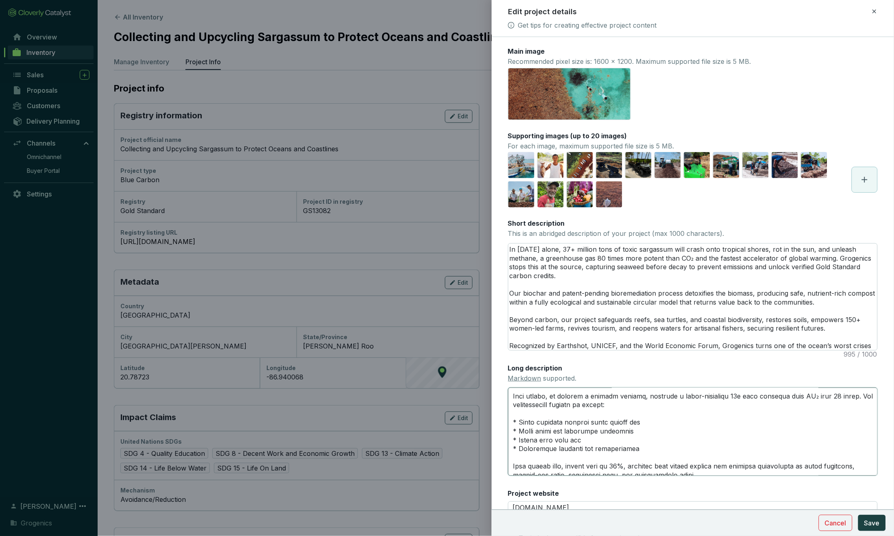
click at [632, 427] on textarea "Long description Markdown supported." at bounding box center [693, 432] width 370 height 88
paste textarea "astal ecosystem"
drag, startPoint x: 612, startPoint y: 419, endPoint x: 642, endPoint y: 419, distance: 29.7
click at [642, 419] on textarea "Long description Markdown supported." at bounding box center [693, 432] width 370 height 88
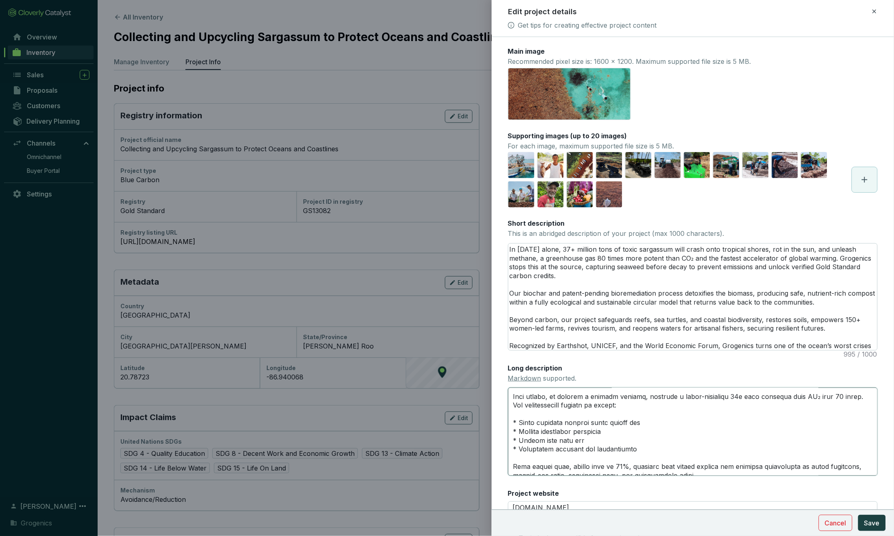
paste textarea "the"
drag, startPoint x: 519, startPoint y: 436, endPoint x: 576, endPoint y: 436, distance: 57.4
click at [576, 436] on textarea "Long description Markdown supported." at bounding box center [693, 432] width 370 height 88
paste textarea "Wildlife populations perish"
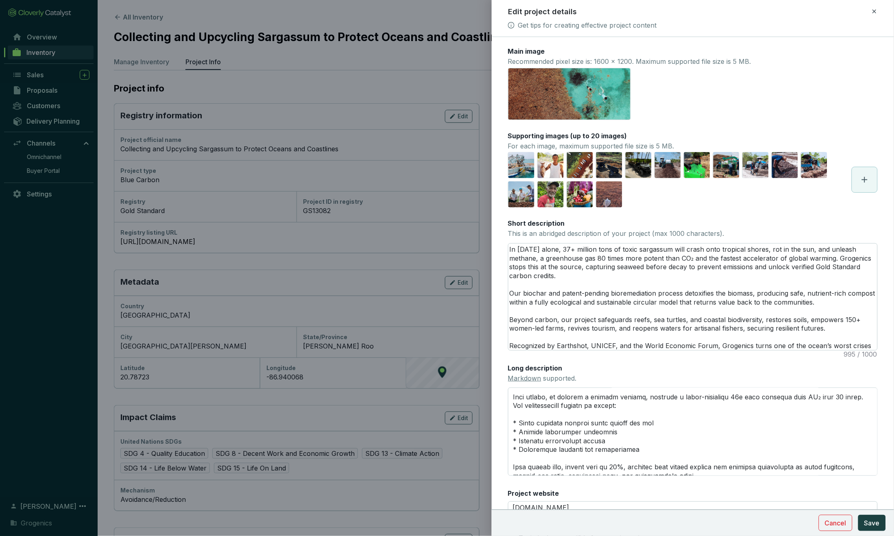
click at [658, 525] on span "Save" at bounding box center [872, 523] width 15 height 10
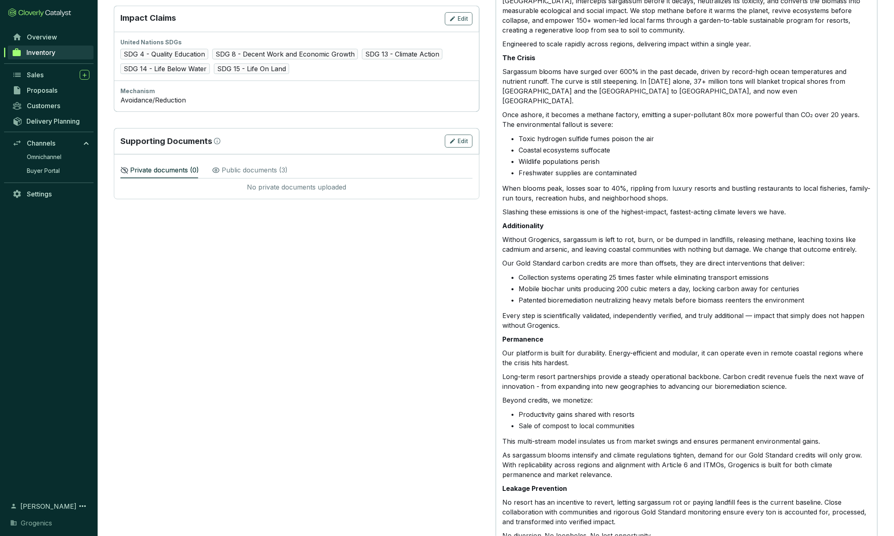
scroll to position [400, 0]
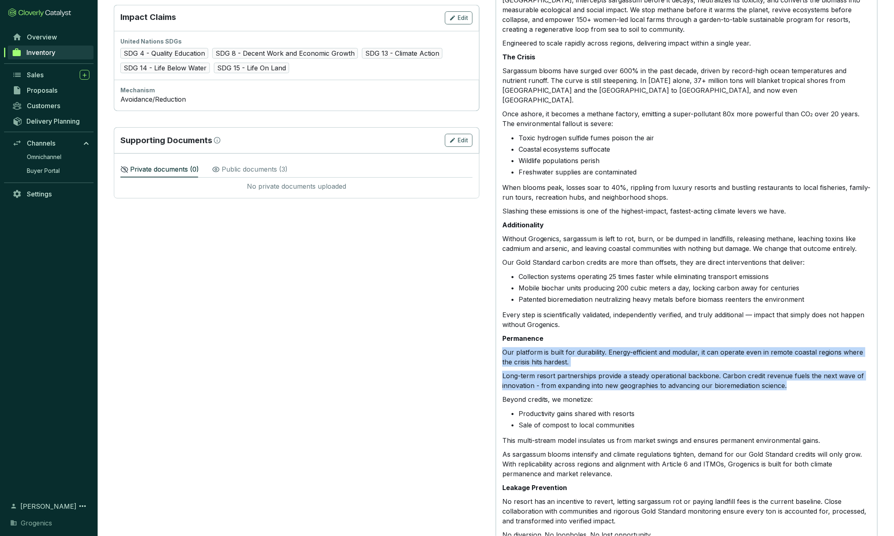
drag, startPoint x: 503, startPoint y: 335, endPoint x: 804, endPoint y: 368, distance: 302.2
click at [658, 368] on div "Grogenics is a climate tech company that turns one of the planet’s fastest-grow…" at bounding box center [687, 449] width 369 height 974
copy div "Our platform is built for durability. Energy-efficient and modular, it can oper…"
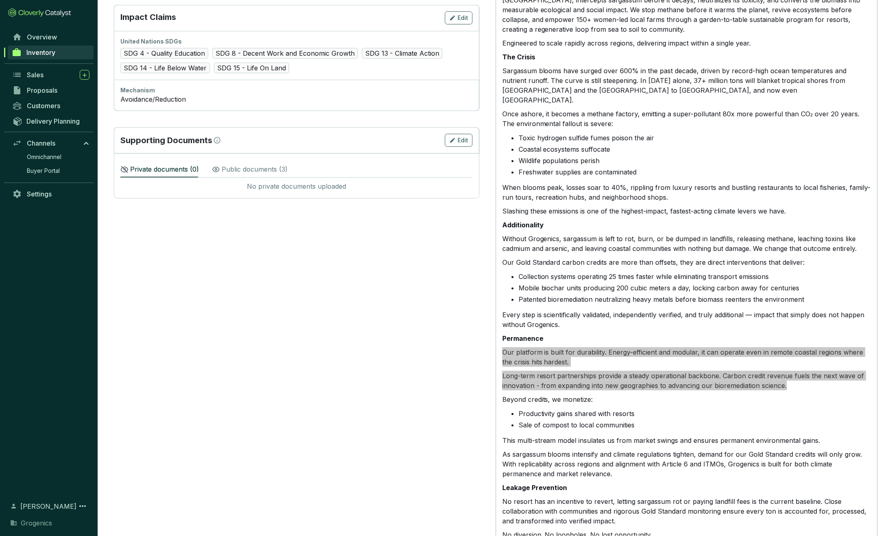
drag, startPoint x: 47, startPoint y: 367, endPoint x: 662, endPoint y: 370, distance: 615.3
click at [658, 371] on p "Long-term resort partnerships provide a steady operational backbone. Carbon cre…" at bounding box center [687, 381] width 369 height 20
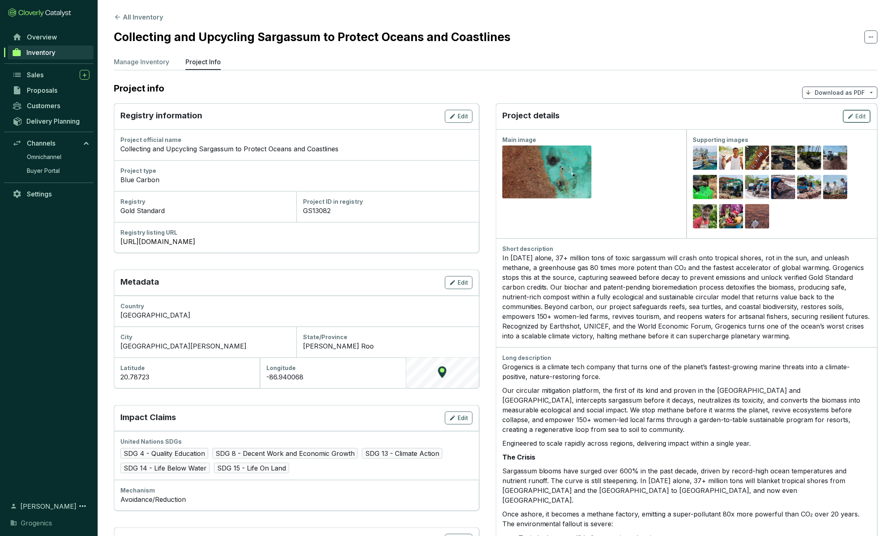
scroll to position [0, 0]
click at [658, 117] on icon "button" at bounding box center [851, 117] width 7 height 10
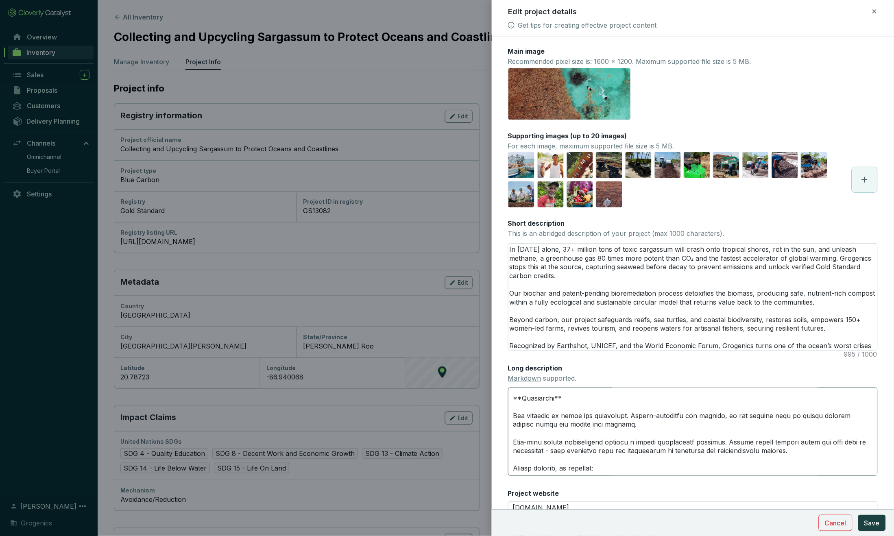
scroll to position [386, 0]
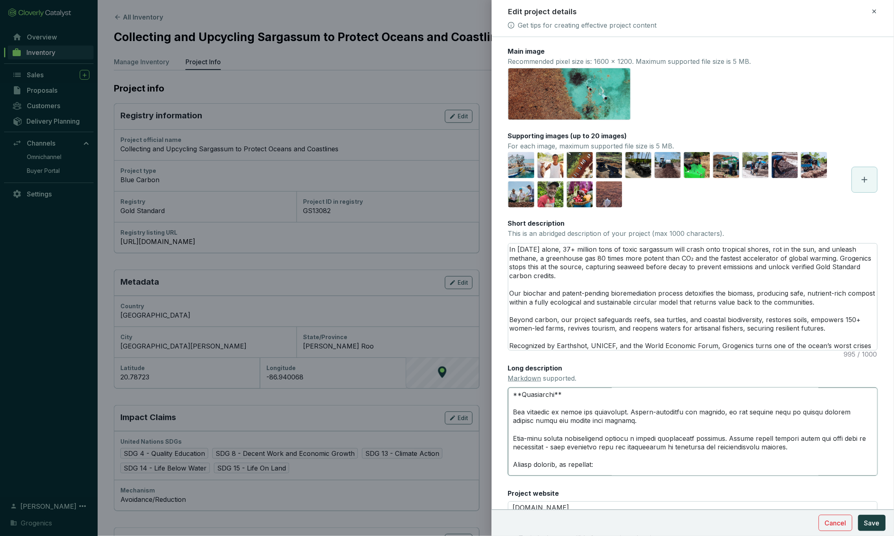
drag, startPoint x: 514, startPoint y: 402, endPoint x: 799, endPoint y: 439, distance: 287.2
click at [658, 439] on textarea "Long description Markdown supported." at bounding box center [693, 432] width 370 height 88
paste textarea "designed to last. Energy-efficient and modular, it runs reliably even in the mo…"
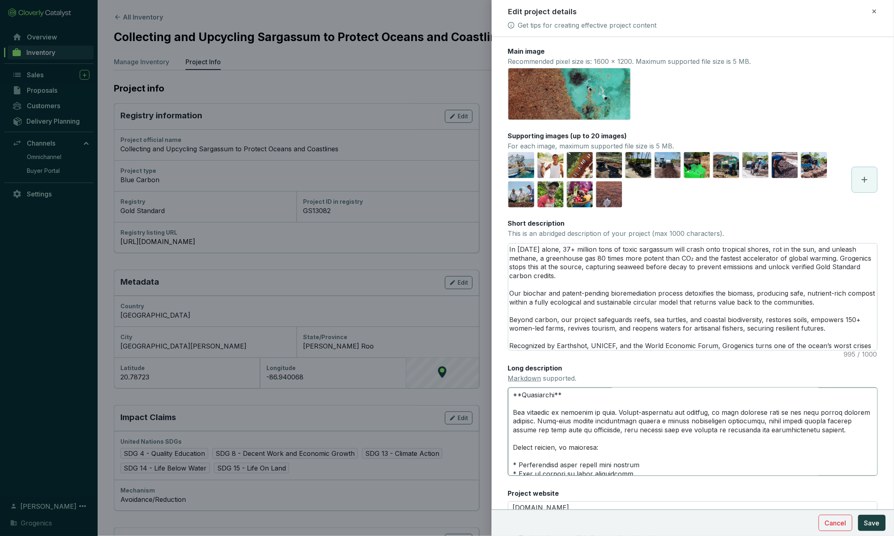
scroll to position [387, 0]
click at [658, 526] on span "Save" at bounding box center [872, 523] width 15 height 10
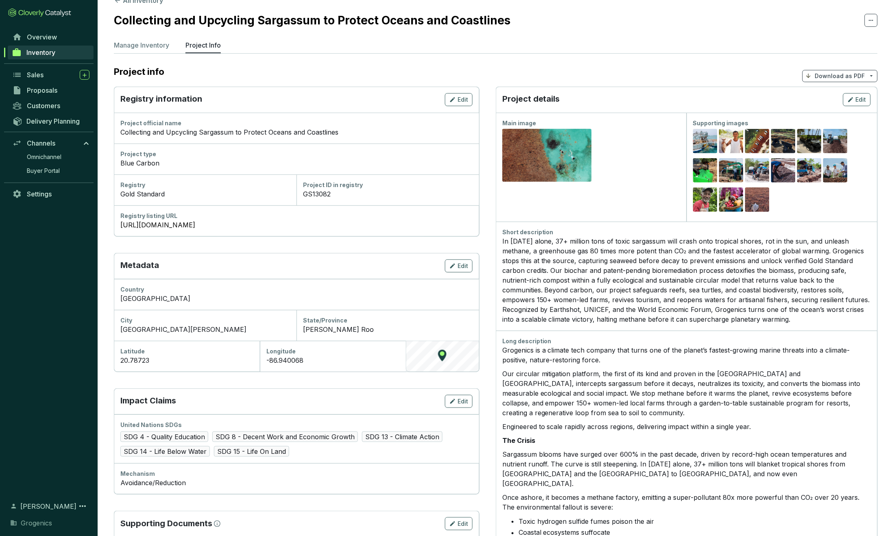
scroll to position [14, 0]
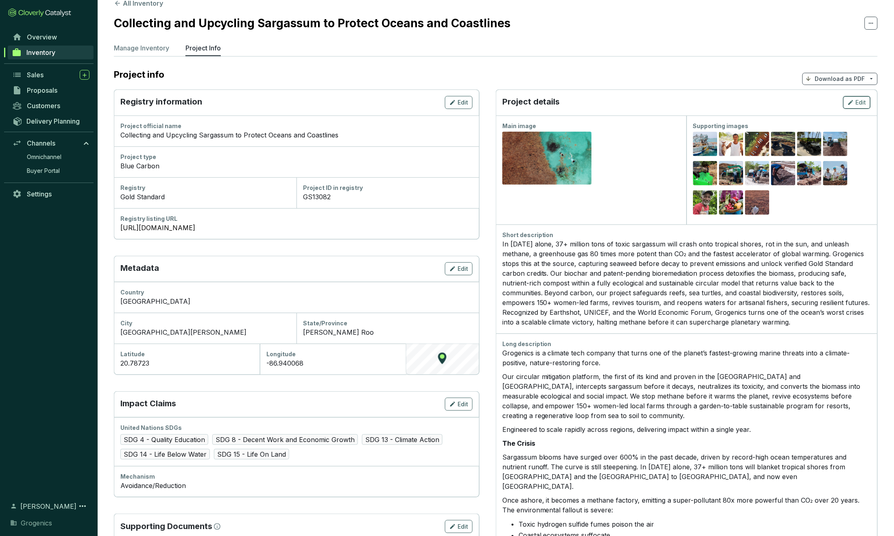
click at [658, 103] on span "Edit" at bounding box center [861, 102] width 11 height 8
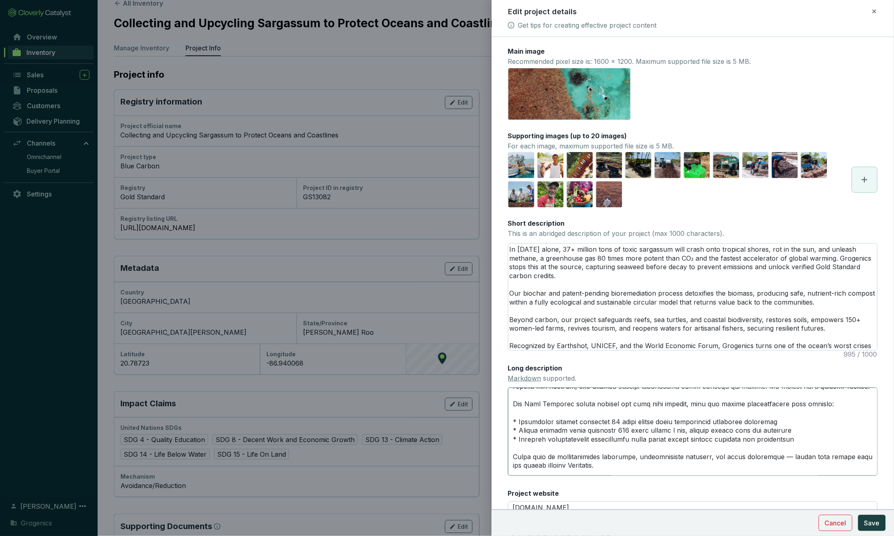
scroll to position [298, 0]
click at [658, 449] on textarea "Long description Markdown supported." at bounding box center [693, 432] width 370 height 88
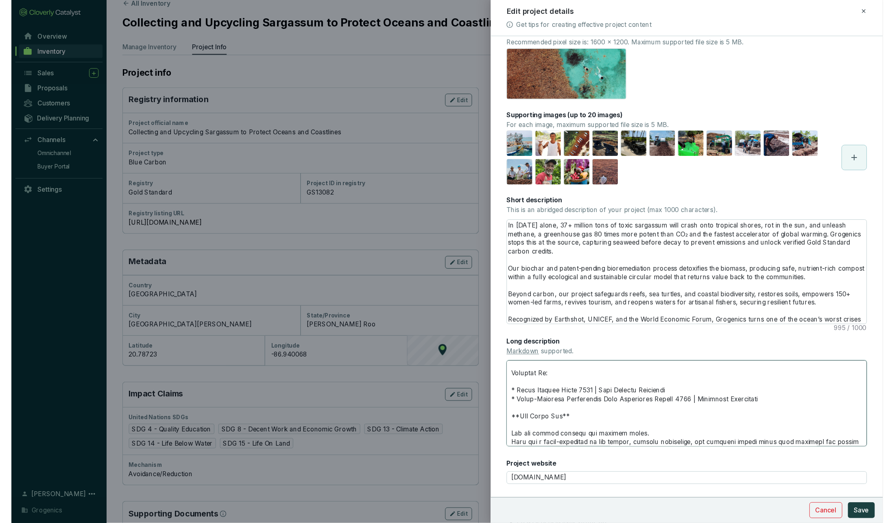
scroll to position [20, 0]
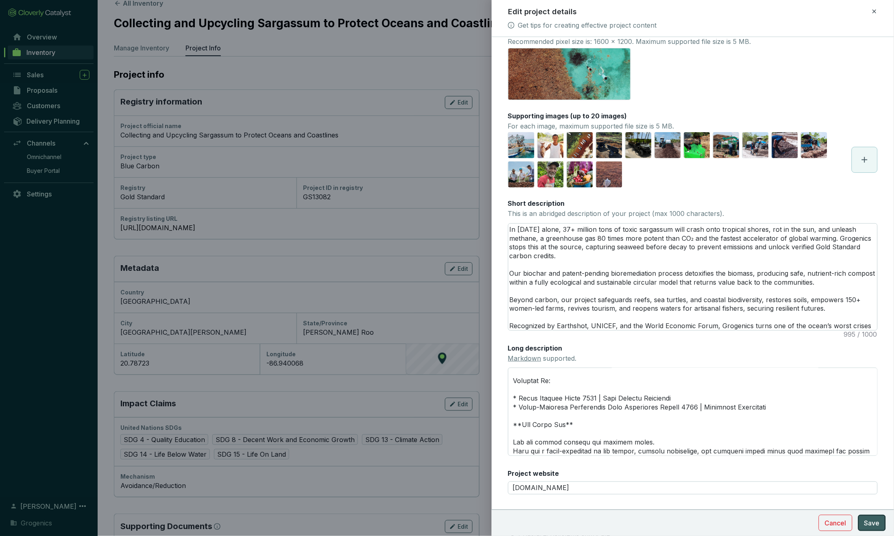
click at [658, 524] on span "Save" at bounding box center [872, 523] width 15 height 10
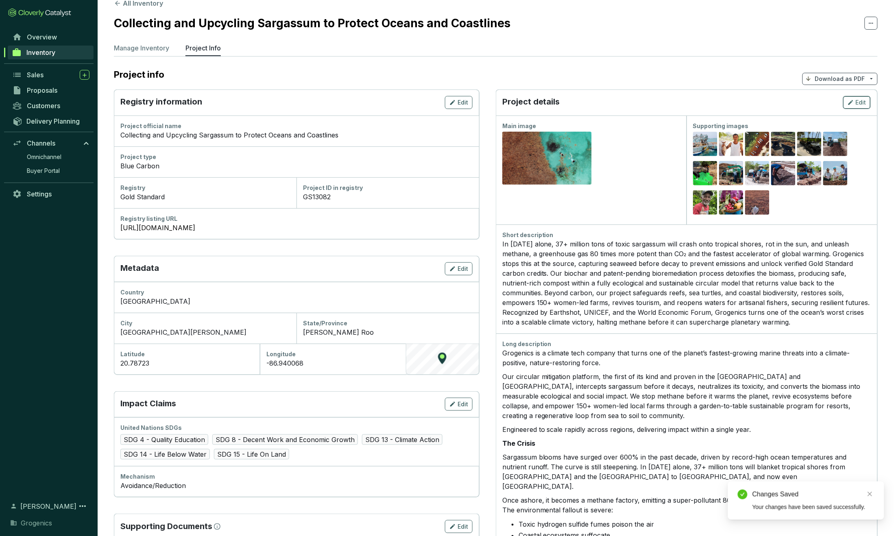
click at [658, 103] on span "Edit" at bounding box center [861, 102] width 11 height 8
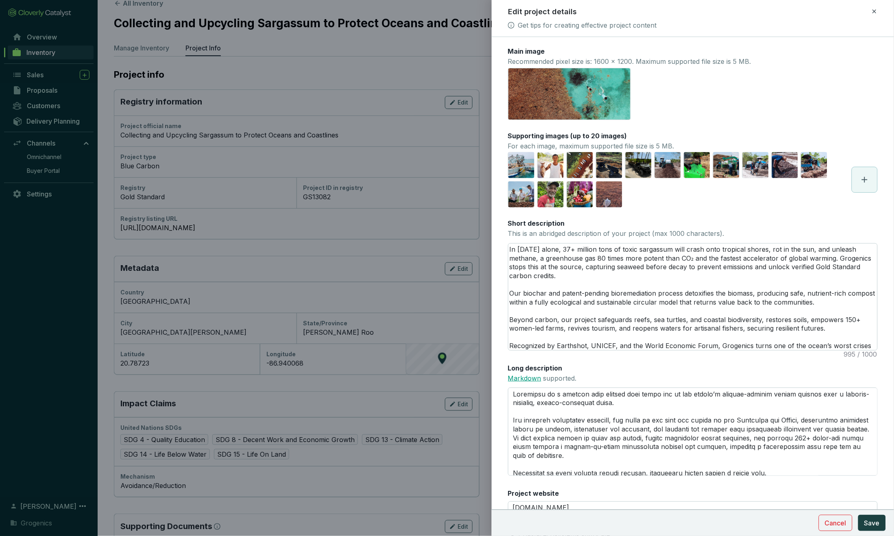
click at [525, 376] on link "Markdown" at bounding box center [524, 378] width 33 height 8
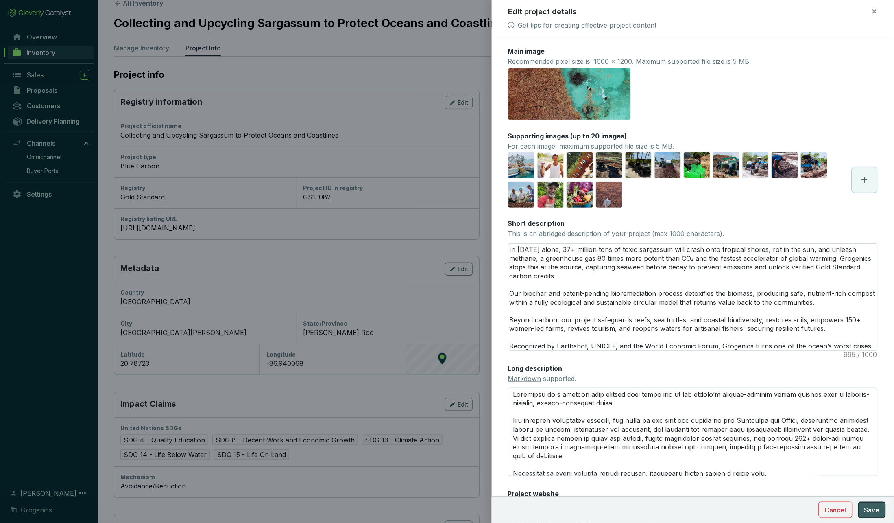
click at [658, 514] on span "Save" at bounding box center [872, 510] width 15 height 10
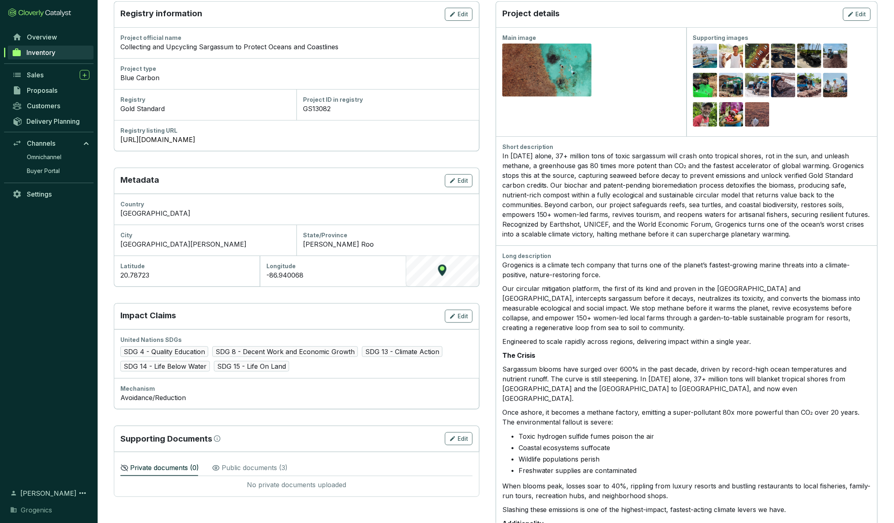
scroll to position [101, 0]
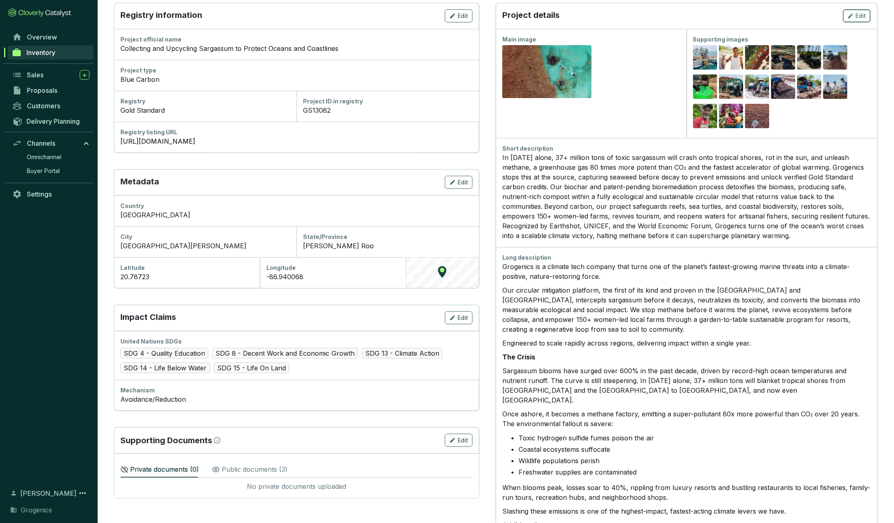
click at [658, 13] on div "Edit" at bounding box center [857, 16] width 19 height 10
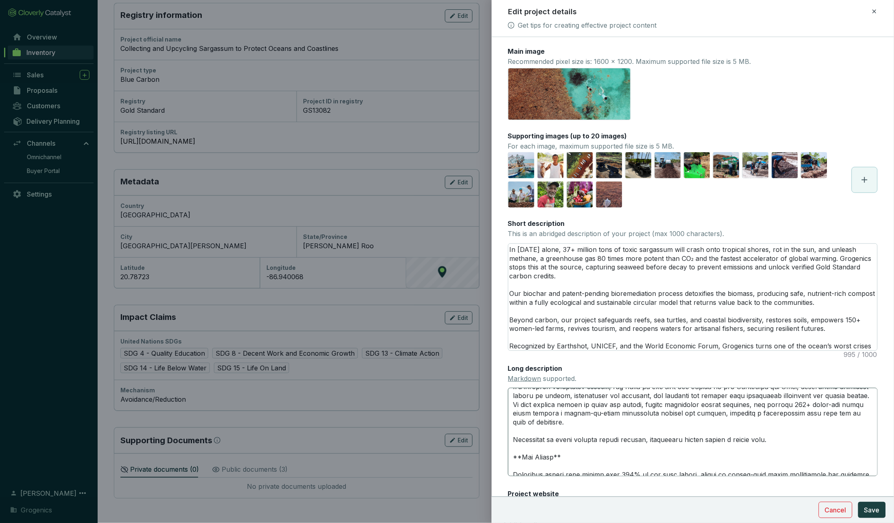
scroll to position [39, 0]
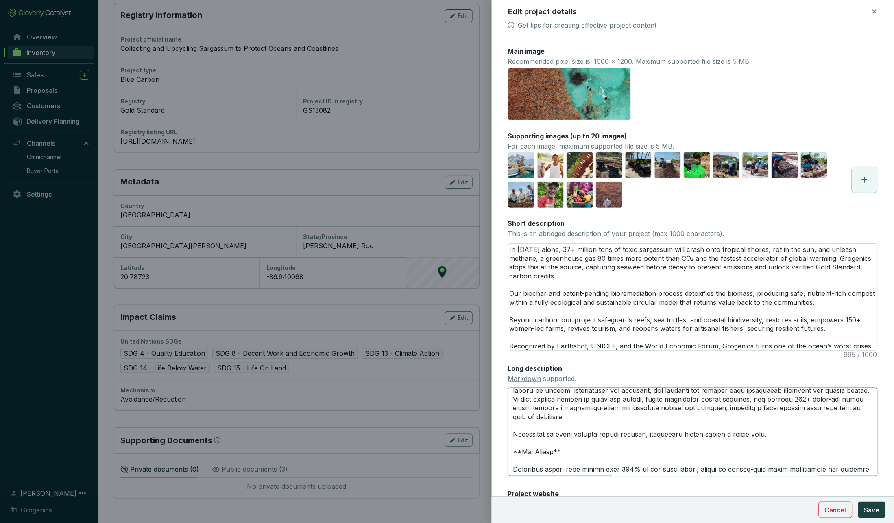
click at [621, 433] on textarea "Long description Markdown supported." at bounding box center [693, 432] width 370 height 88
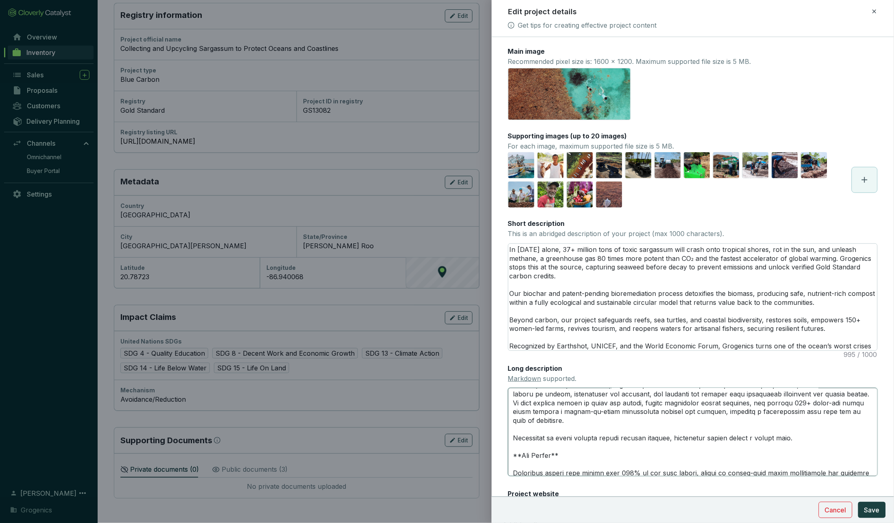
click at [658, 438] on textarea "Long description Markdown supported." at bounding box center [693, 432] width 370 height 88
click at [658, 436] on textarea "Long description Markdown supported." at bounding box center [693, 432] width 370 height 88
click at [658, 437] on textarea "Long description Markdown supported." at bounding box center [693, 432] width 370 height 88
click at [650, 437] on textarea "Long description Markdown supported." at bounding box center [693, 432] width 370 height 88
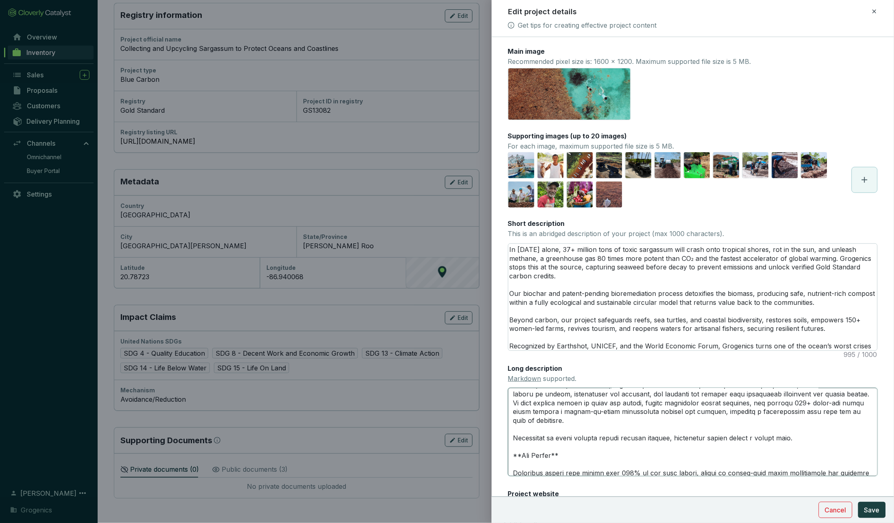
click at [650, 437] on textarea "Long description Markdown supported." at bounding box center [693, 432] width 370 height 88
click at [615, 439] on textarea "Long description Markdown supported." at bounding box center [693, 432] width 370 height 88
click at [658, 436] on textarea "Long description Markdown supported." at bounding box center [693, 432] width 370 height 88
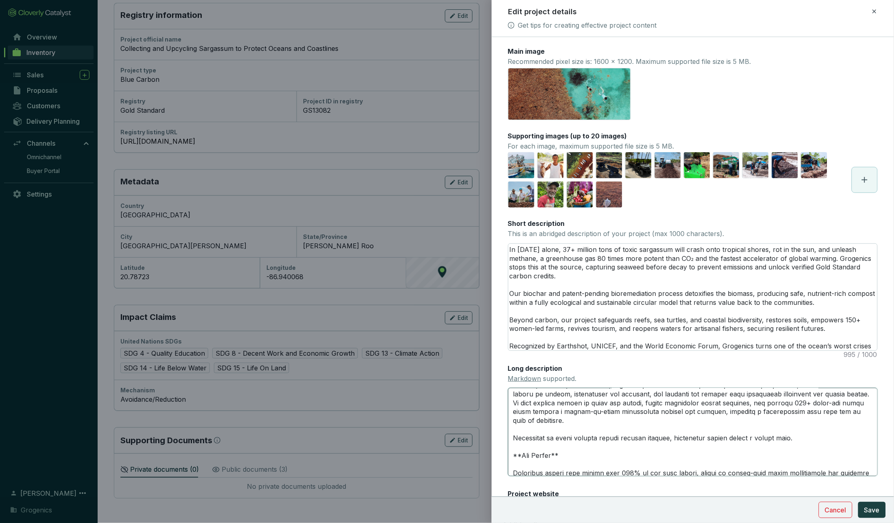
click at [658, 436] on textarea "Long description Markdown supported." at bounding box center [693, 432] width 370 height 88
paste textarea "across coastal regions. Full circle. Full impact. All within a year."
click at [658, 510] on span "Save" at bounding box center [872, 510] width 15 height 10
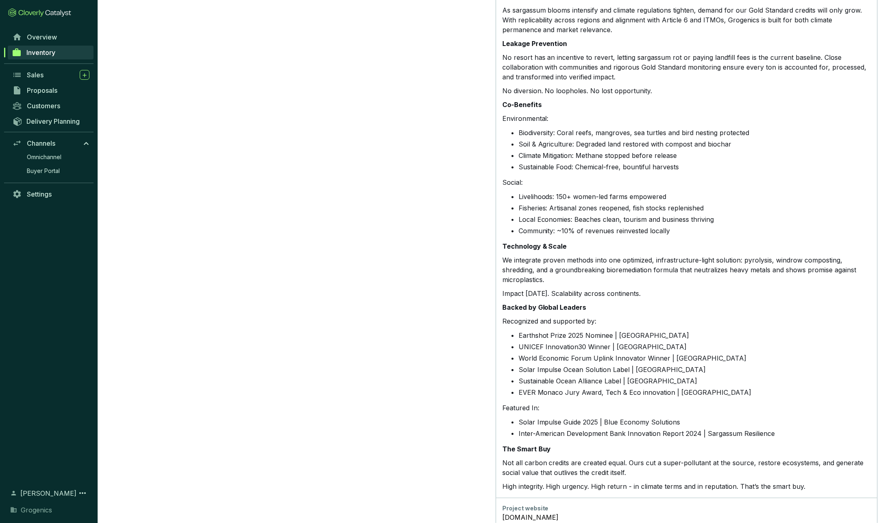
scroll to position [831, 0]
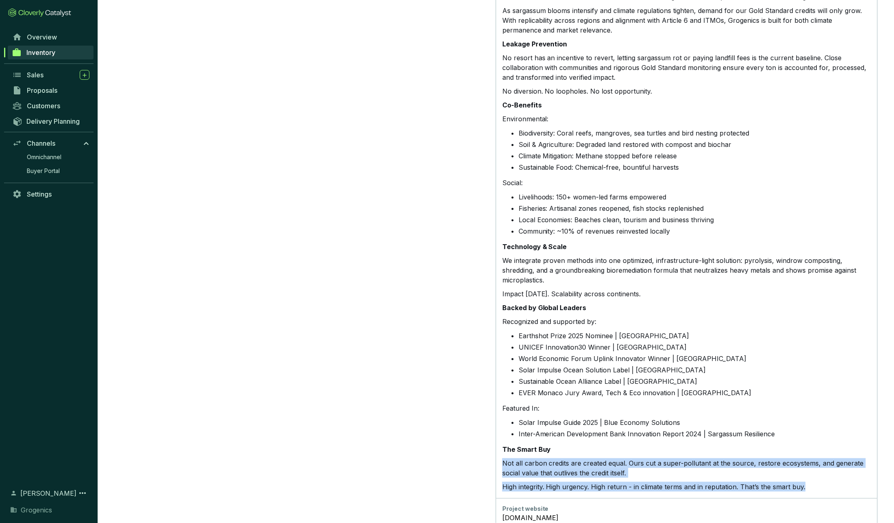
drag, startPoint x: 503, startPoint y: 441, endPoint x: 815, endPoint y: 462, distance: 312.1
click at [658, 462] on div "Grogenics is a climate tech company that turns one of the planet’s fastest-grow…" at bounding box center [687, 12] width 369 height 960
copy div "Not all carbon credits are created equal. Ours cut a super-pollutant at the sou…"
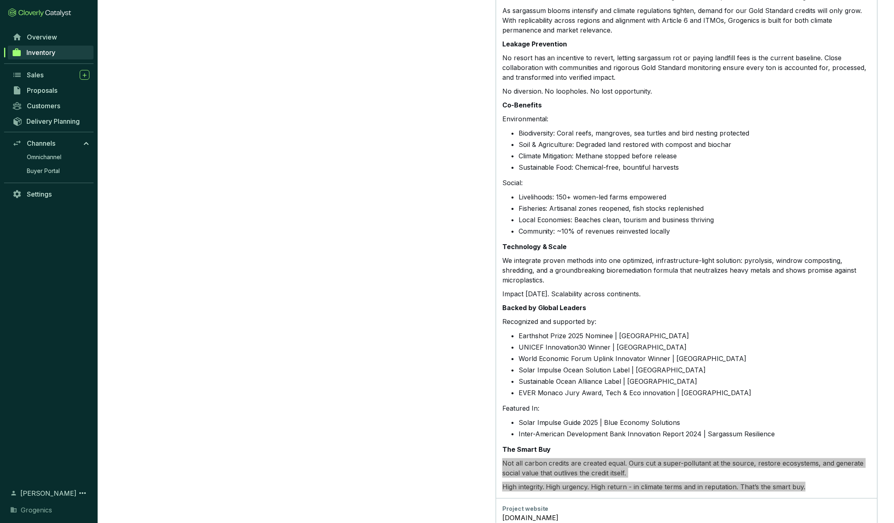
click at [658, 458] on p "Not all carbon credits are created equal. Ours cut a super-pollutant at the sou…" at bounding box center [687, 468] width 369 height 20
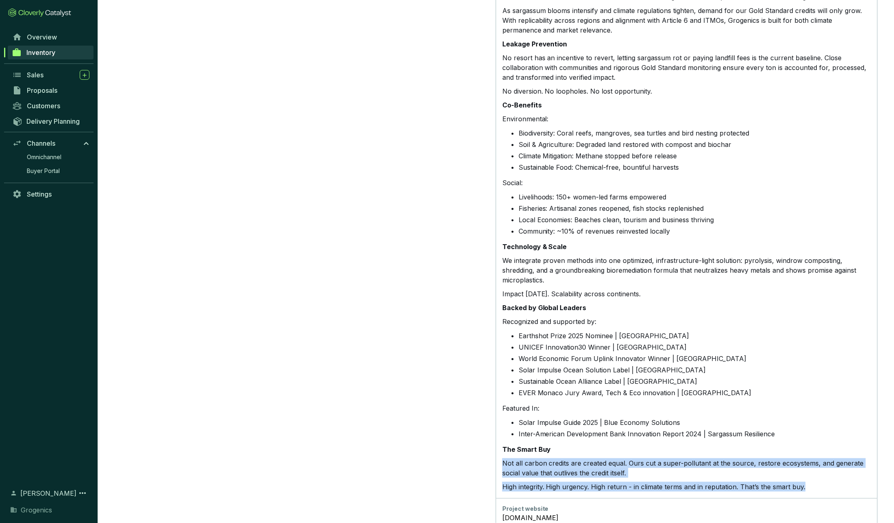
click at [658, 458] on p "Not all carbon credits are created equal. Ours cut a super-pollutant at the sou…" at bounding box center [687, 468] width 369 height 20
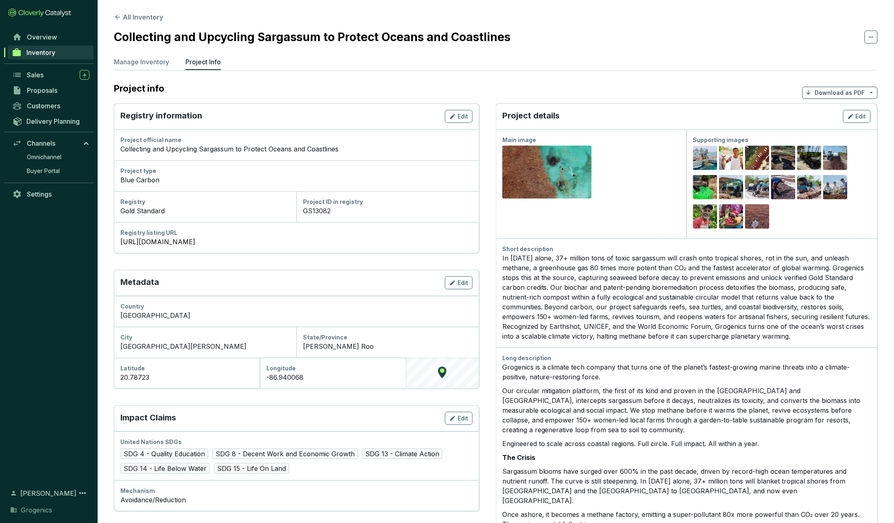
scroll to position [0, 0]
click at [658, 117] on span "Edit" at bounding box center [861, 116] width 11 height 8
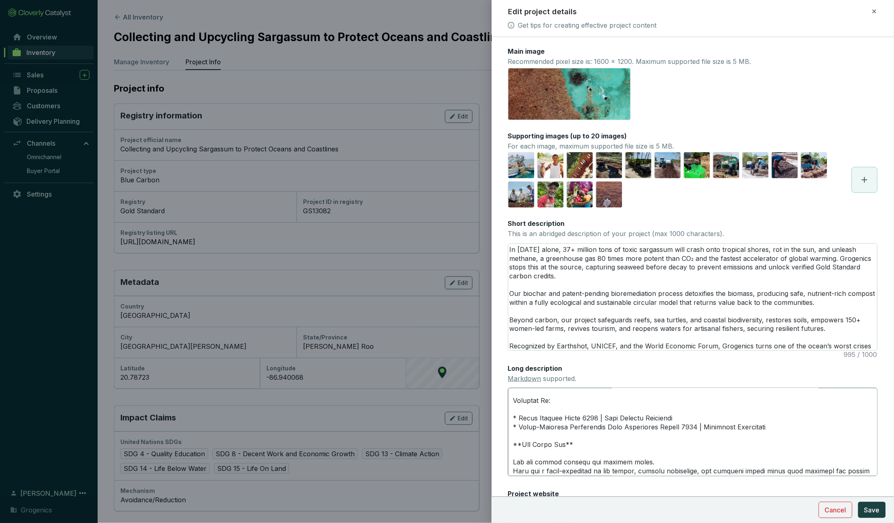
scroll to position [907, 0]
drag, startPoint x: 514, startPoint y: 443, endPoint x: 873, endPoint y: 451, distance: 359.4
click at [658, 451] on textarea "Long description Markdown supported." at bounding box center [693, 432] width 370 height 88
paste textarea "Ours cut a super-pollutant at the source, revive life across ocean and land"
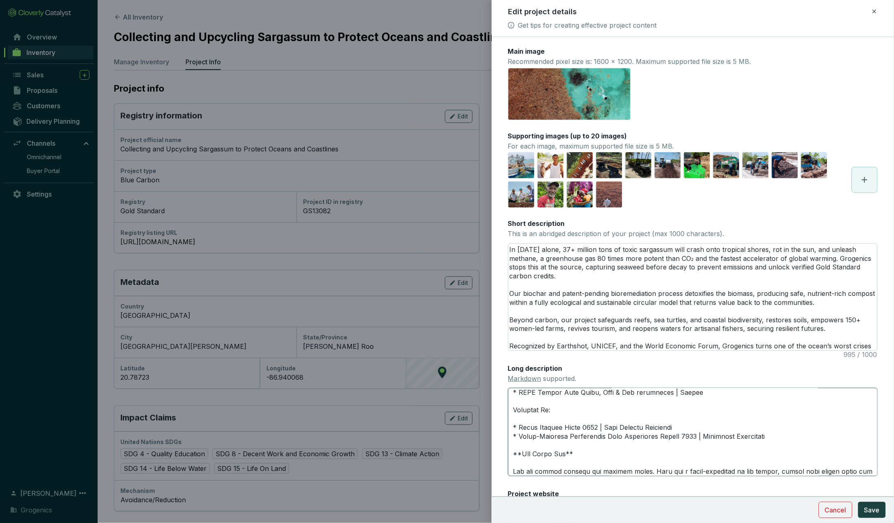
click at [639, 451] on textarea "Long description Markdown supported." at bounding box center [693, 432] width 370 height 88
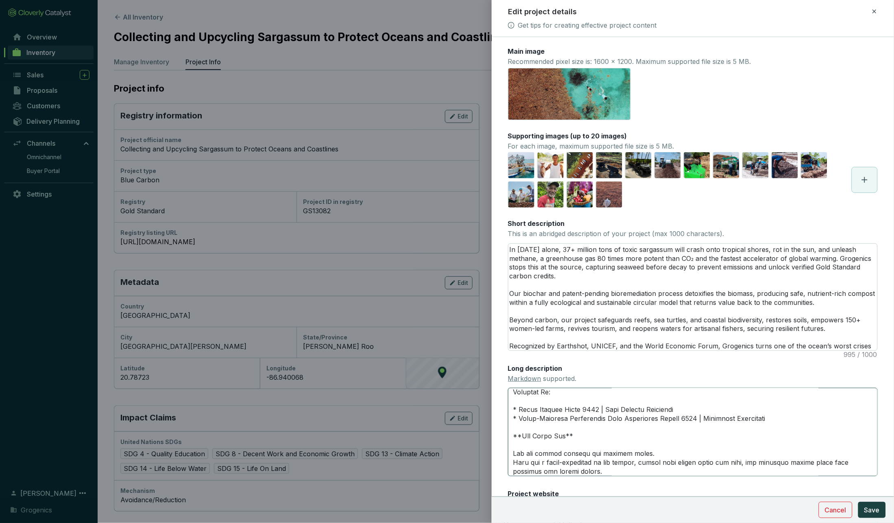
scroll to position [916, 0]
click at [658, 507] on span "Save" at bounding box center [872, 510] width 15 height 10
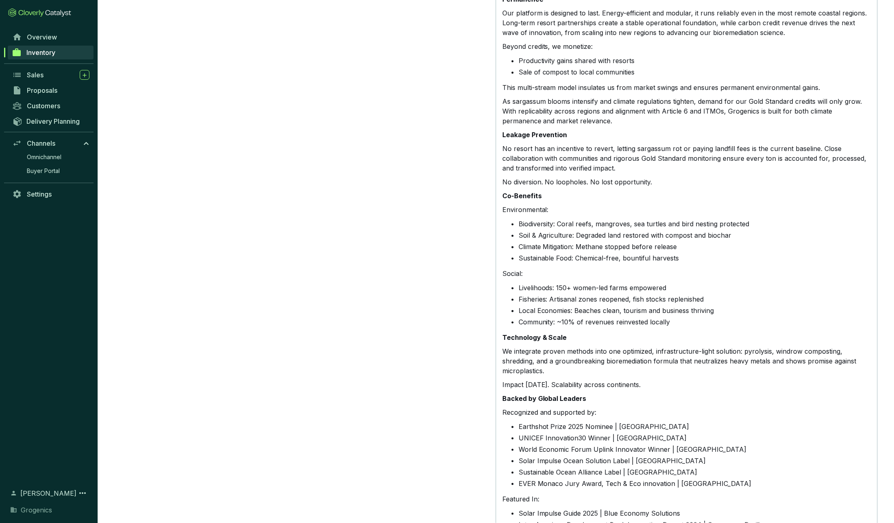
scroll to position [741, 0]
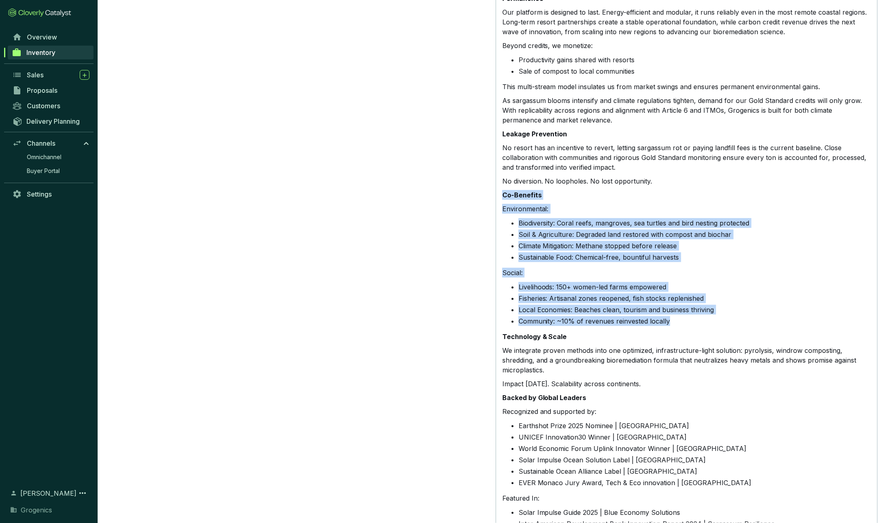
drag, startPoint x: 503, startPoint y: 175, endPoint x: 686, endPoint y: 299, distance: 221.5
click at [658, 299] on div "Grogenics is a climate tech company that turns one of the planet’s fastest-grow…" at bounding box center [687, 102] width 369 height 960
copy div "Co-Benefits Environmental: Biodiversity: Coral reefs, mangroves, sea turtles an…"
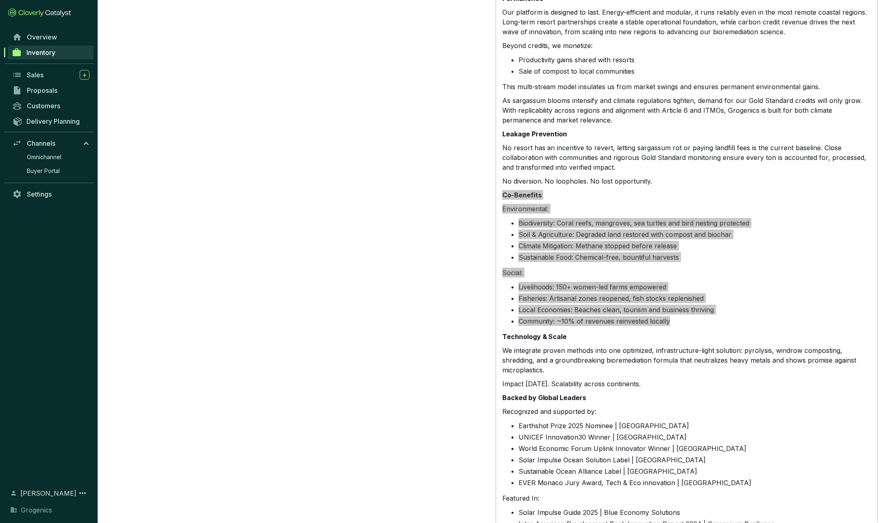
click at [658, 252] on li "Sustainable Food: Chemical-free, bountiful harvests" at bounding box center [695, 257] width 352 height 10
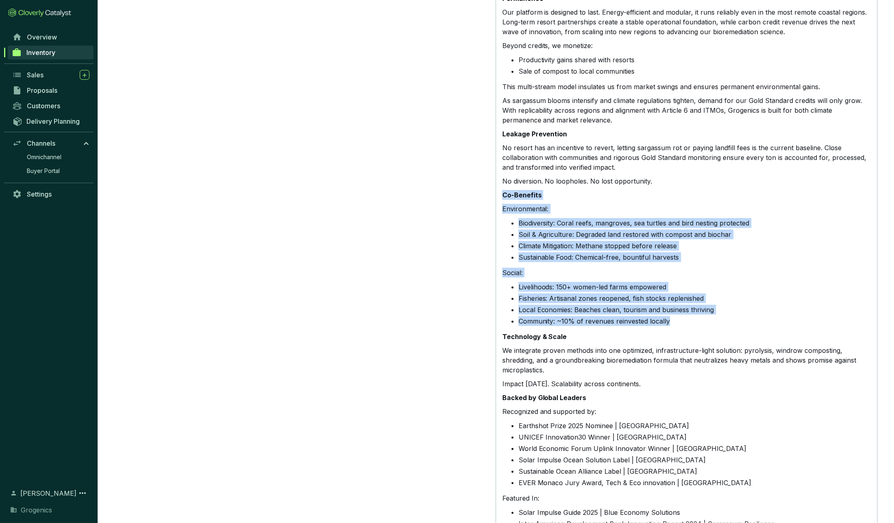
click at [658, 252] on li "Sustainable Food: Chemical-free, bountiful harvests" at bounding box center [695, 257] width 352 height 10
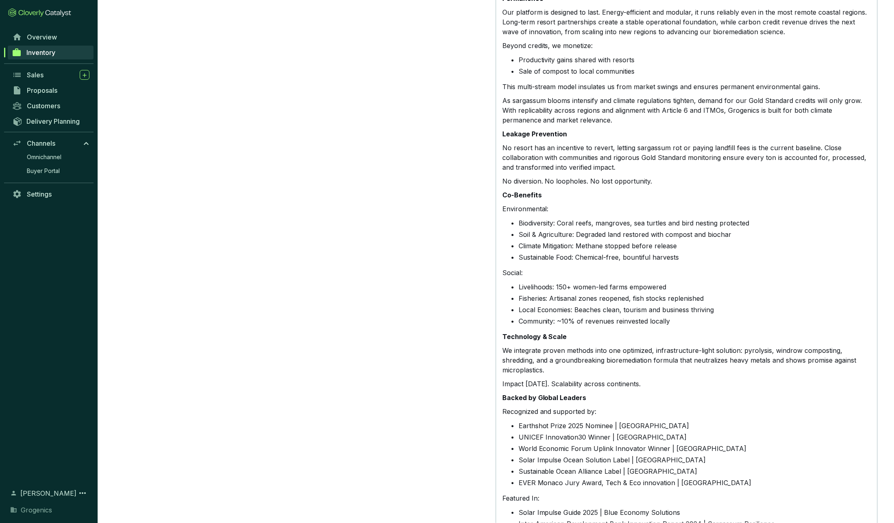
click at [658, 241] on li "Climate Mitigation: Methane stopped before release" at bounding box center [695, 246] width 352 height 10
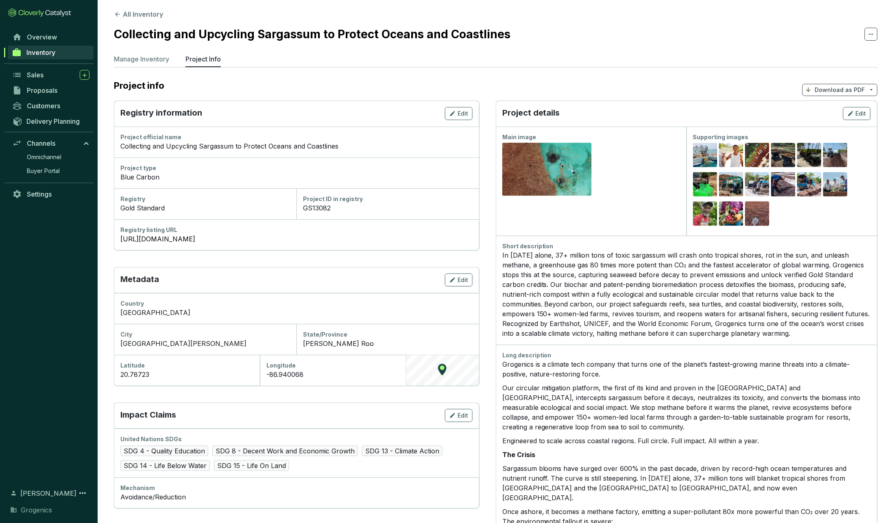
scroll to position [0, 0]
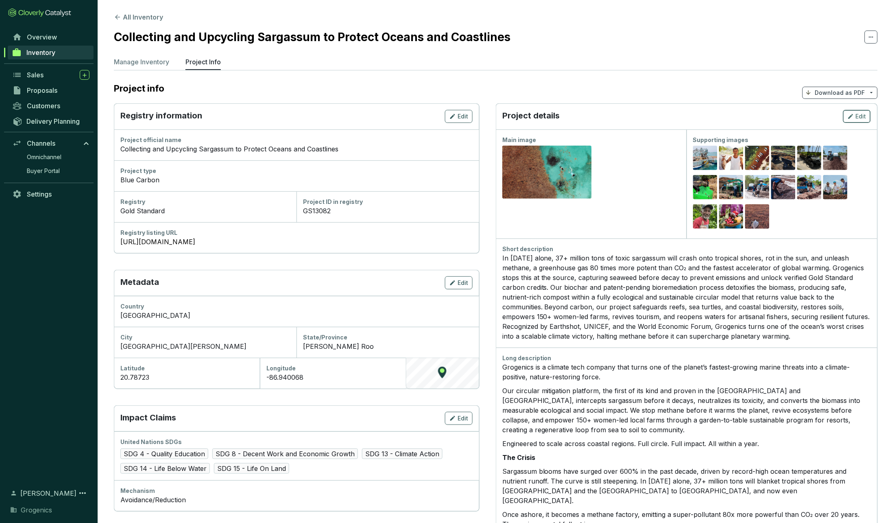
click at [658, 118] on span "Edit" at bounding box center [861, 116] width 11 height 8
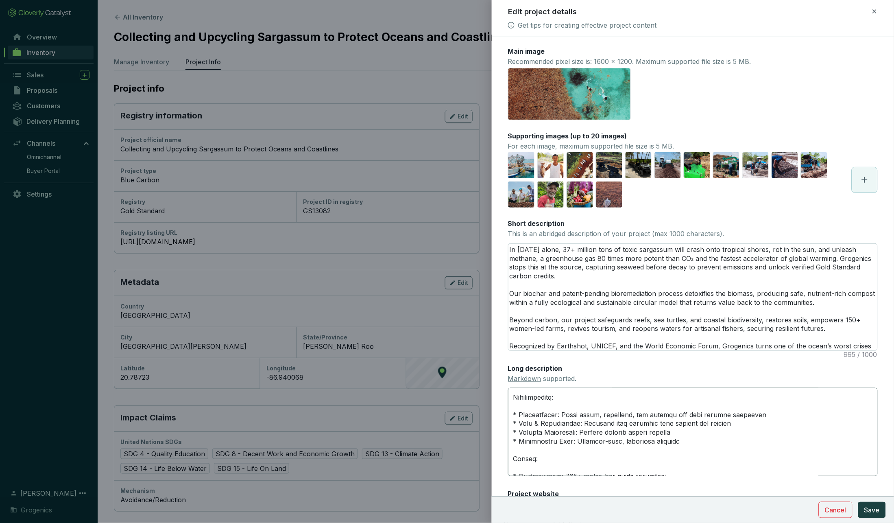
scroll to position [621, 0]
click at [658, 420] on textarea "Long description Markdown supported." at bounding box center [693, 432] width 370 height 88
paste textarea "; carbon locked long-term in biochar"
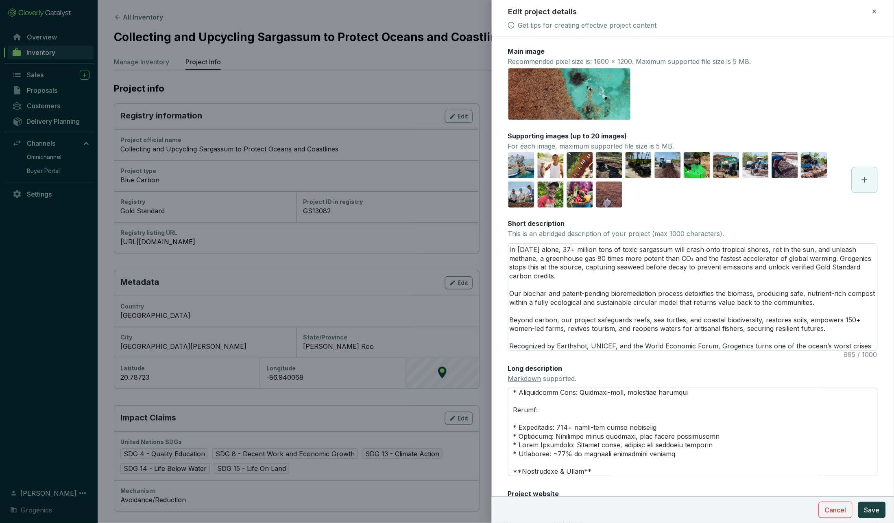
scroll to position [671, 0]
click at [658, 421] on textarea "Long description Markdown supported." at bounding box center [693, 432] width 370 height 88
paste textarea "Education & Capacity: Skills transfer for sustainable farming"
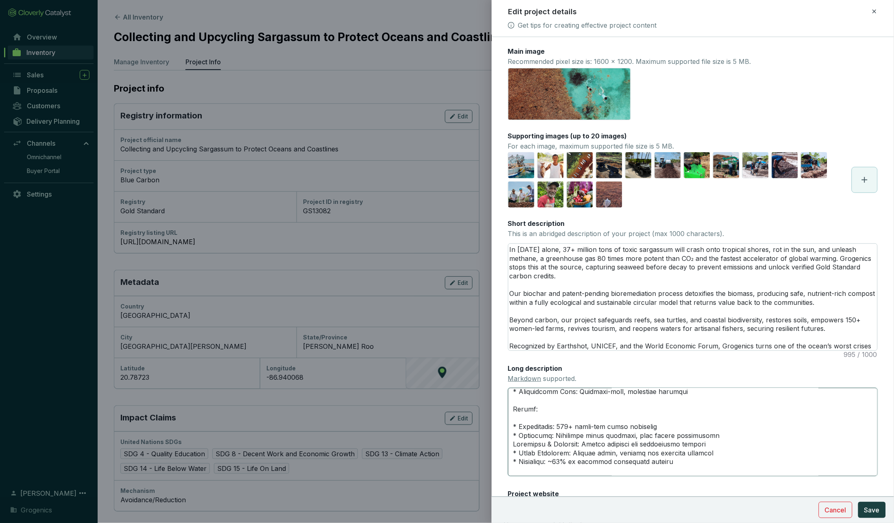
drag, startPoint x: 519, startPoint y: 422, endPoint x: 507, endPoint y: 421, distance: 11.8
click at [507, 421] on form "Main image Recommended pixel size is: 1600 x 1200. Maximum supported file size …" at bounding box center [693, 305] width 402 height 517
click at [514, 431] on textarea "Long description Markdown supported." at bounding box center [693, 432] width 370 height 88
paste textarea "*"
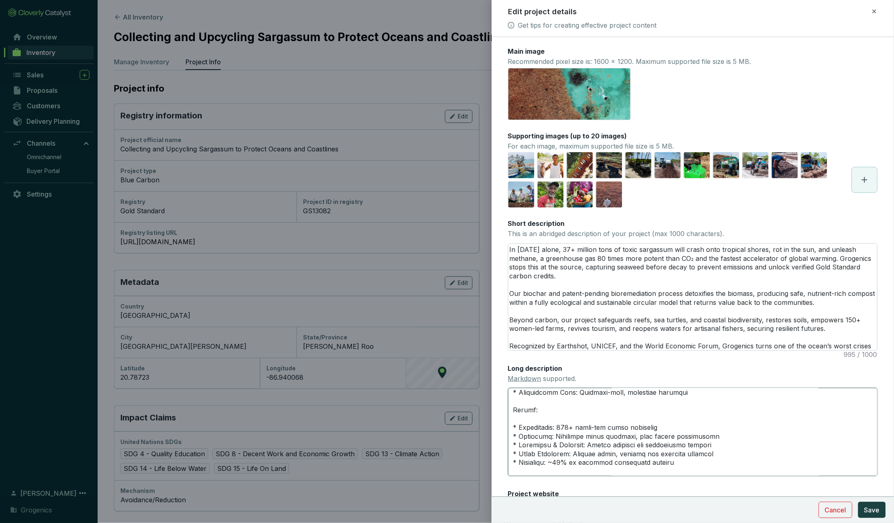
drag, startPoint x: 550, startPoint y: 431, endPoint x: 584, endPoint y: 431, distance: 33.8
click at [584, 431] on textarea "Long description Markdown supported." at bounding box center [693, 432] width 370 height 88
click at [606, 433] on textarea "Long description Markdown supported." at bounding box center [693, 432] width 370 height 88
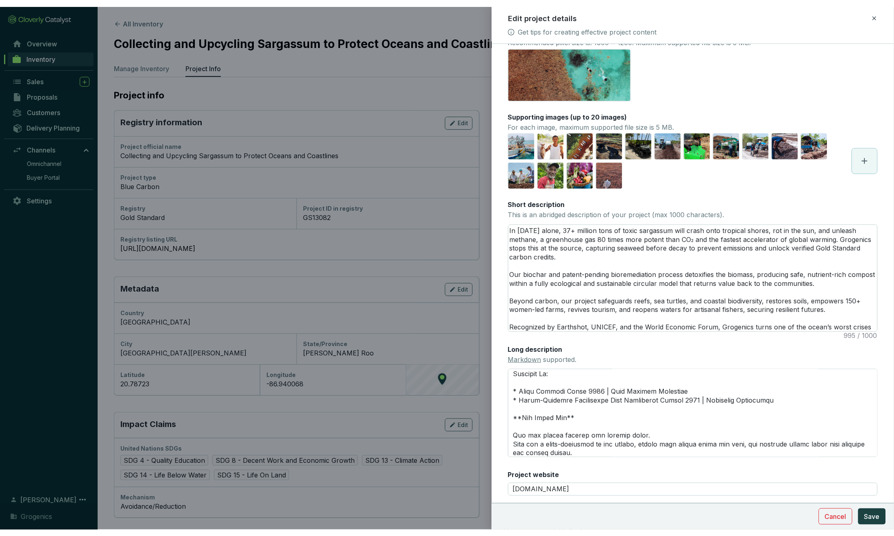
scroll to position [26, 0]
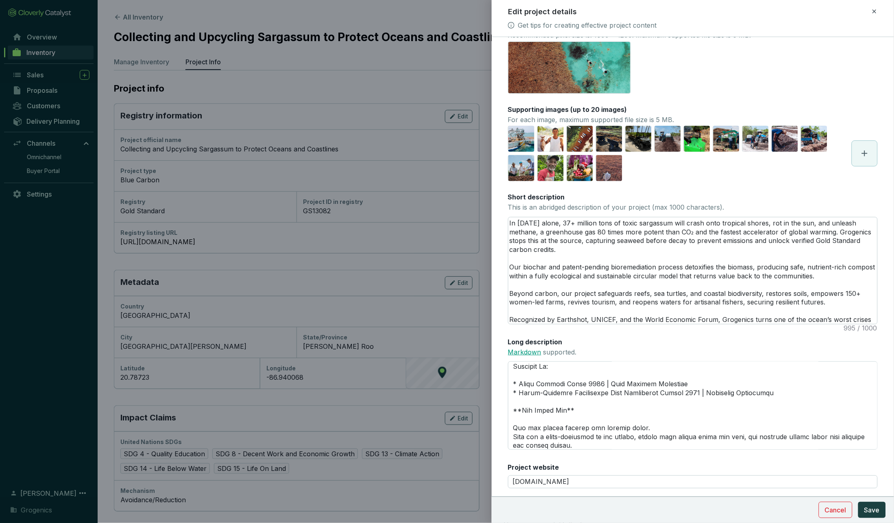
click at [522, 351] on link "Markdown" at bounding box center [524, 352] width 33 height 8
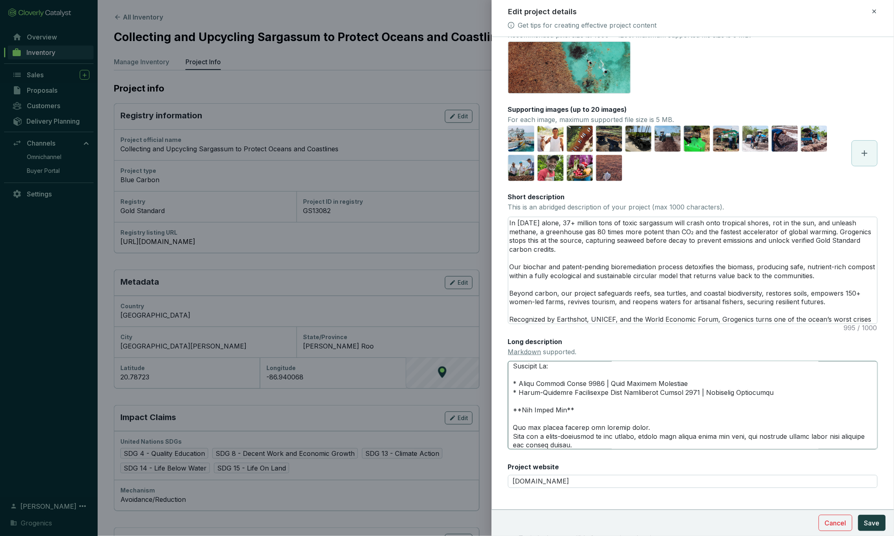
click at [658, 443] on textarea "Long description Markdown supported." at bounding box center [693, 405] width 370 height 88
click at [658, 442] on textarea "Long description Markdown supported." at bounding box center [693, 405] width 370 height 88
paste textarea "*"
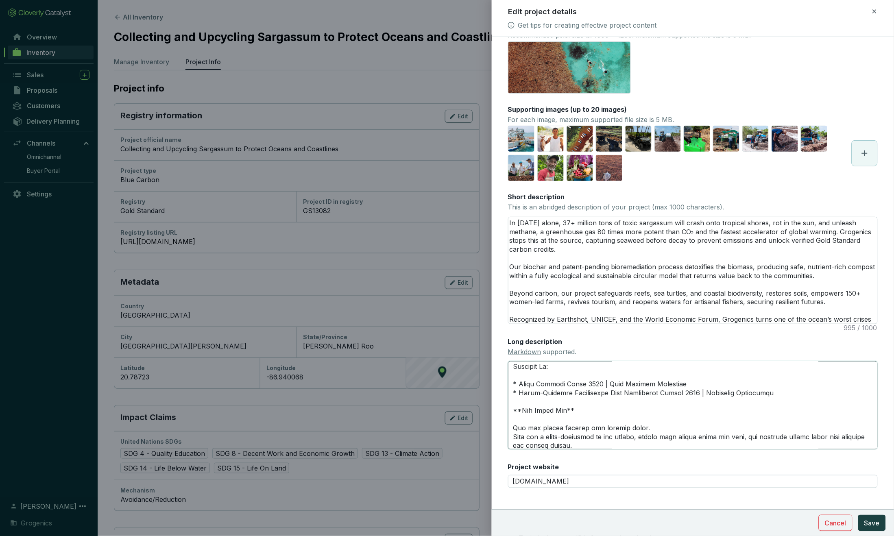
click at [658, 443] on textarea "Long description Markdown supported." at bounding box center [693, 405] width 370 height 88
paste textarea "*"
click at [658, 525] on span "Save" at bounding box center [872, 523] width 15 height 10
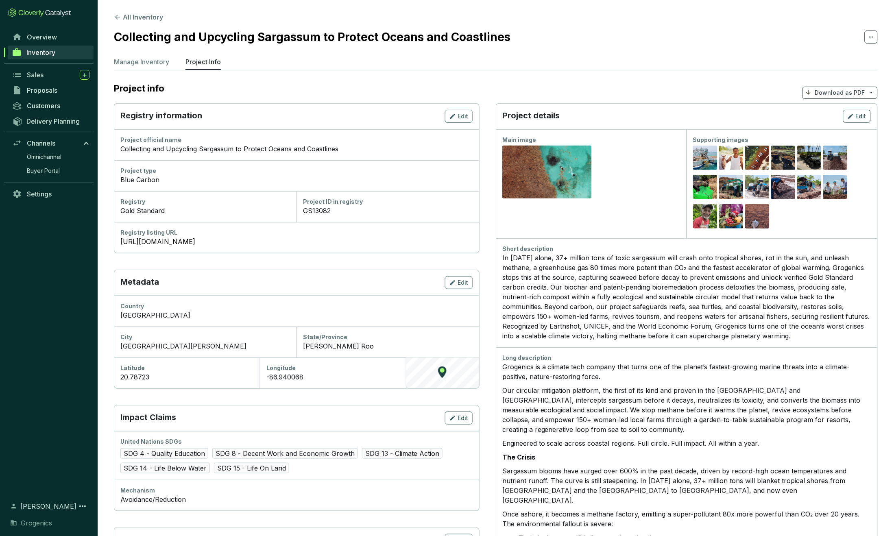
scroll to position [0, 0]
click at [658, 93] on p "Download as PDF" at bounding box center [841, 93] width 50 height 8
click at [658, 112] on span "Show pricing" at bounding box center [840, 111] width 37 height 7
click at [658, 109] on span "Show pricing" at bounding box center [840, 111] width 37 height 7
click at [658, 354] on div "Long description" at bounding box center [687, 358] width 369 height 8
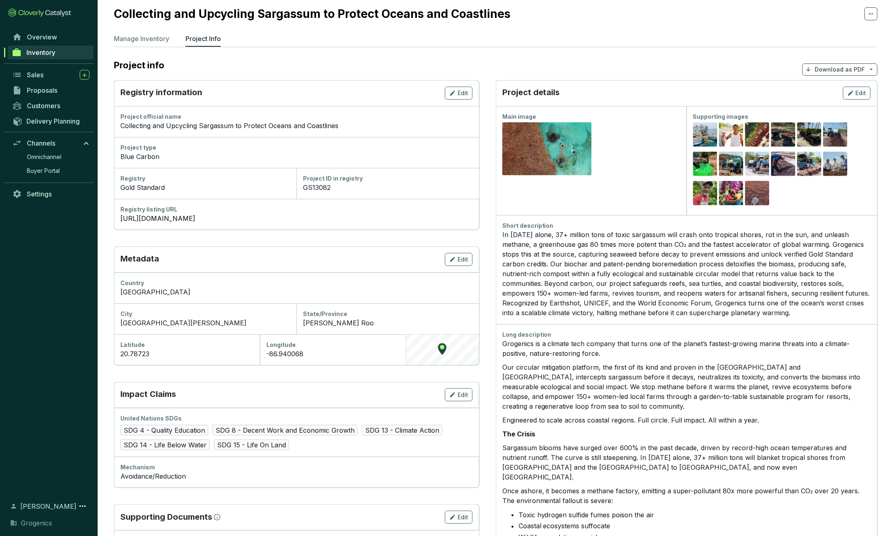
scroll to position [14, 0]
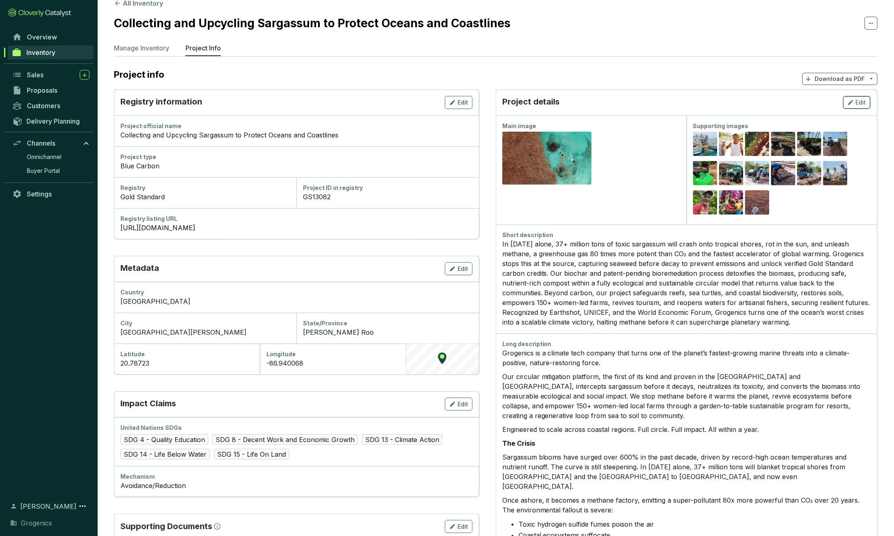
click at [658, 101] on span "Edit" at bounding box center [861, 102] width 11 height 8
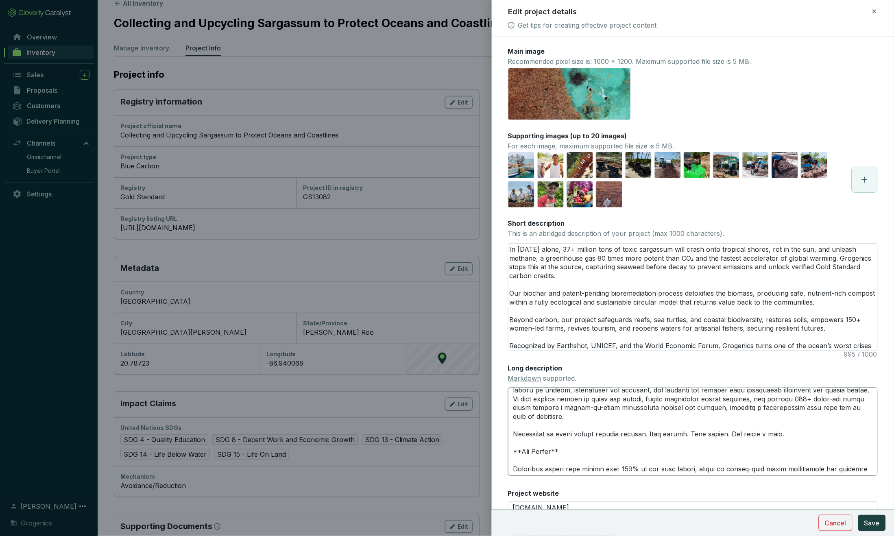
scroll to position [44, 0]
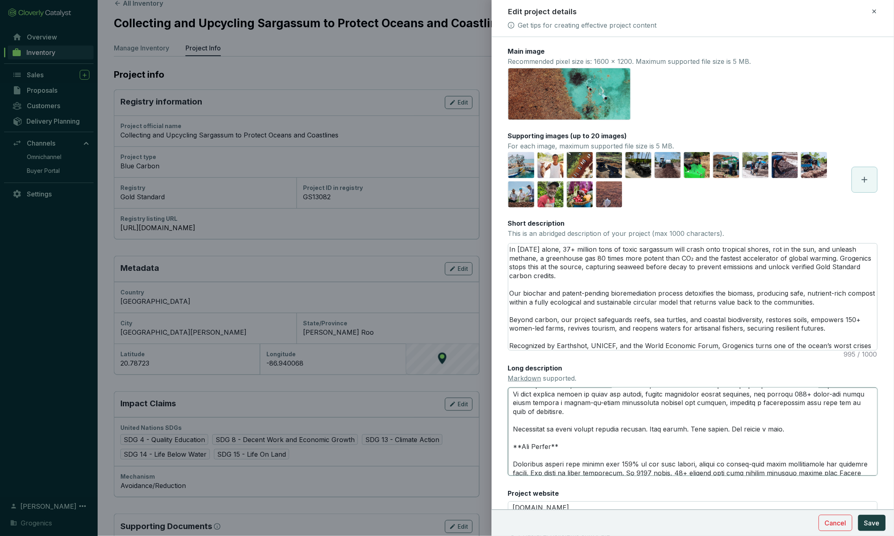
click at [658, 427] on textarea "Long description Markdown supported." at bounding box center [693, 432] width 370 height 88
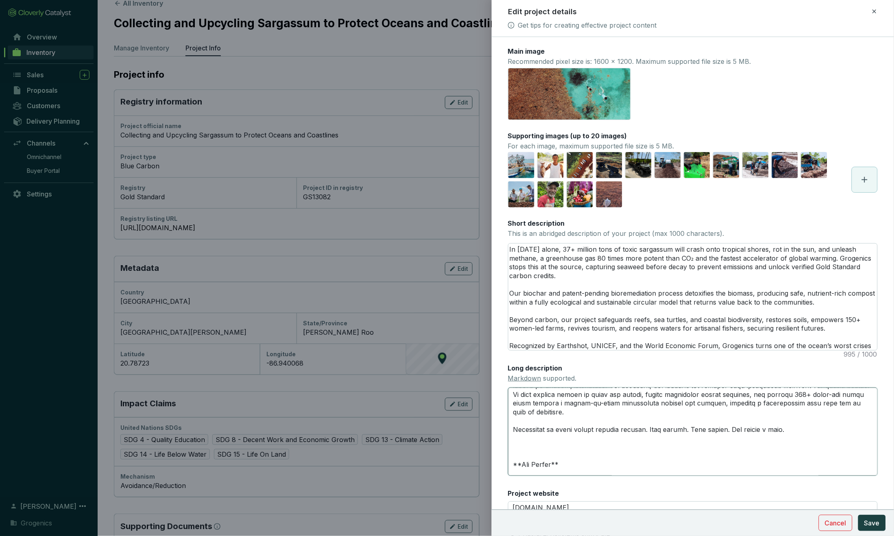
scroll to position [43, 0]
click at [658, 524] on span "Save" at bounding box center [872, 523] width 15 height 10
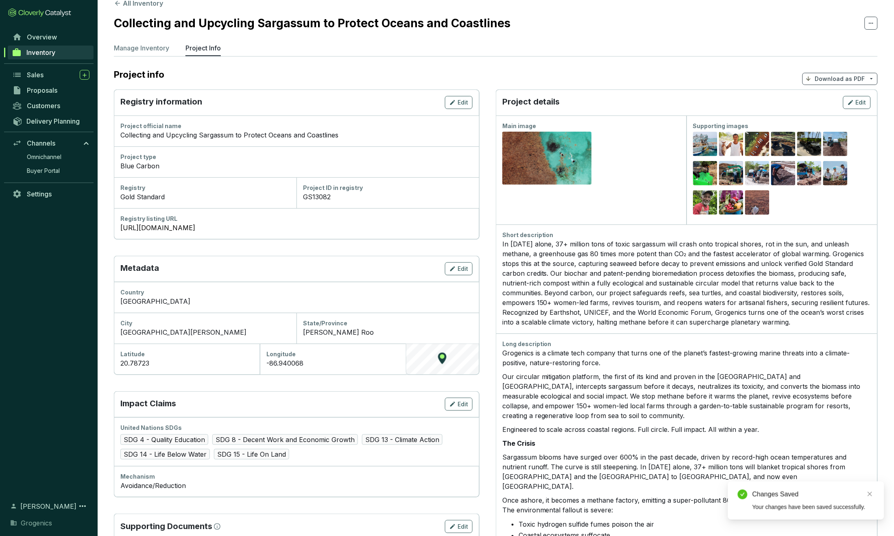
click at [658, 80] on p "Download as PDF" at bounding box center [841, 79] width 50 height 8
click at [658, 96] on span "Show pricing" at bounding box center [840, 97] width 37 height 7
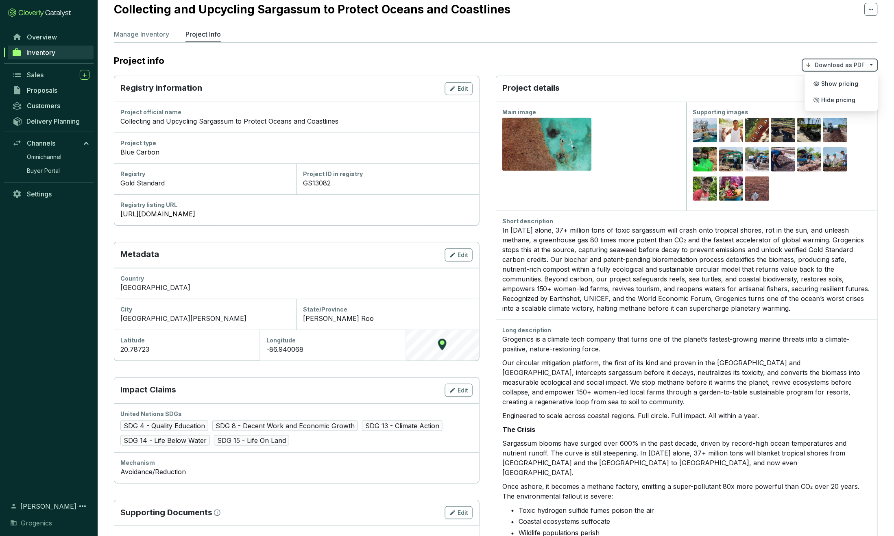
scroll to position [26, 0]
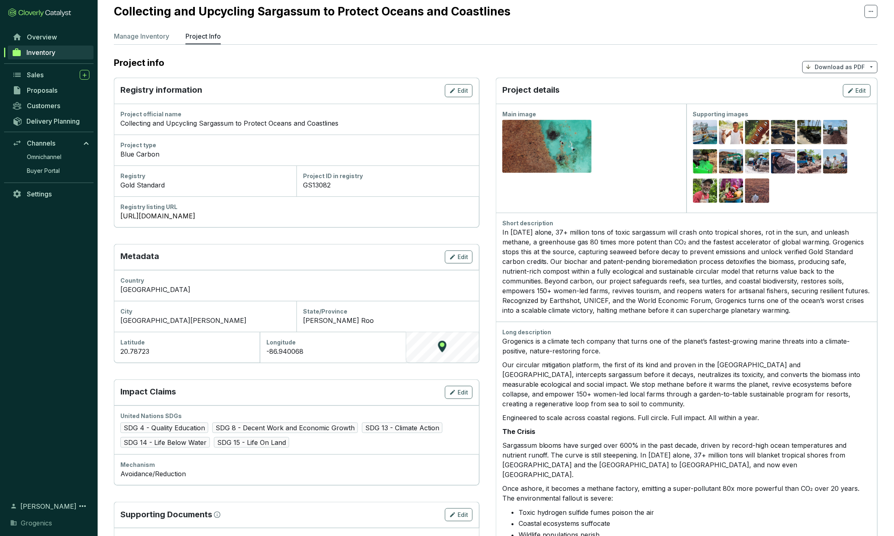
click at [658, 84] on div "Project details Edit" at bounding box center [687, 91] width 382 height 26
click at [658, 87] on span "Edit" at bounding box center [861, 91] width 11 height 8
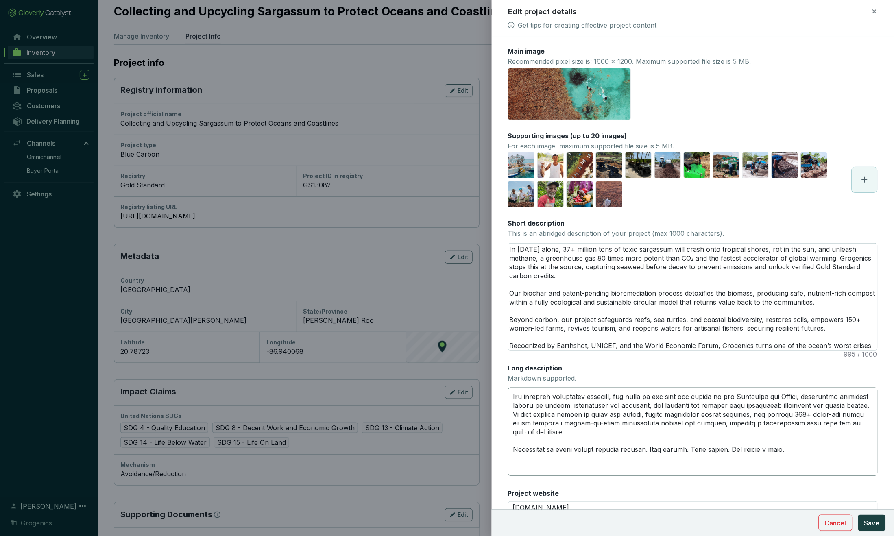
scroll to position [25, 0]
click at [650, 446] on textarea "Long description Markdown supported." at bounding box center [693, 432] width 370 height 88
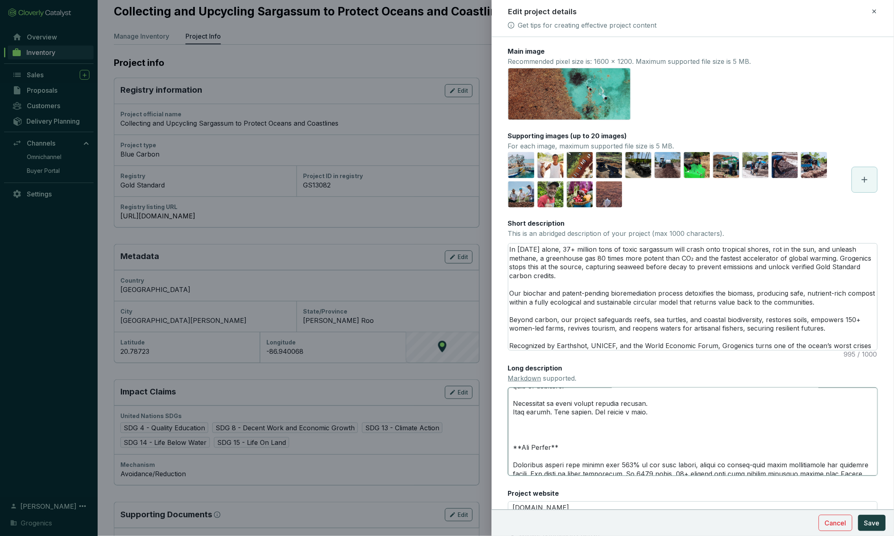
scroll to position [72, 0]
click at [523, 430] on textarea "Long description Markdown supported." at bounding box center [693, 432] width 370 height 88
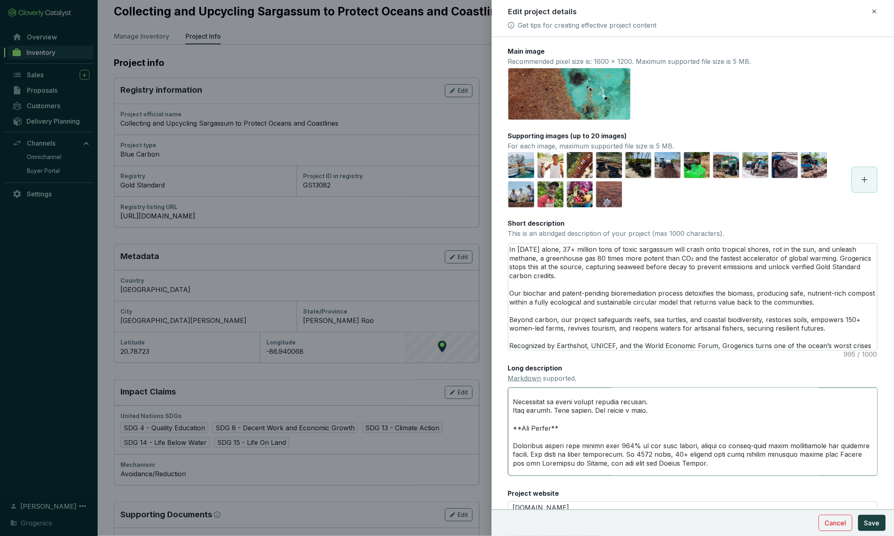
scroll to position [71, 0]
click at [658, 524] on span "Save" at bounding box center [872, 523] width 15 height 10
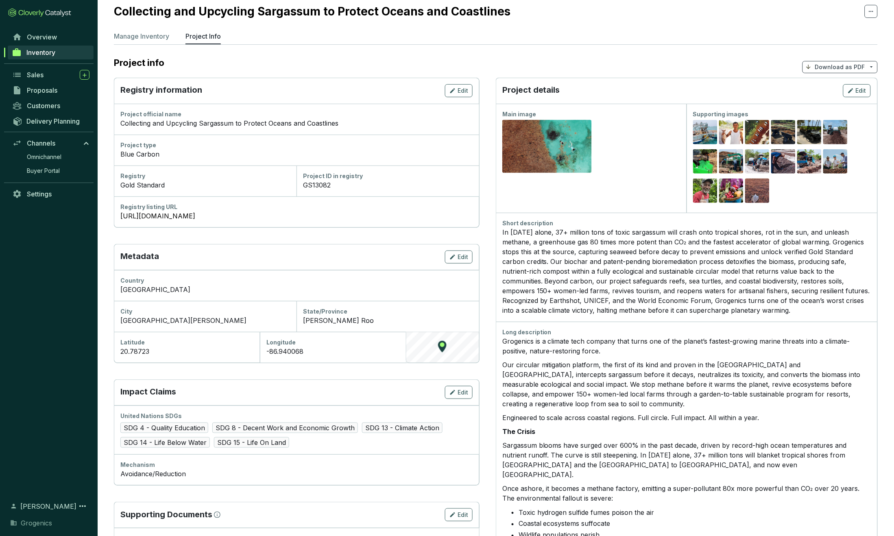
click at [658, 67] on p "Download as PDF" at bounding box center [841, 67] width 50 height 8
click at [658, 101] on span "Hide pricing" at bounding box center [839, 102] width 34 height 7
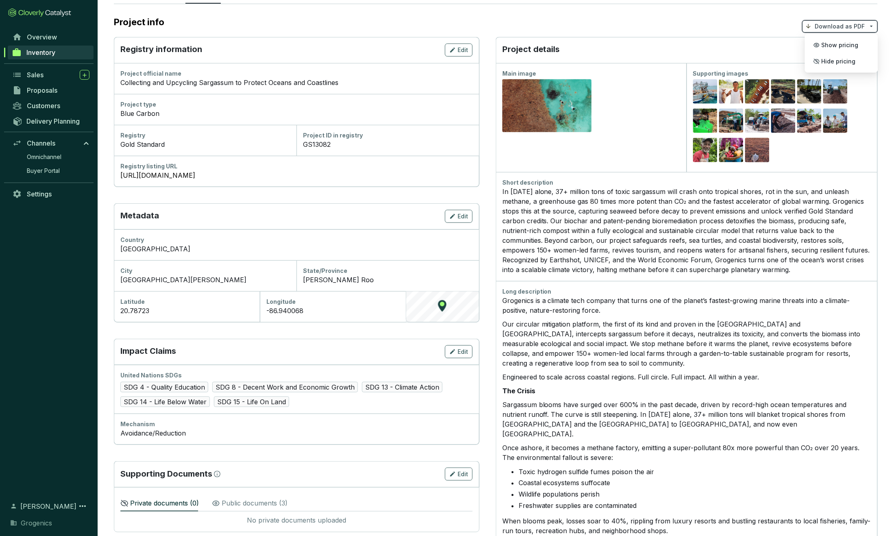
scroll to position [67, 0]
click at [658, 44] on div "Project details Edit" at bounding box center [687, 49] width 382 height 26
click at [658, 50] on span "Edit" at bounding box center [861, 49] width 11 height 8
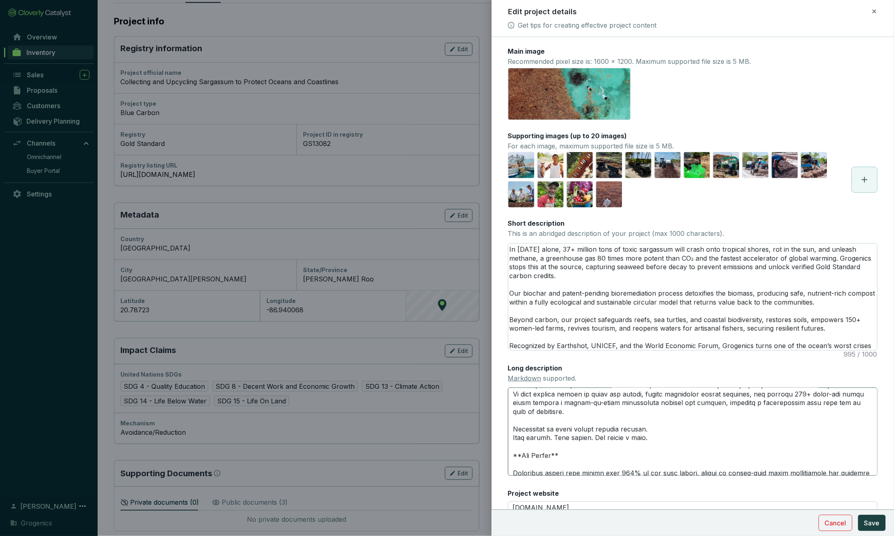
scroll to position [37, 0]
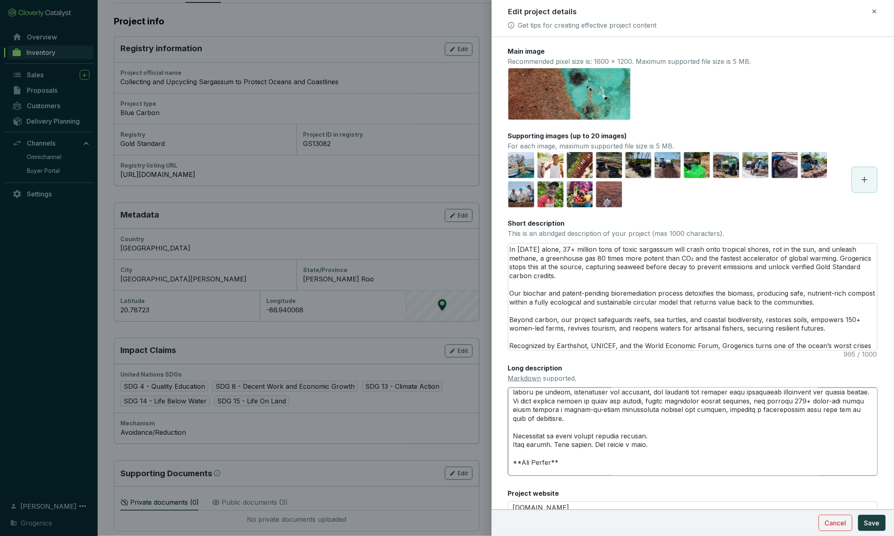
click at [514, 443] on textarea "Long description Markdown supported." at bounding box center [693, 432] width 370 height 88
click at [658, 441] on textarea "Long description Markdown supported." at bounding box center [693, 432] width 370 height 88
click at [527, 378] on link "Markdown" at bounding box center [524, 378] width 33 height 8
click at [514, 443] on textarea "Long description Markdown supported." at bounding box center [693, 432] width 370 height 88
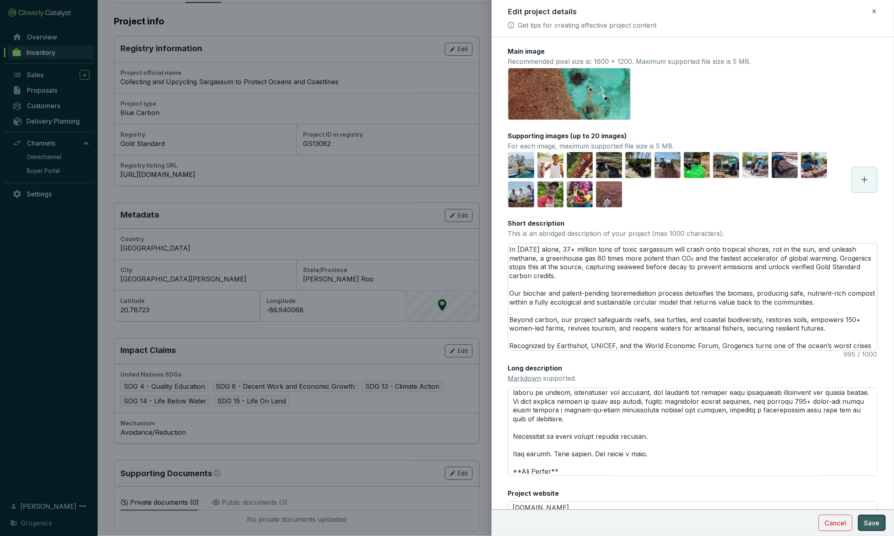
click at [658, 524] on span "Save" at bounding box center [872, 523] width 15 height 10
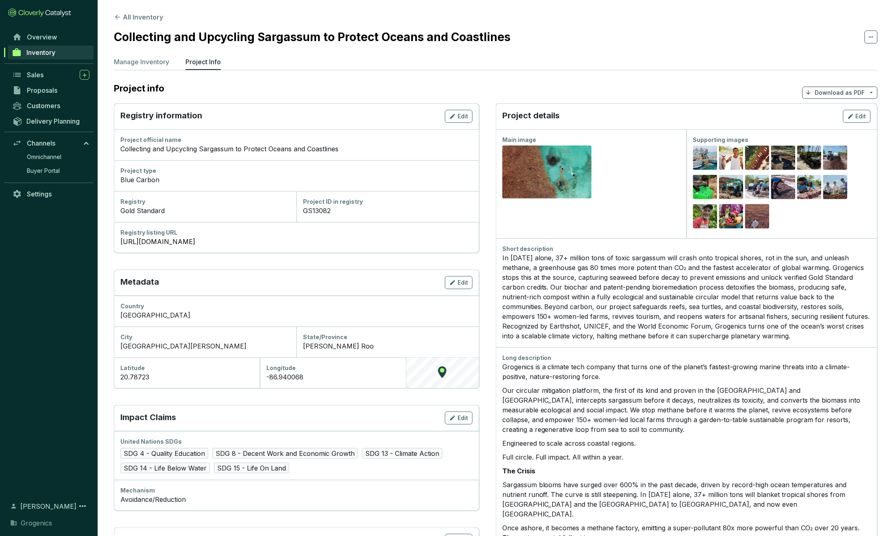
scroll to position [0, 0]
click at [658, 90] on p "Download as PDF" at bounding box center [841, 93] width 50 height 8
click at [658, 110] on span "Show pricing" at bounding box center [840, 111] width 37 height 7
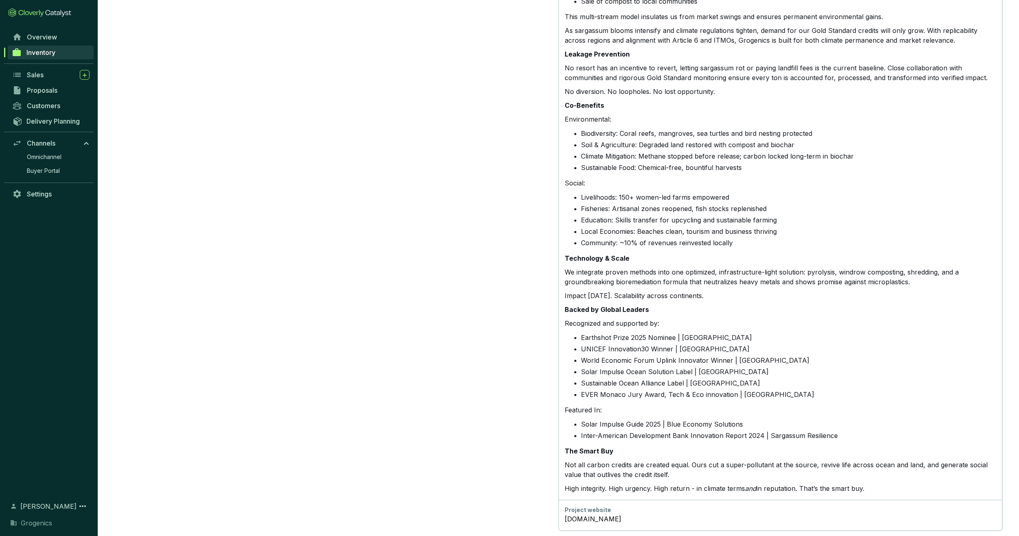
scroll to position [755, 0]
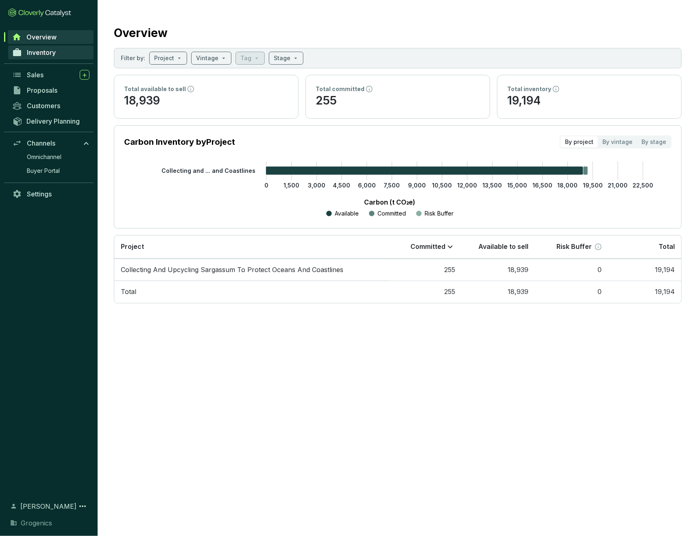
click at [42, 55] on span "Inventory" at bounding box center [41, 52] width 29 height 8
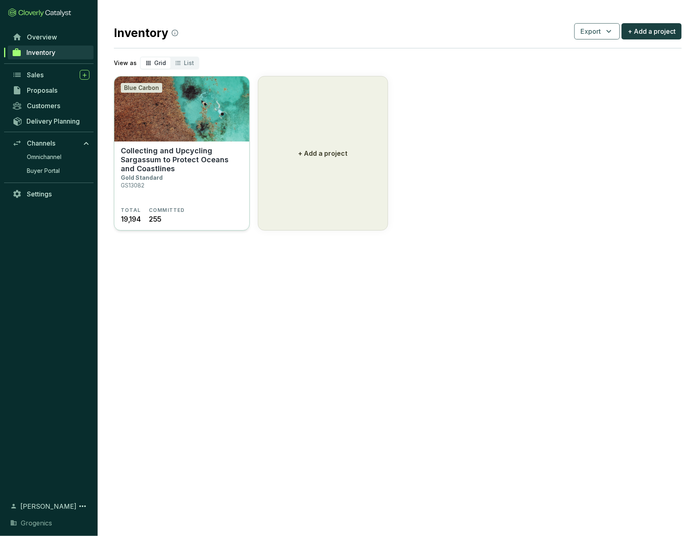
click at [198, 129] on img at bounding box center [181, 109] width 135 height 65
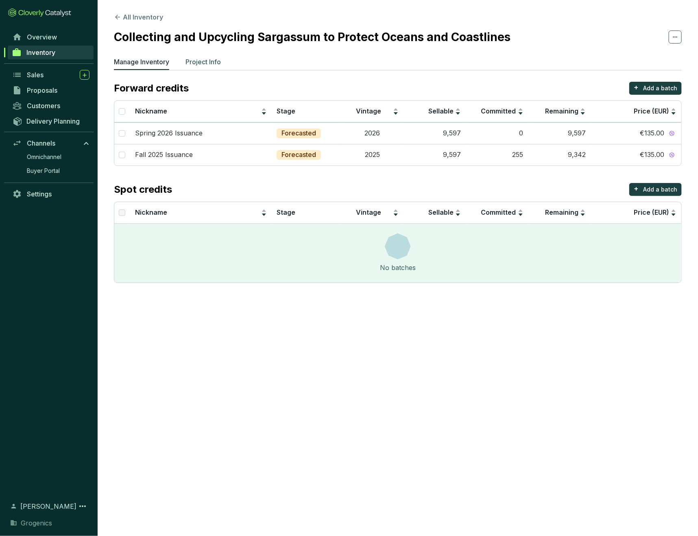
click at [205, 61] on p "Project Info" at bounding box center [203, 62] width 35 height 10
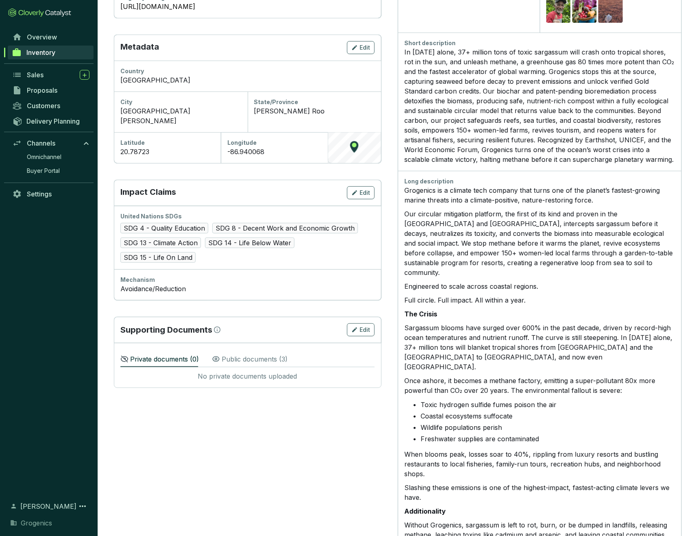
scroll to position [236, 0]
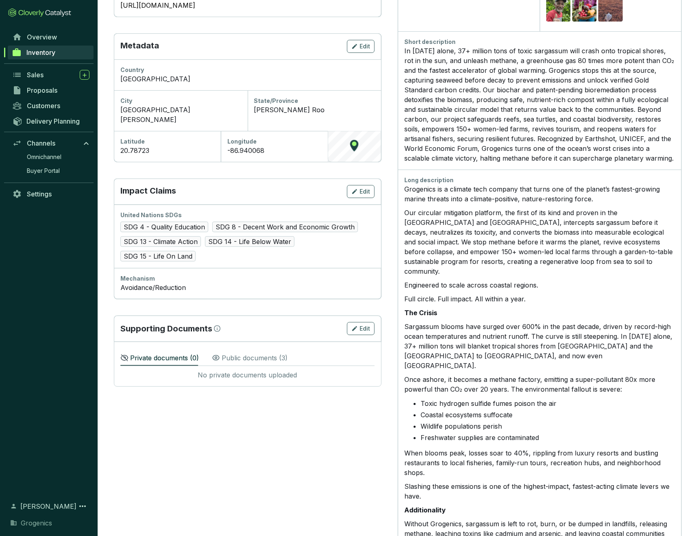
click at [255, 353] on p "Public documents ( 3 )" at bounding box center [255, 358] width 66 height 10
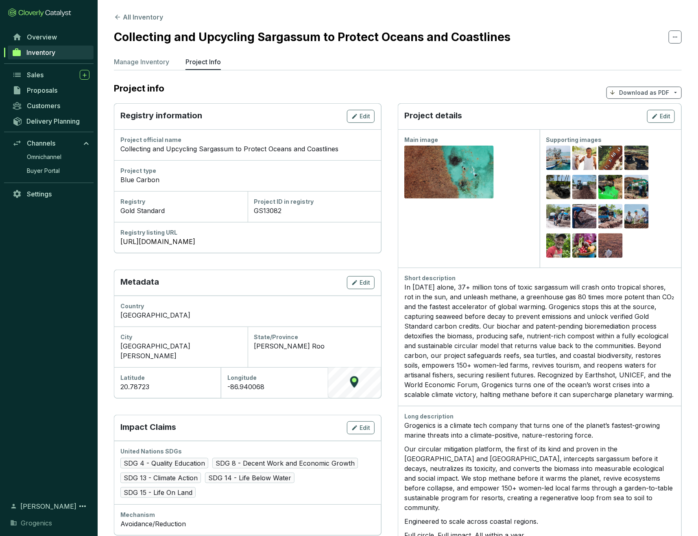
scroll to position [0, 0]
